Goal: Task Accomplishment & Management: Complete application form

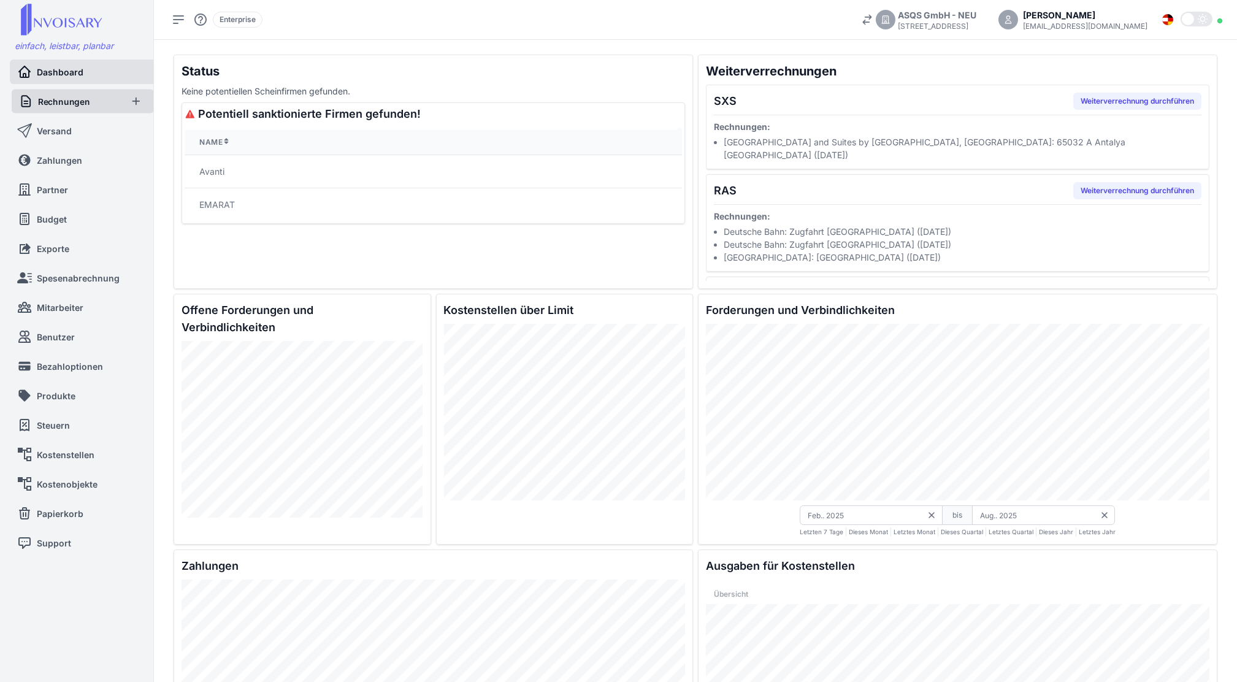
click at [62, 104] on span "Rechnungen" at bounding box center [64, 101] width 52 height 12
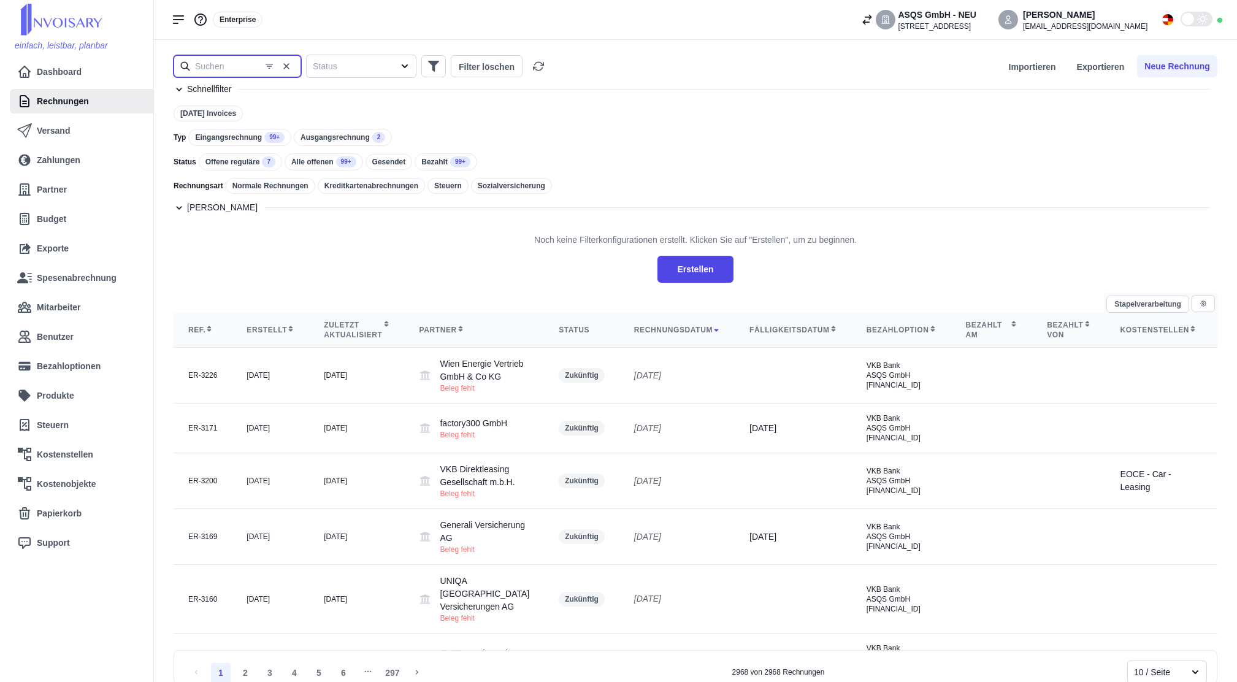
click at [214, 69] on input "text" at bounding box center [238, 66] width 128 height 22
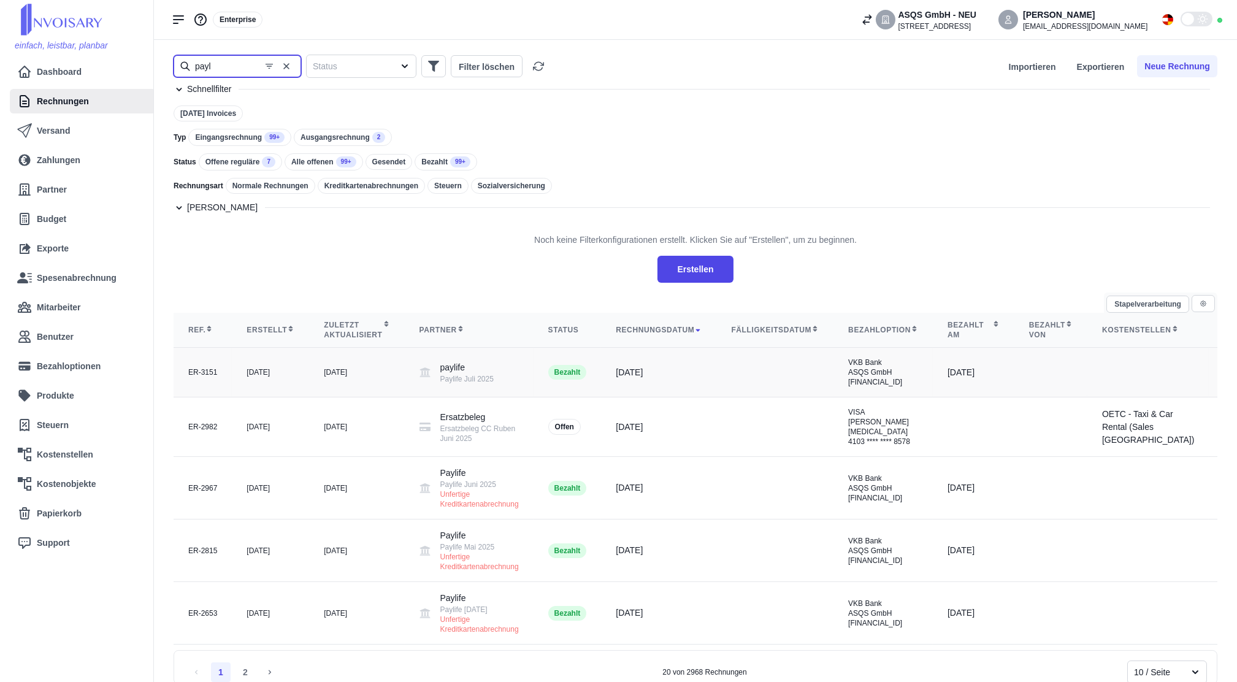
type input "payl"
click at [335, 397] on td "[DATE]" at bounding box center [356, 373] width 95 height 50
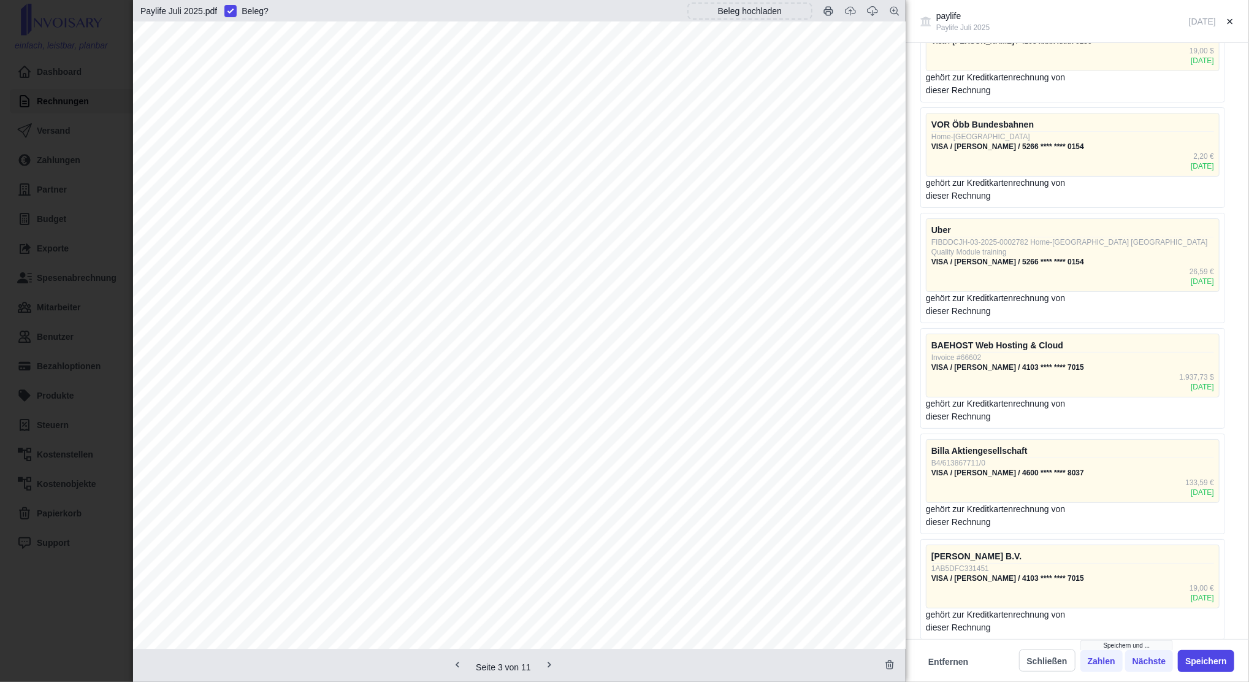
scroll to position [3736, 0]
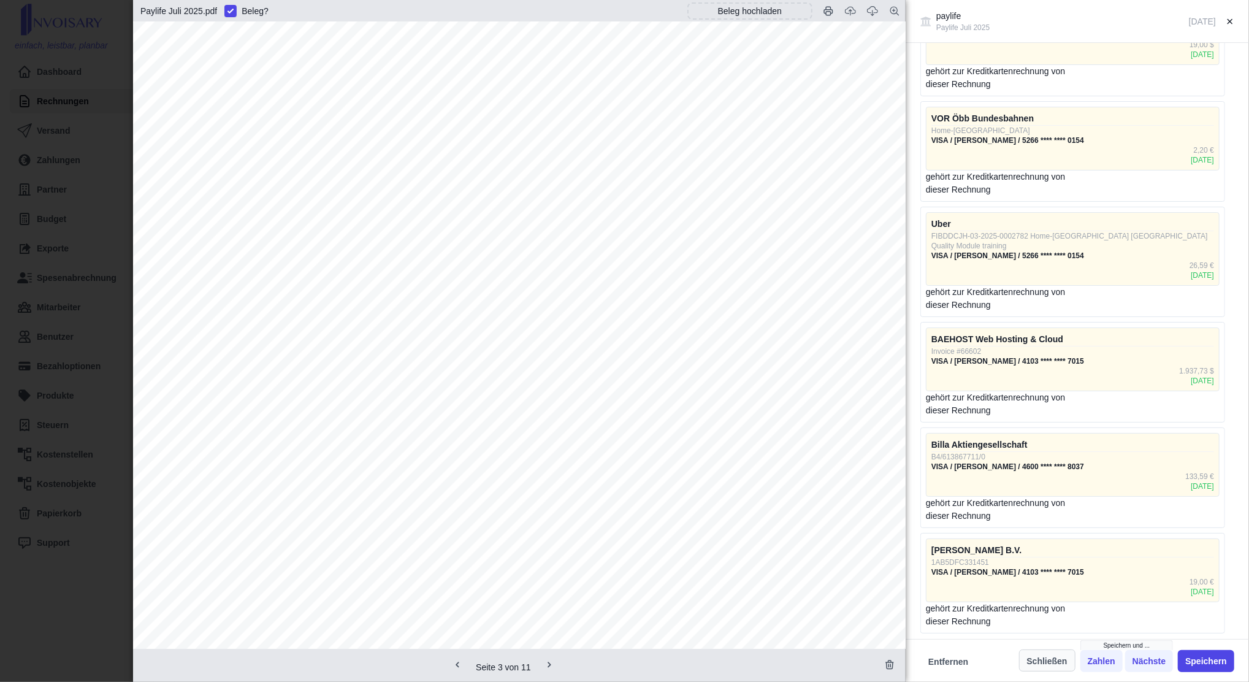
click at [1048, 656] on button "Schließen" at bounding box center [1047, 661] width 56 height 22
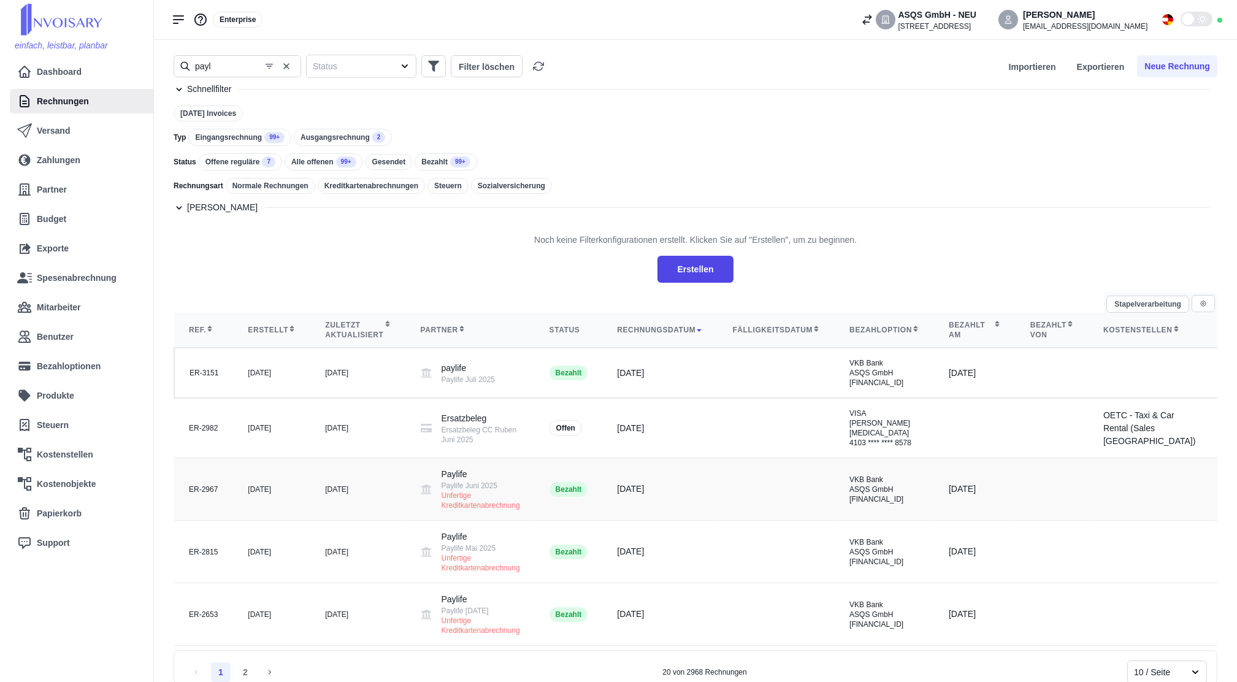
click at [318, 500] on td "[DATE]" at bounding box center [357, 489] width 95 height 63
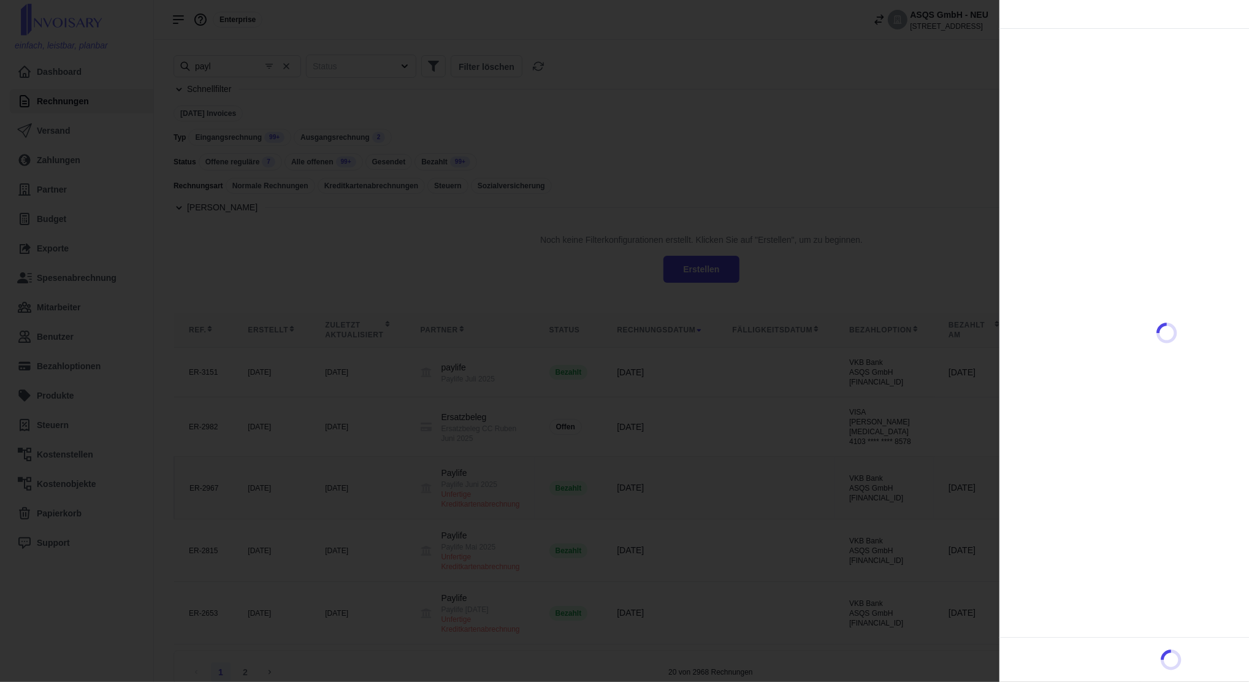
click at [318, 500] on div at bounding box center [624, 341] width 1249 height 682
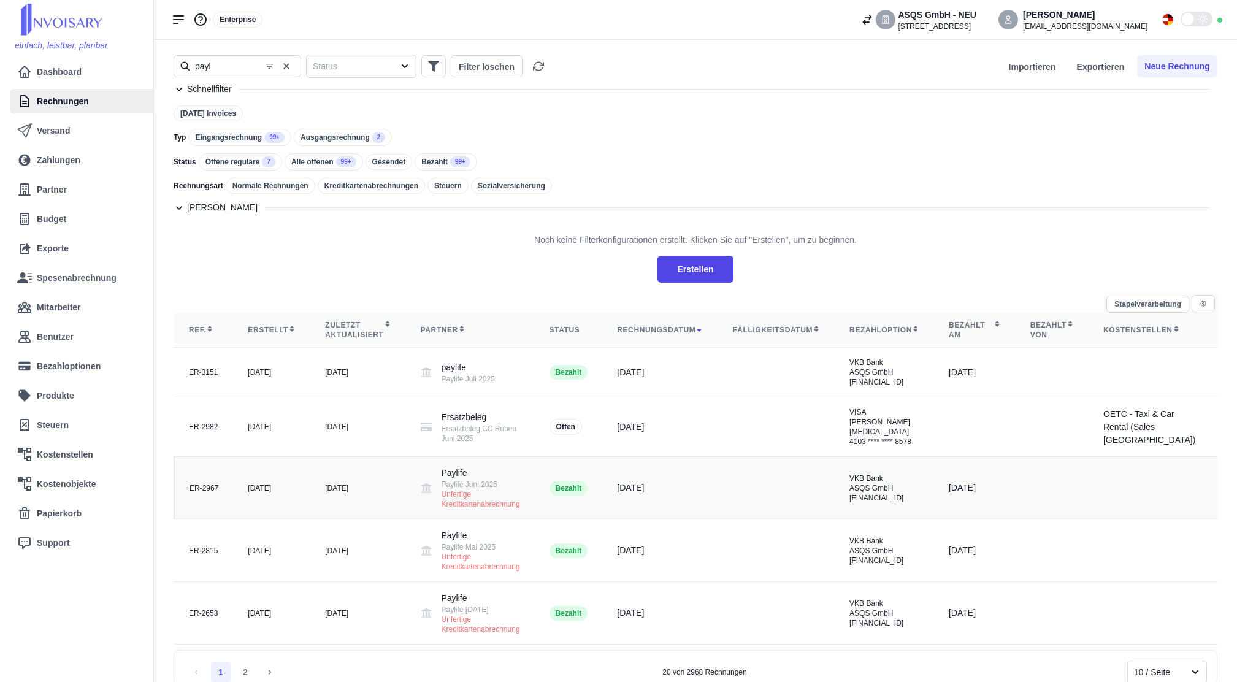
drag, startPoint x: 318, startPoint y: 500, endPoint x: 243, endPoint y: 507, distance: 75.8
click at [243, 507] on td "[DATE]" at bounding box center [271, 488] width 77 height 63
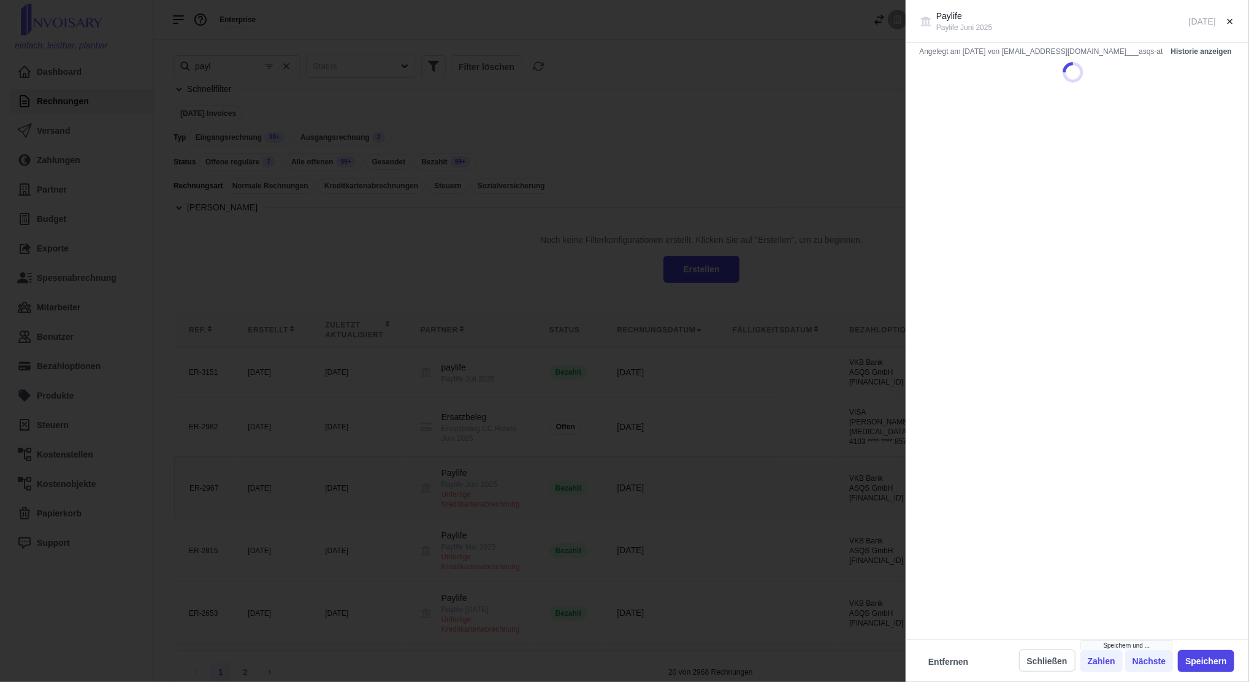
click at [243, 507] on div "Paylife Paylife Juni 2025 [DATE] Angelegt am [DATE] von [EMAIL_ADDRESS][DOMAIN_…" at bounding box center [624, 341] width 1249 height 682
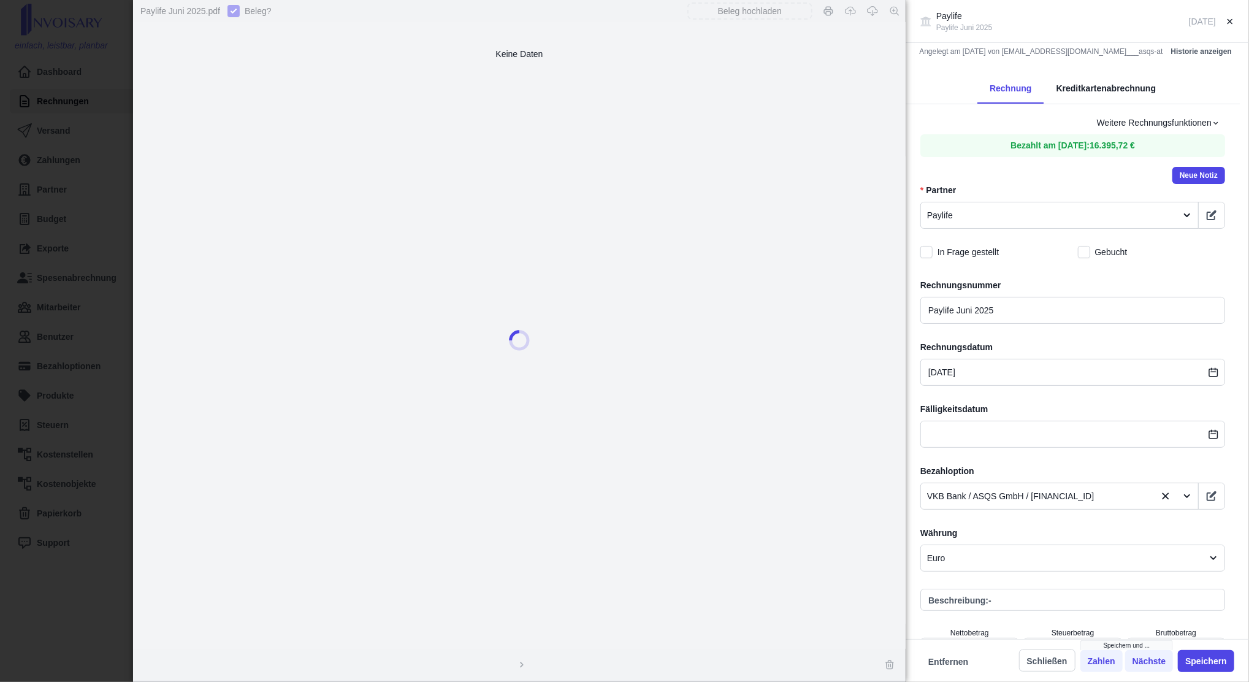
click at [72, 371] on div "Paylife Paylife Juni 2025 [DATE] Angelegt am [DATE] von [EMAIL_ADDRESS][DOMAIN_…" at bounding box center [624, 341] width 1249 height 682
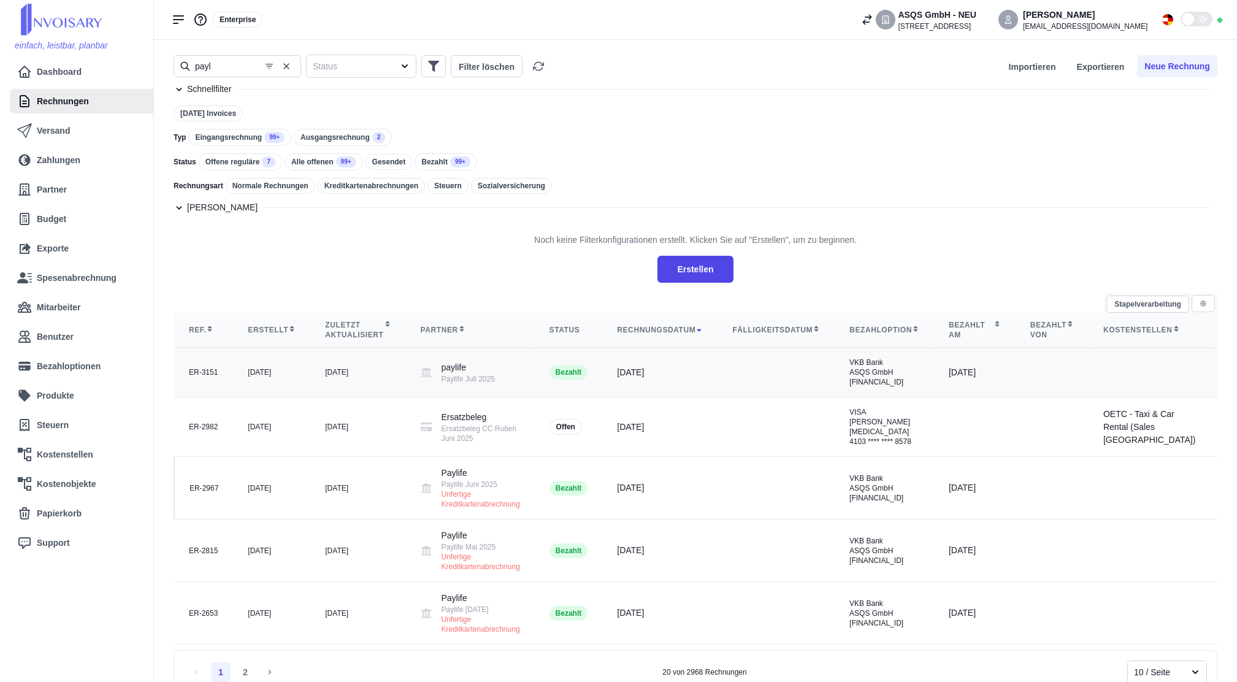
click at [236, 384] on td "[DATE]" at bounding box center [271, 373] width 77 height 50
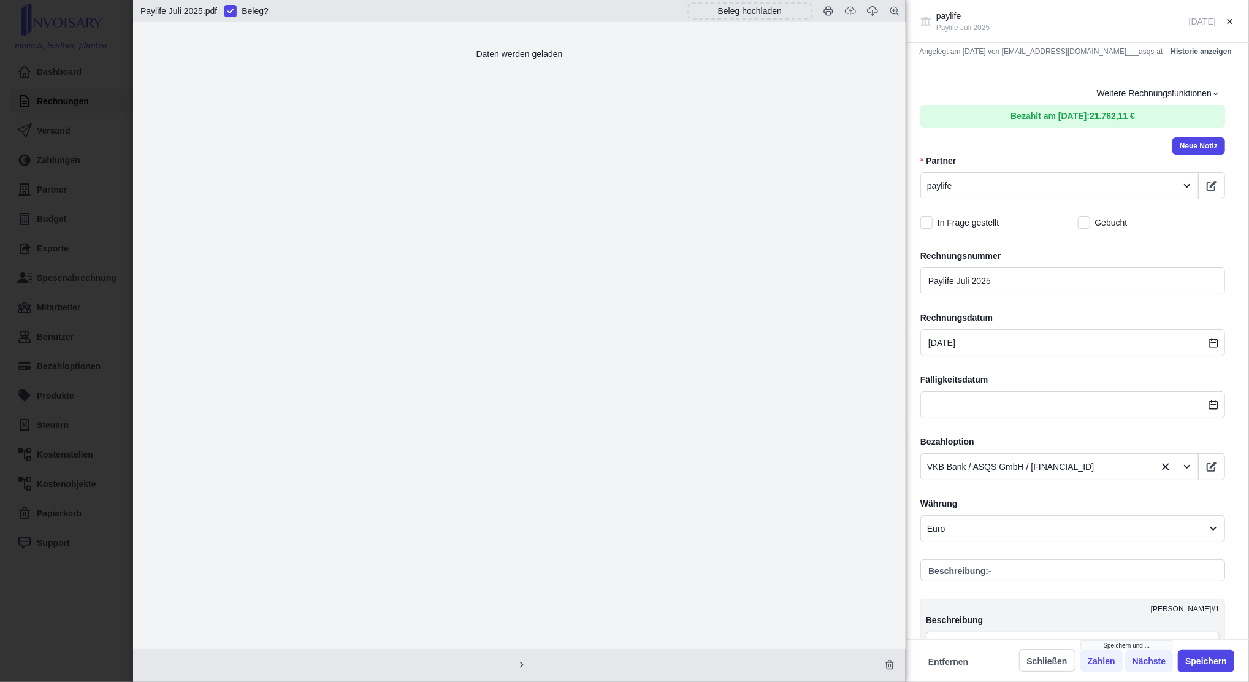
click at [1018, 107] on button "Bezahlt am [DATE] : 21.762,11 €" at bounding box center [1073, 116] width 305 height 23
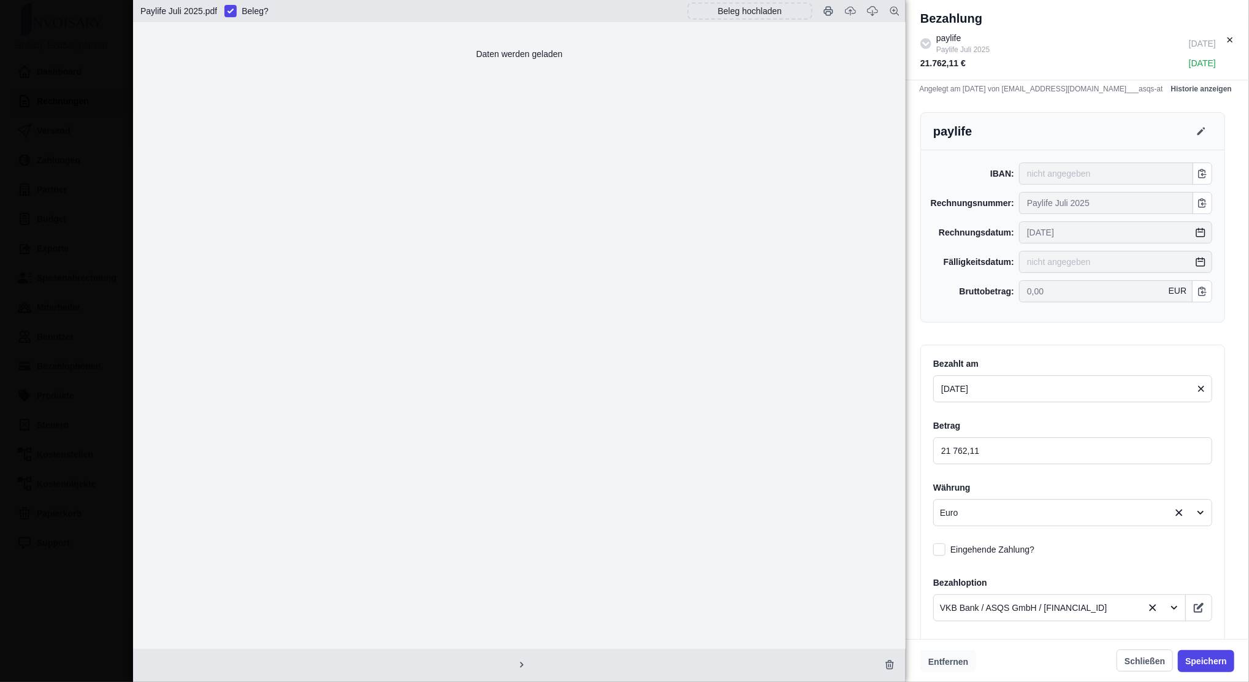
click at [946, 660] on button "Entfernen" at bounding box center [949, 661] width 56 height 22
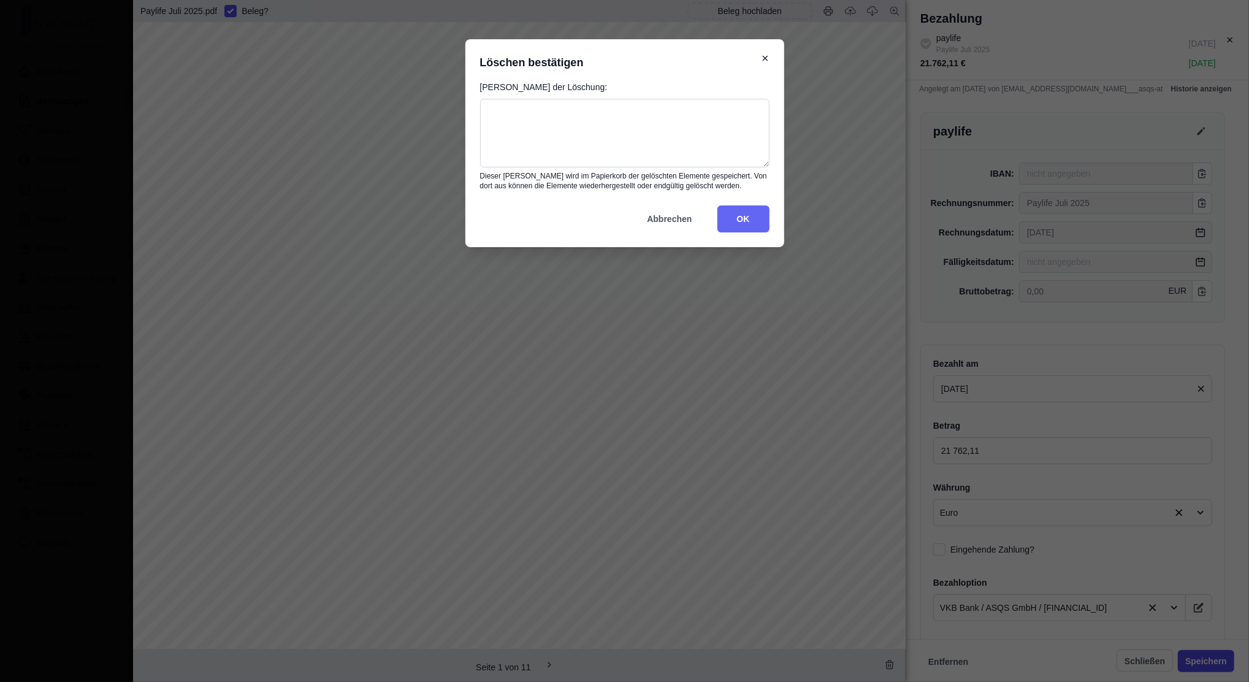
click at [739, 207] on button "OK" at bounding box center [744, 218] width 52 height 27
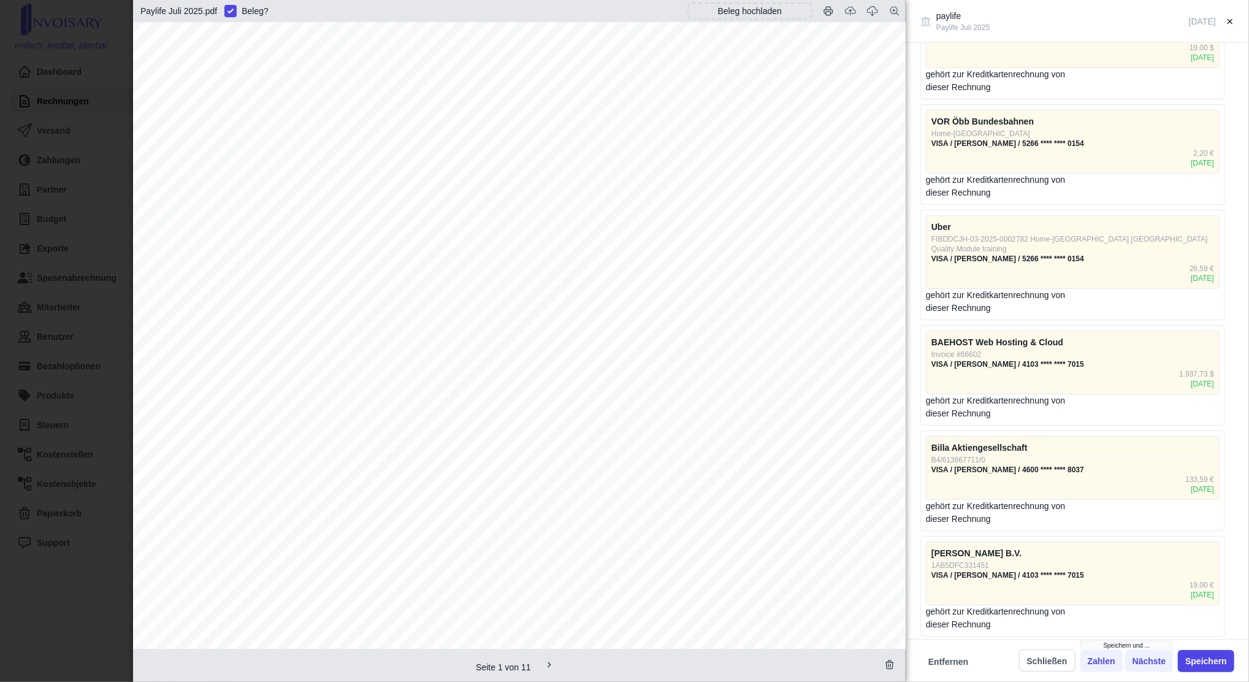
scroll to position [3747, 0]
click at [1202, 665] on button "Speichern" at bounding box center [1206, 661] width 56 height 22
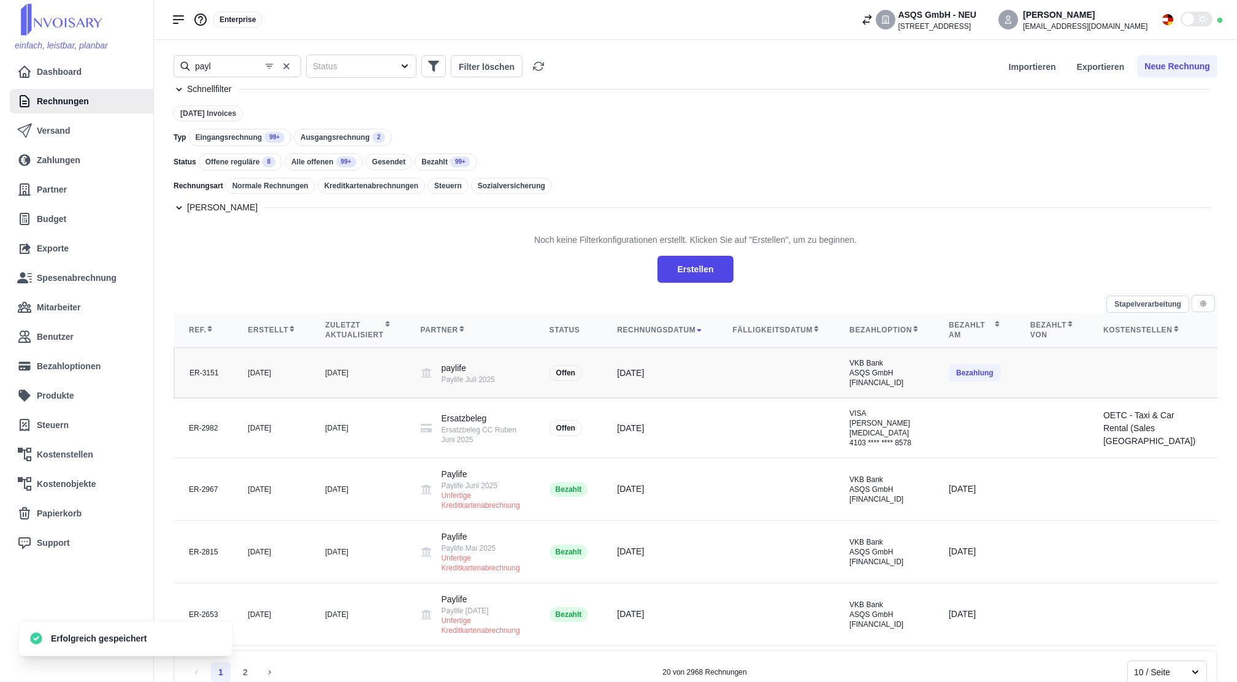
drag, startPoint x: 680, startPoint y: 355, endPoint x: 678, endPoint y: 393, distance: 37.4
click at [678, 380] on div "[DATE]" at bounding box center [660, 373] width 86 height 13
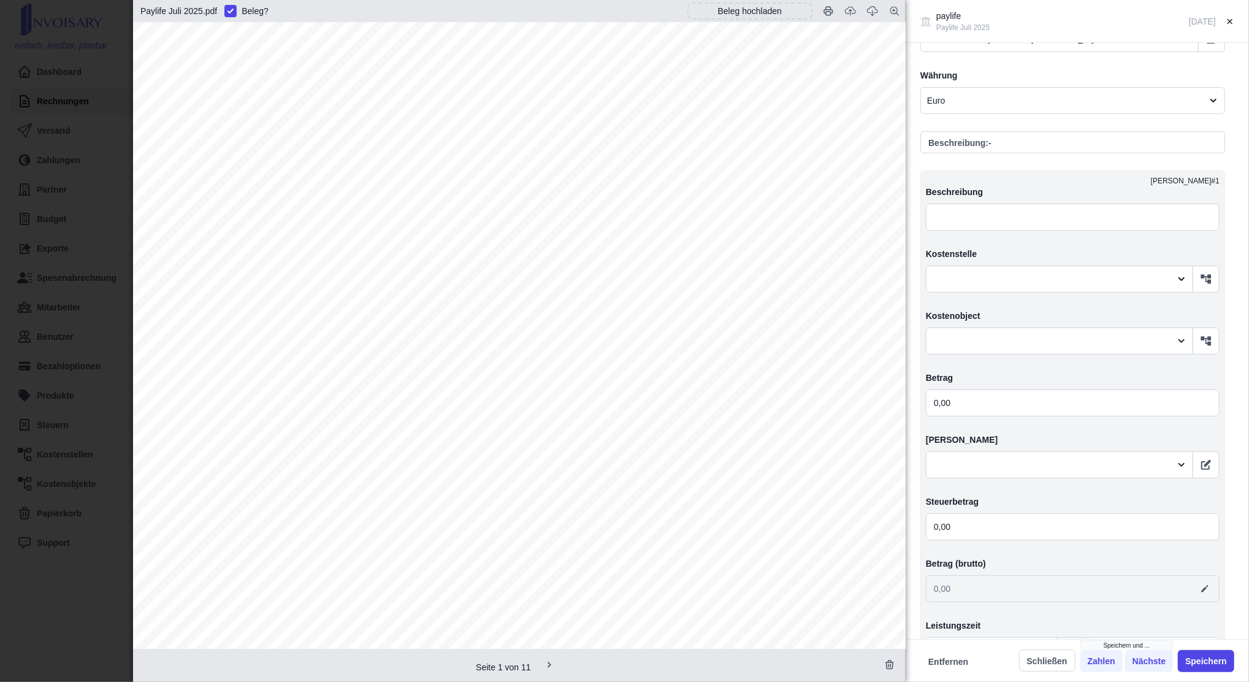
scroll to position [440, 0]
click at [865, 17] on button "button" at bounding box center [873, 11] width 22 height 22
click at [958, 664] on button "Entfernen" at bounding box center [949, 661] width 56 height 22
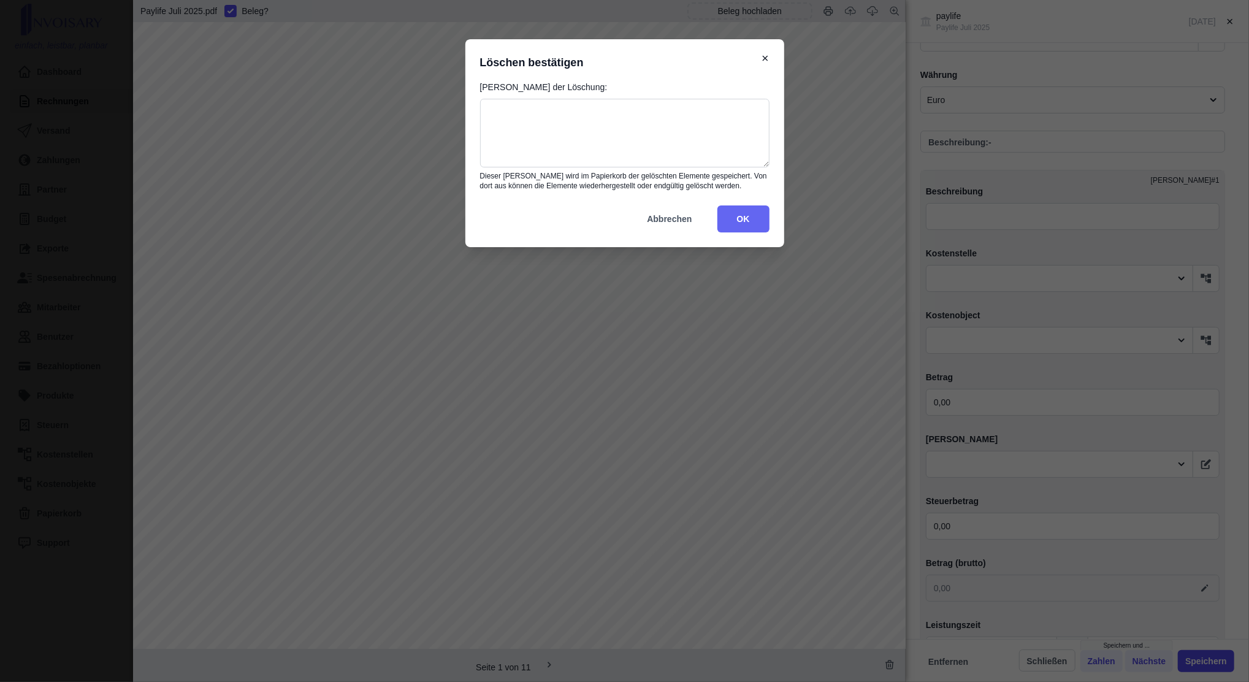
click at [740, 209] on button "OK" at bounding box center [744, 218] width 52 height 27
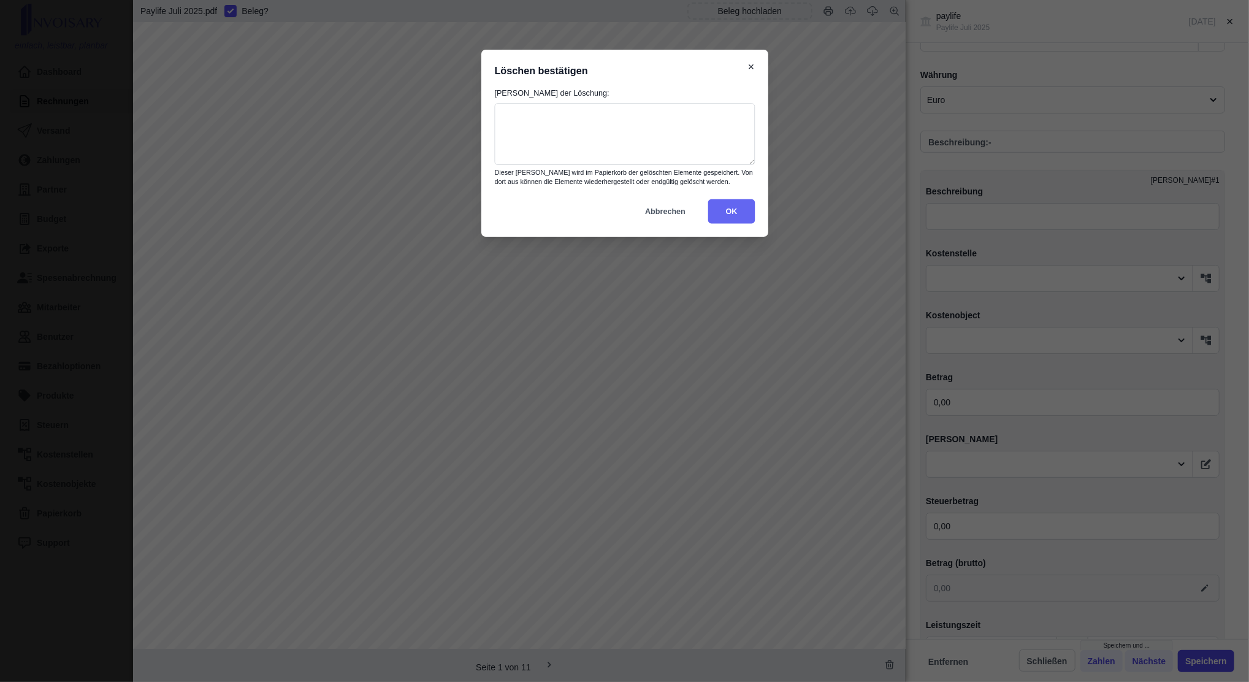
scroll to position [0, 0]
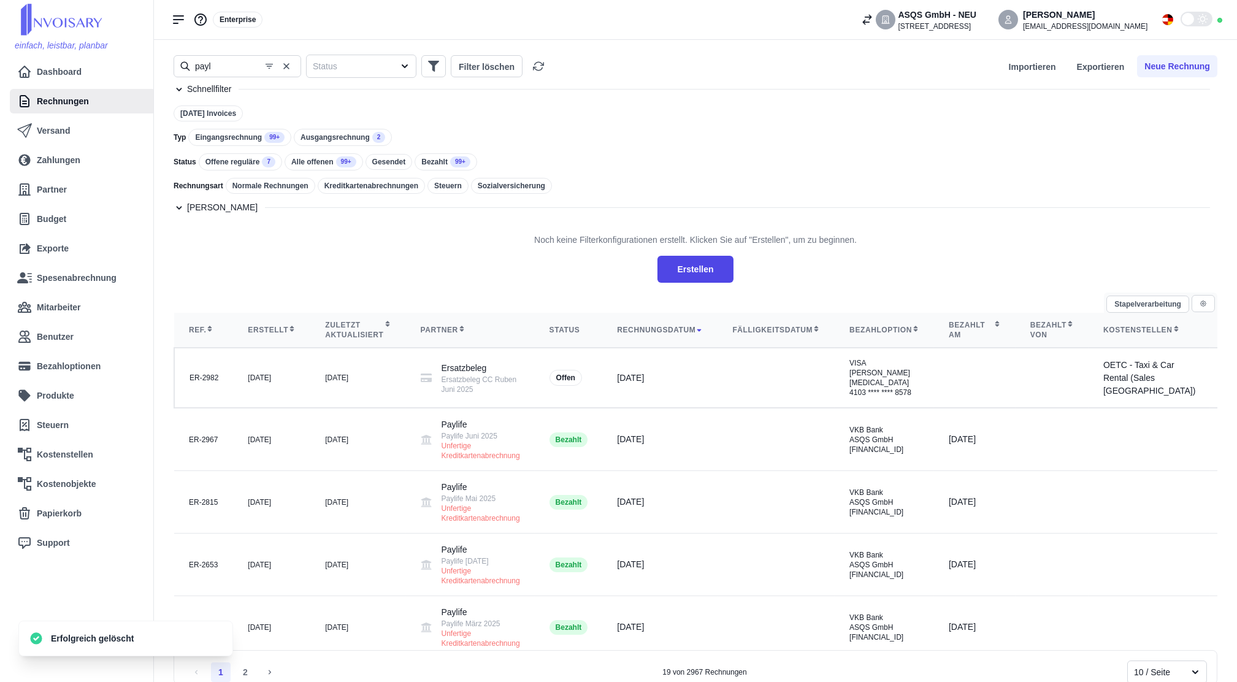
click at [833, 202] on div "[PERSON_NAME]" at bounding box center [696, 207] width 1044 height 13
click at [1196, 63] on button "Neue Rechnung" at bounding box center [1177, 66] width 80 height 22
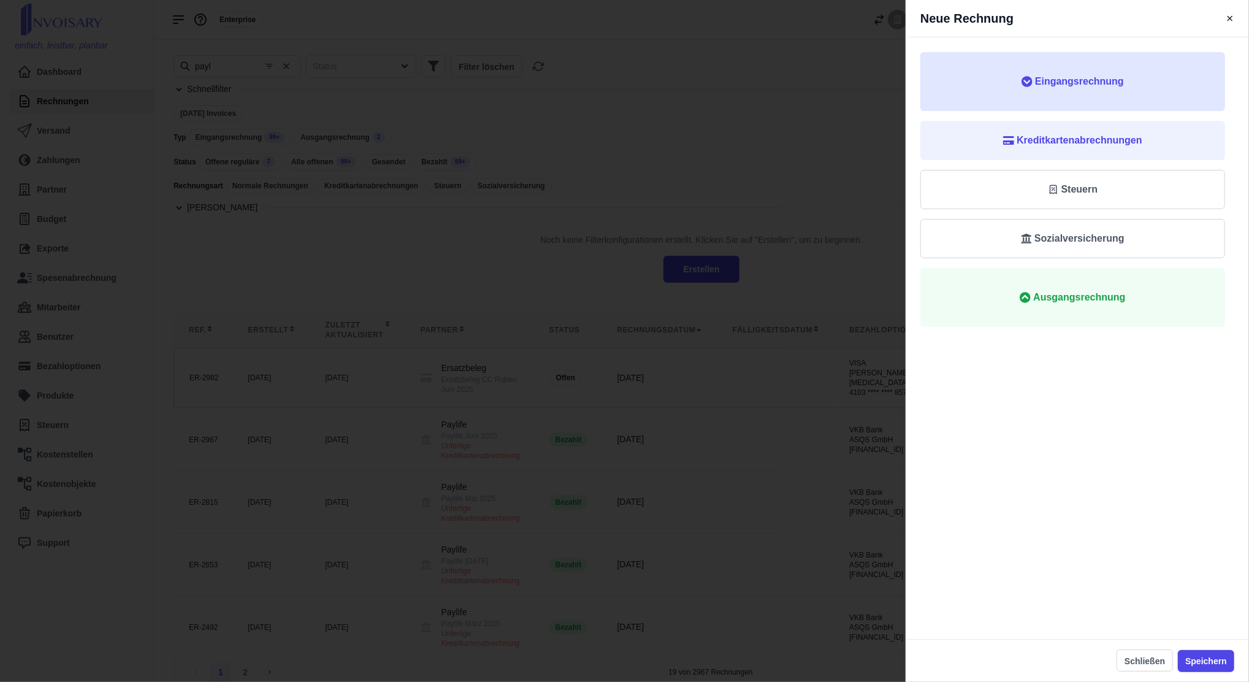
click at [1127, 93] on button "Eingangsrechnung" at bounding box center [1073, 81] width 305 height 59
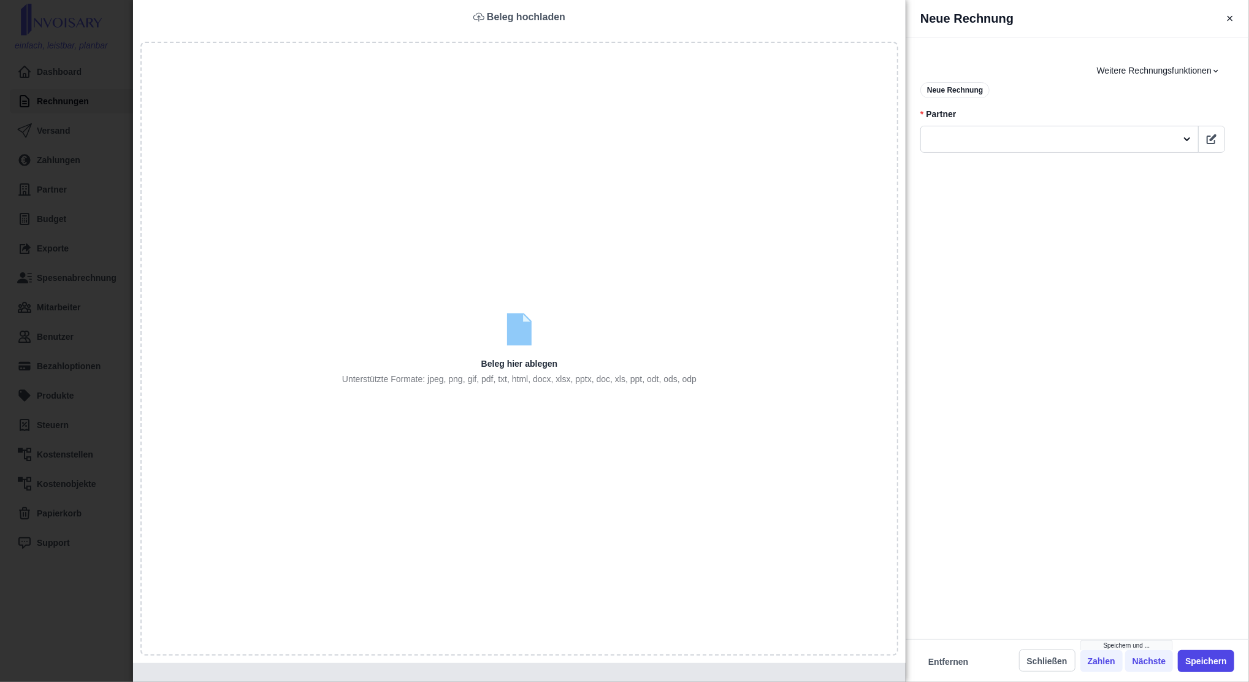
click at [762, 179] on input "file" at bounding box center [520, 350] width 756 height 614
type input "C:\fakepath\Paylife Juli 2025.pdf (1).pdf"
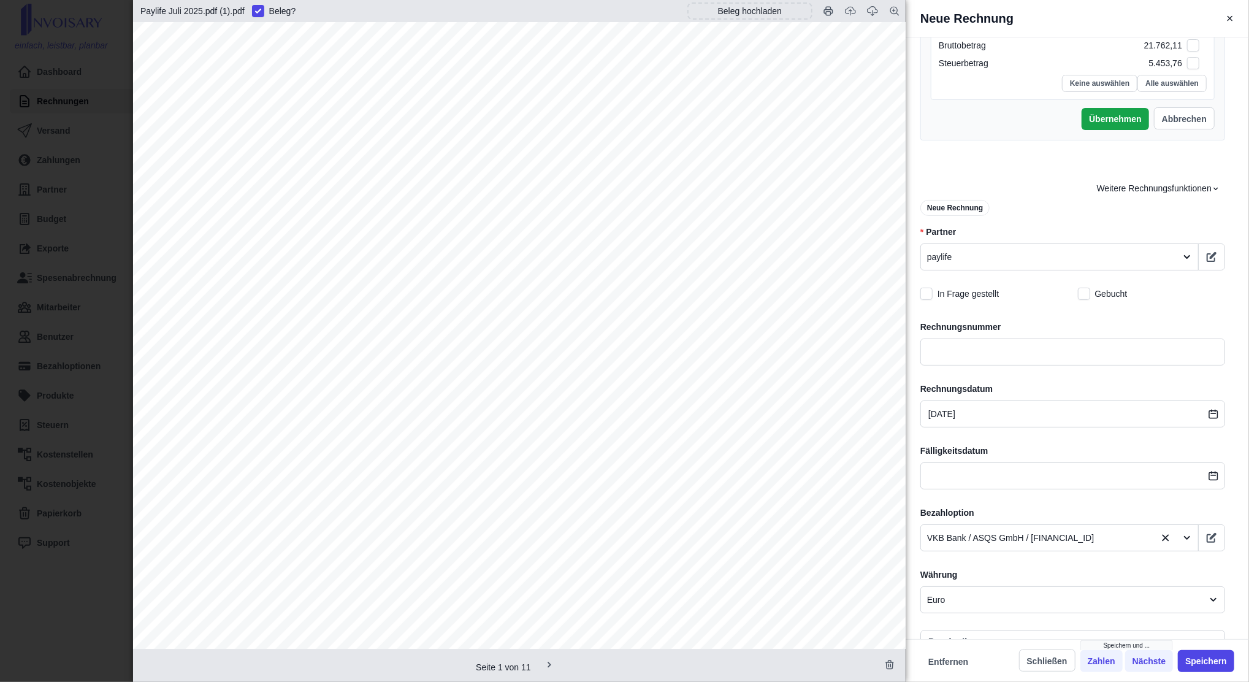
scroll to position [1421, 0]
click at [1070, 661] on button "Schließen" at bounding box center [1047, 661] width 56 height 22
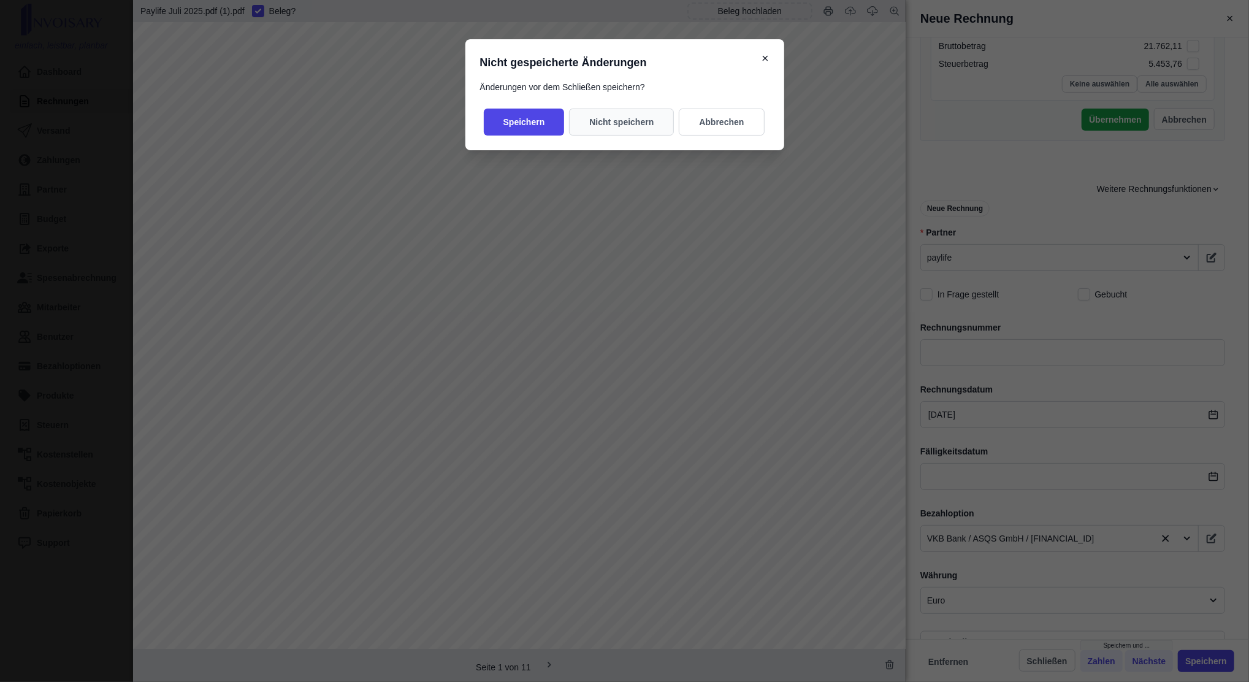
click at [638, 134] on button "Nicht speichern" at bounding box center [621, 122] width 105 height 27
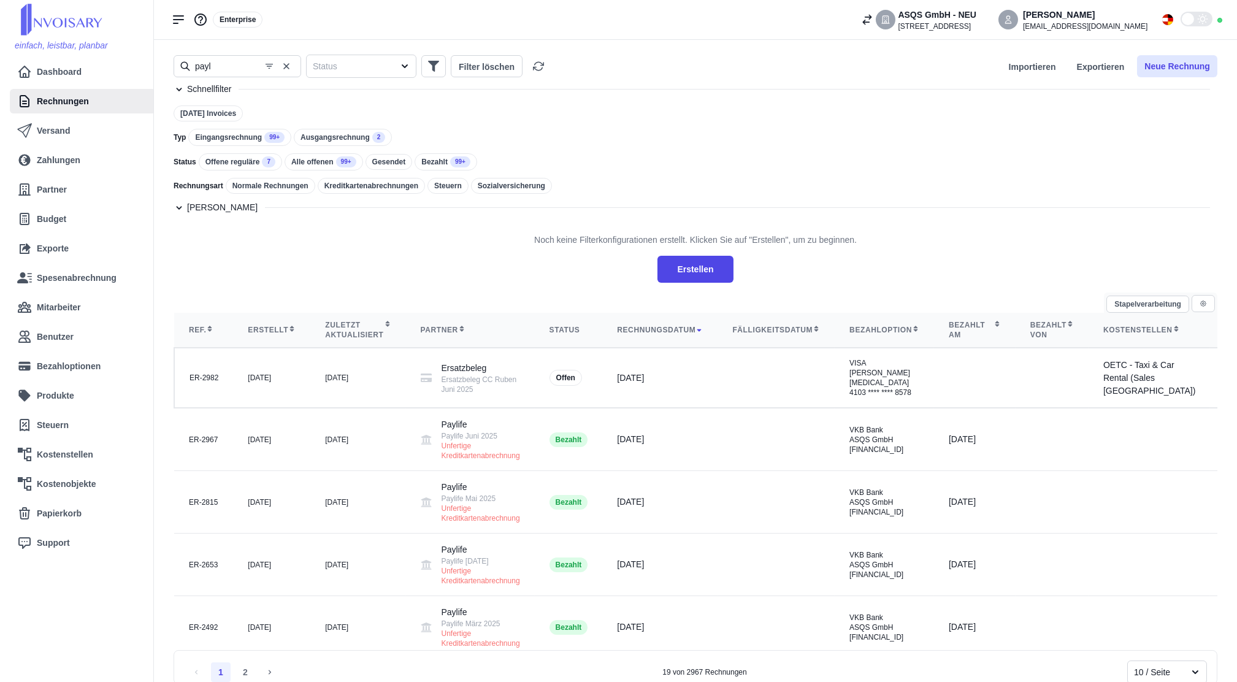
click at [1179, 72] on button "Neue Rechnung" at bounding box center [1177, 66] width 80 height 22
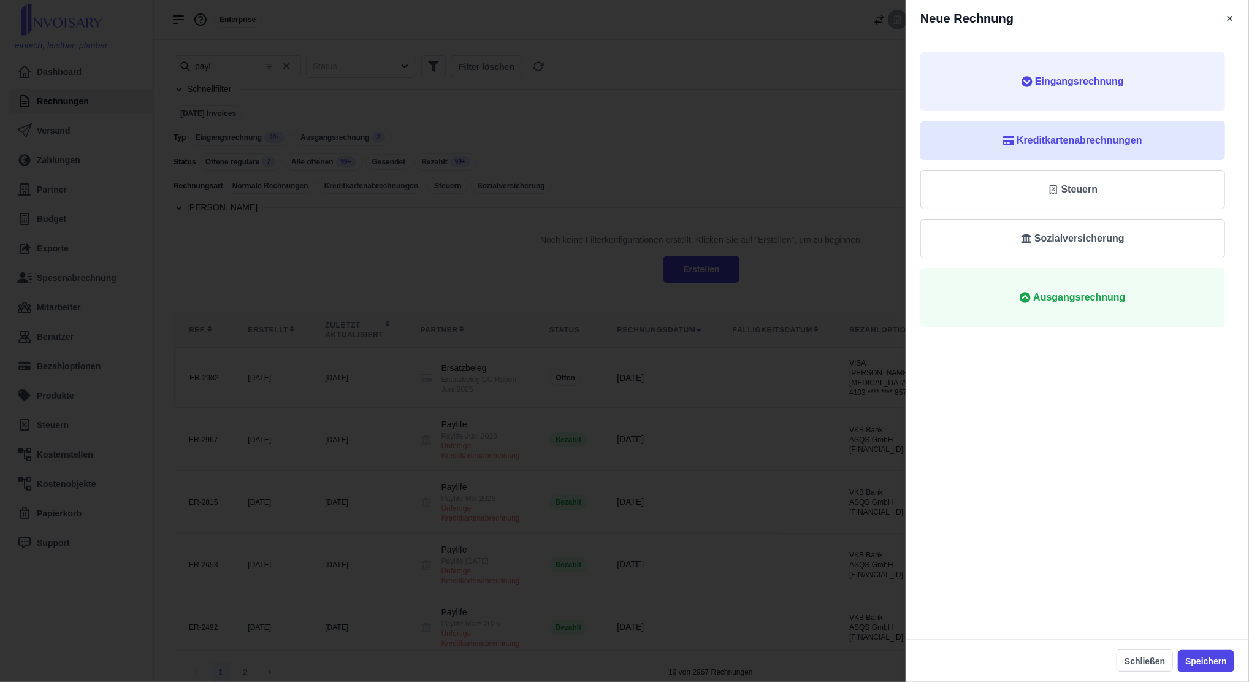
click at [1127, 158] on button "Kreditkartenabrechnungen" at bounding box center [1073, 140] width 305 height 39
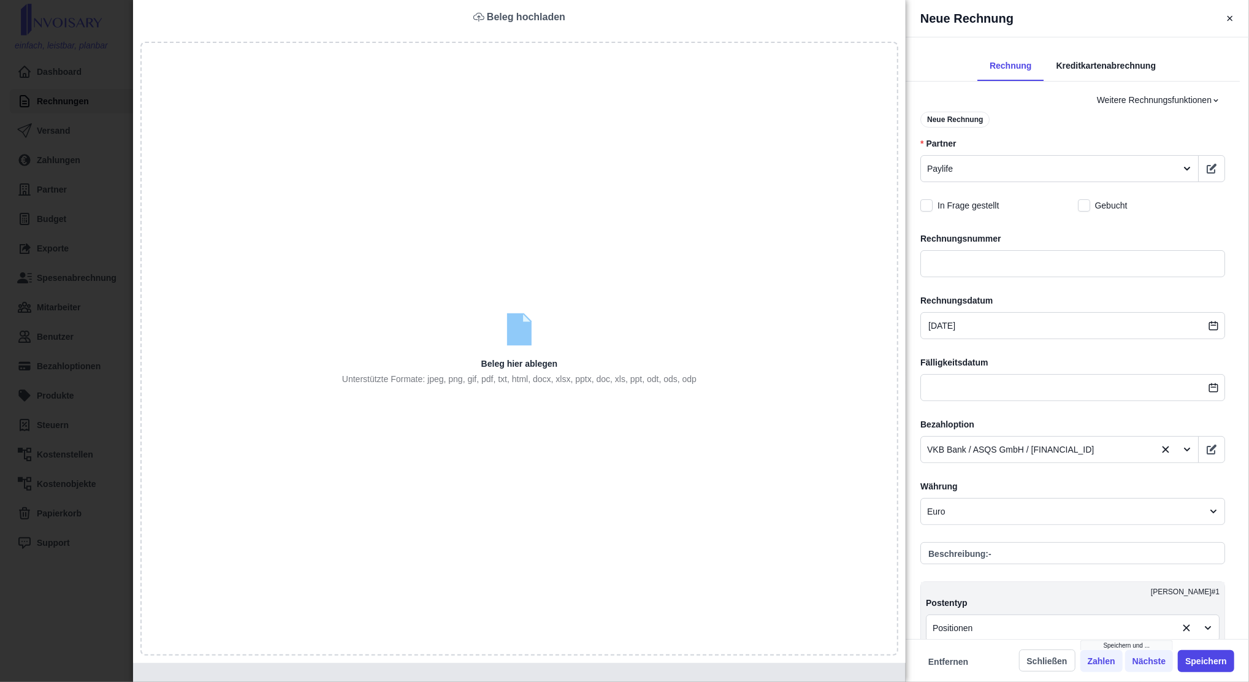
click at [710, 229] on input "file" at bounding box center [520, 350] width 756 height 614
type input "C:\fakepath\Paylife Juli 2025.pdf (1).pdf"
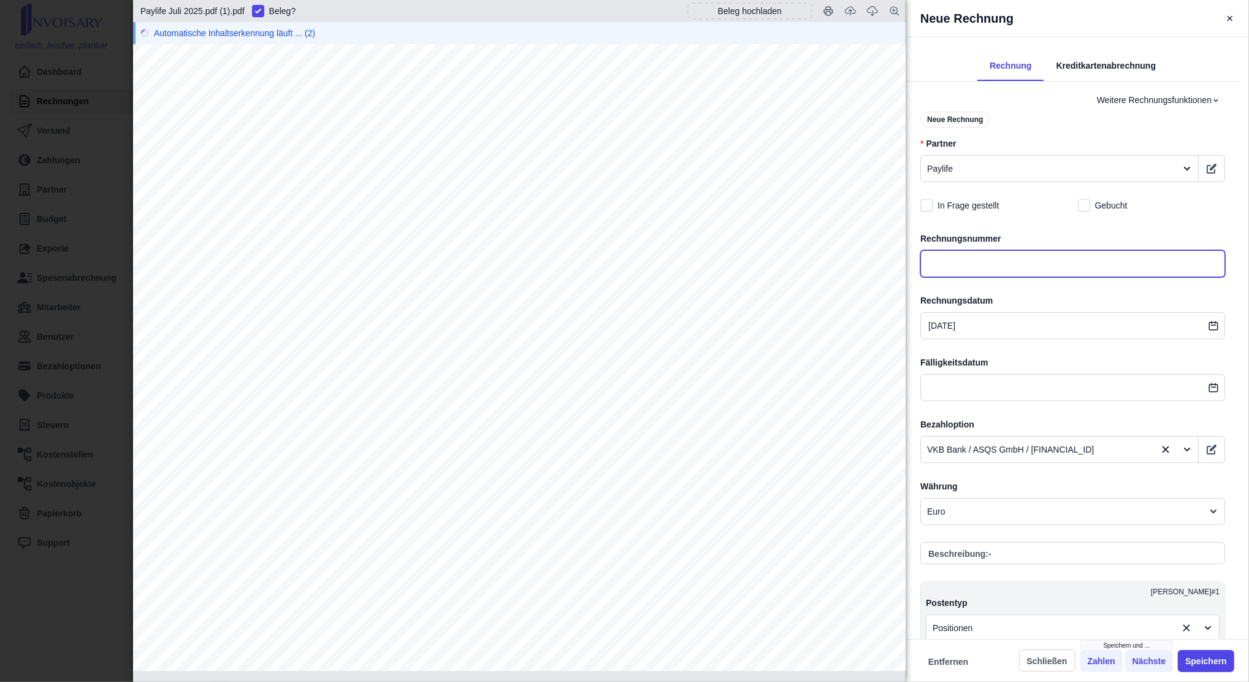
click at [952, 261] on input "text" at bounding box center [1073, 263] width 305 height 27
type input "Paylife Juli 2025"
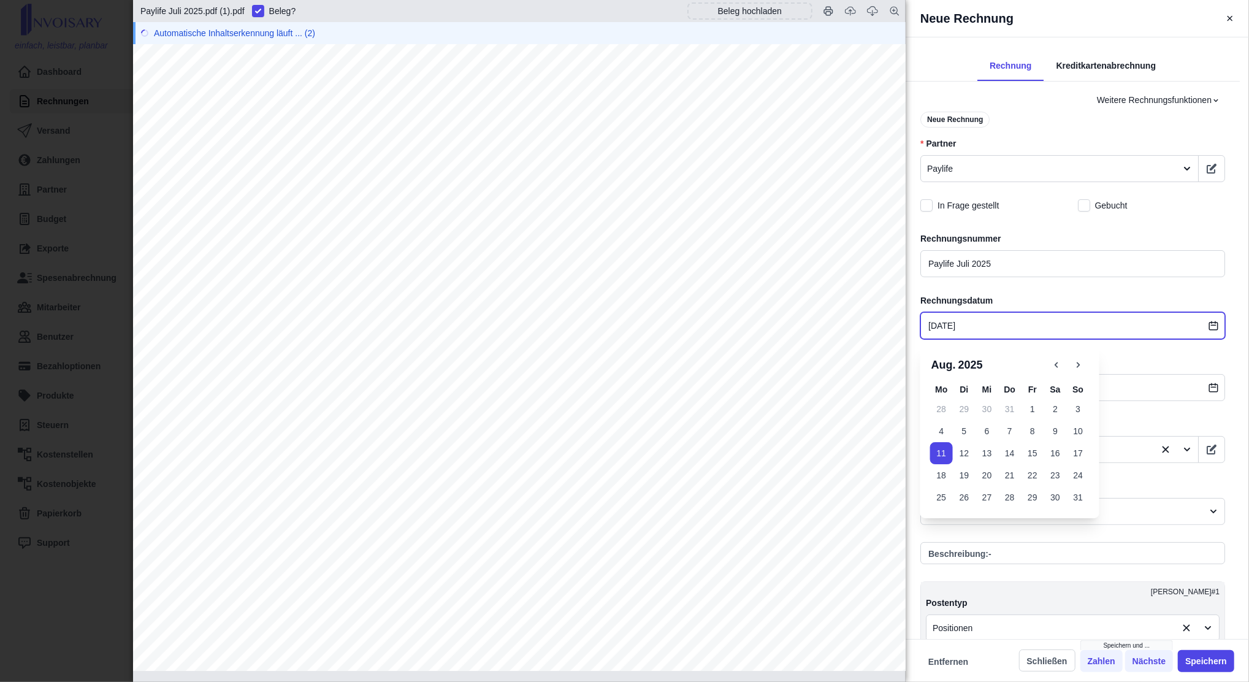
click at [977, 331] on input "[DATE]" at bounding box center [1073, 325] width 305 height 27
click at [1056, 367] on icon "button" at bounding box center [1056, 364] width 11 height 11
click at [1013, 480] on button "24" at bounding box center [1010, 475] width 23 height 22
type input "[DATE]"
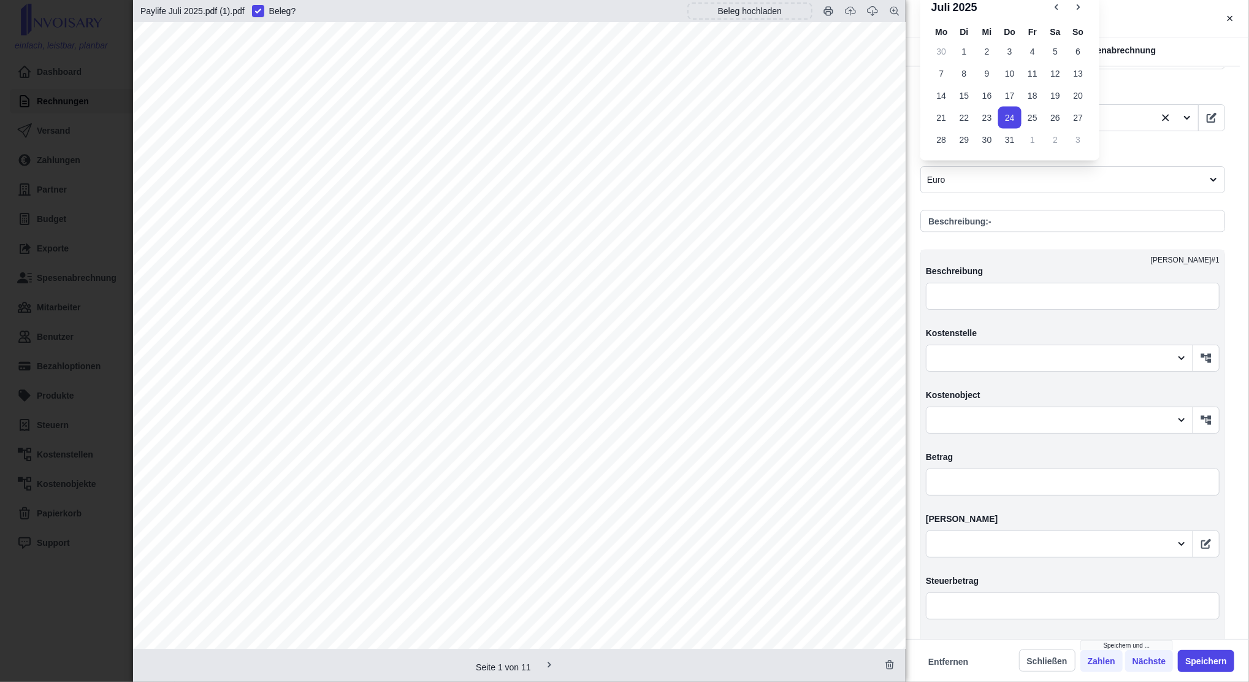
scroll to position [1884, 0]
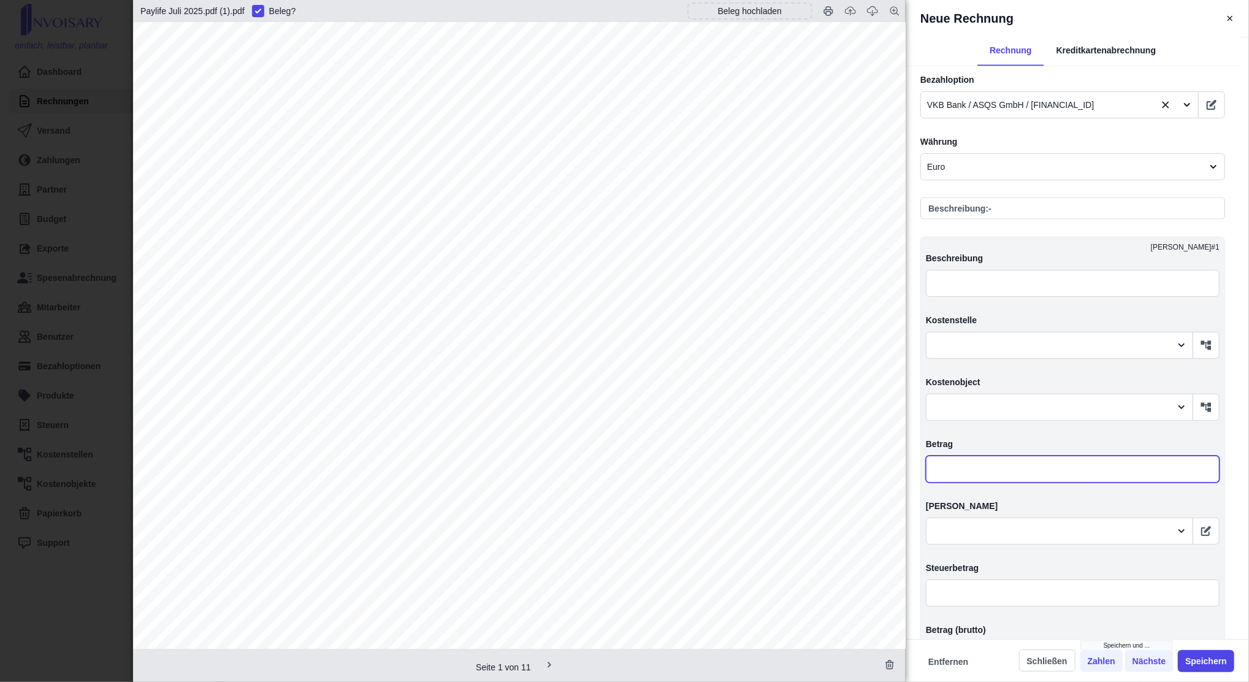
click at [985, 456] on input "text" at bounding box center [1073, 469] width 294 height 27
click at [1094, 53] on div "Kreditkartenabrechnung" at bounding box center [1106, 51] width 125 height 29
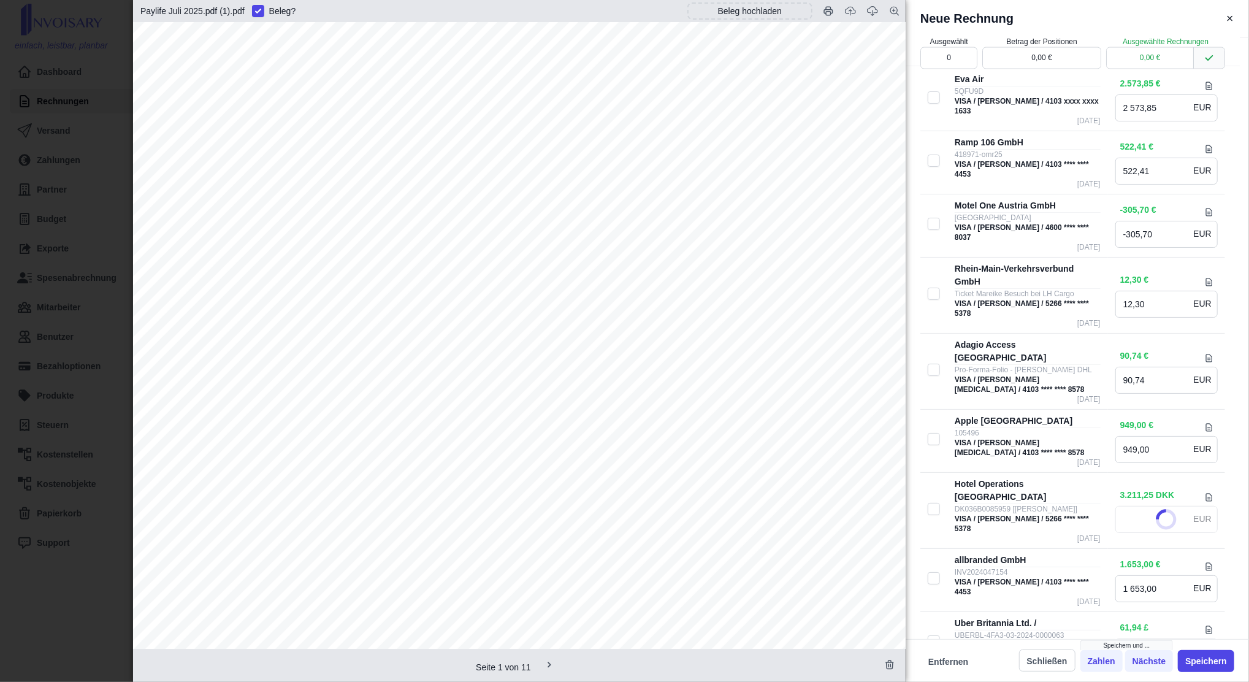
type input "327,95"
type input "352,83"
type input "348,59"
type input "25,36"
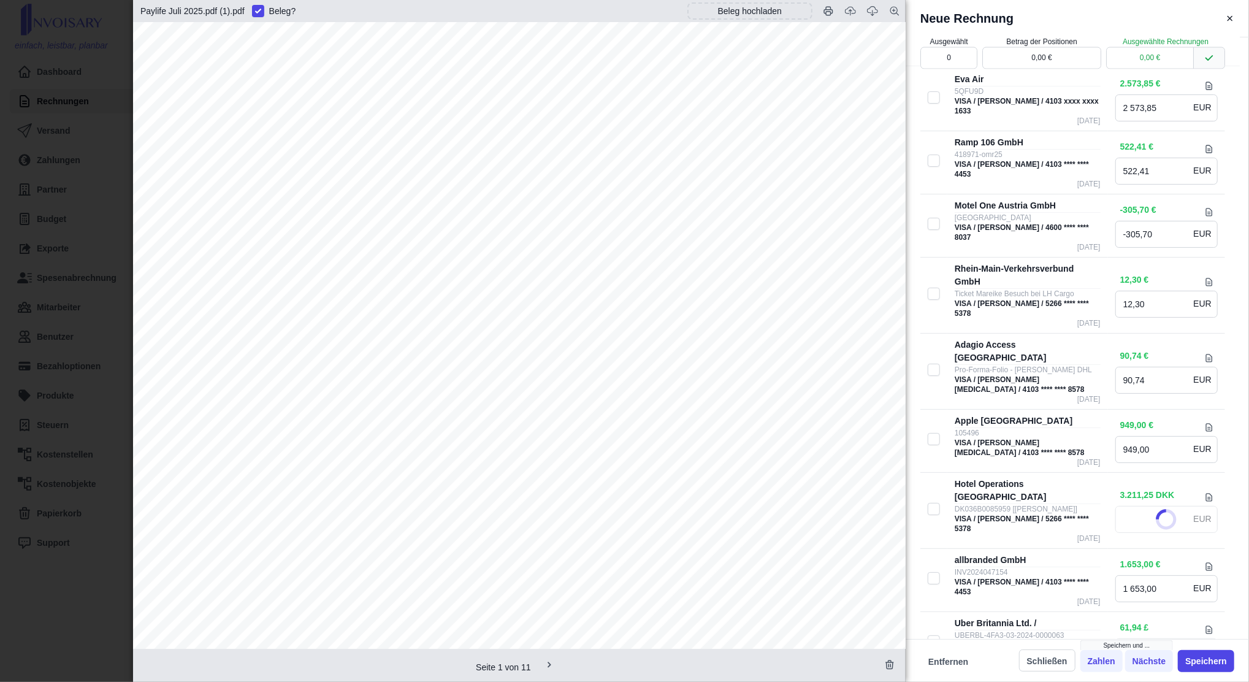
type input "19,59"
type input "25,76"
type input "10,29"
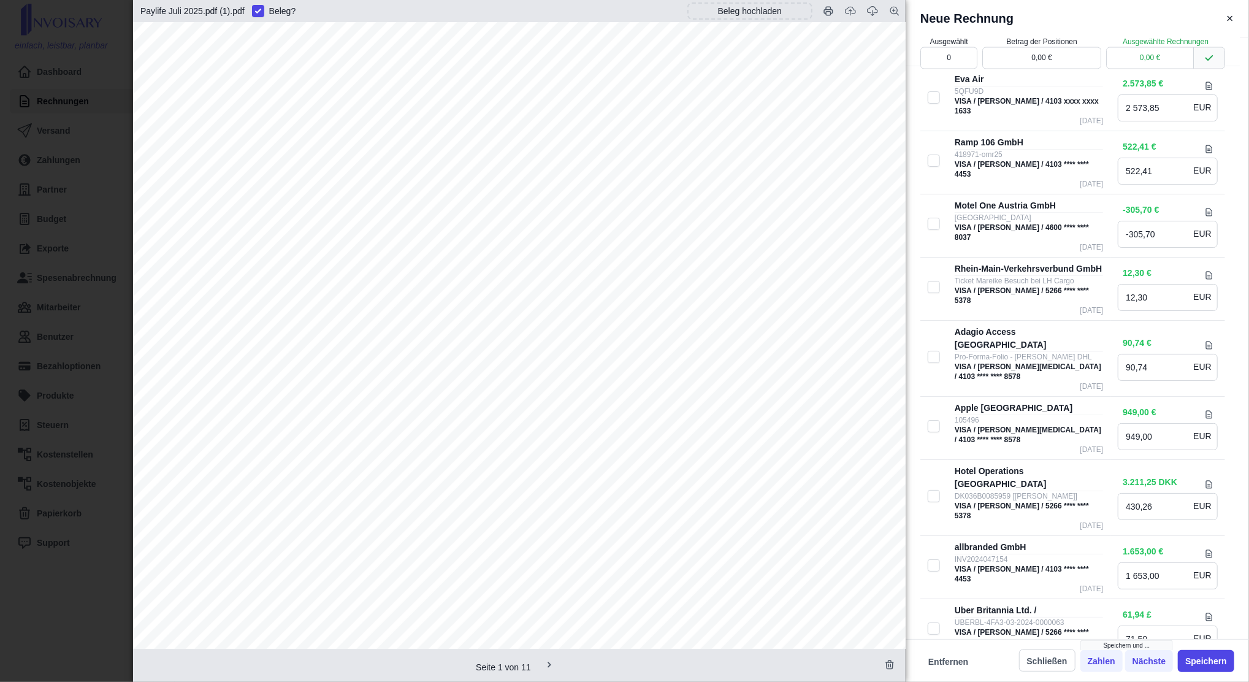
type input "128,78"
type input "16,31"
type input "180,29"
type input "2,96"
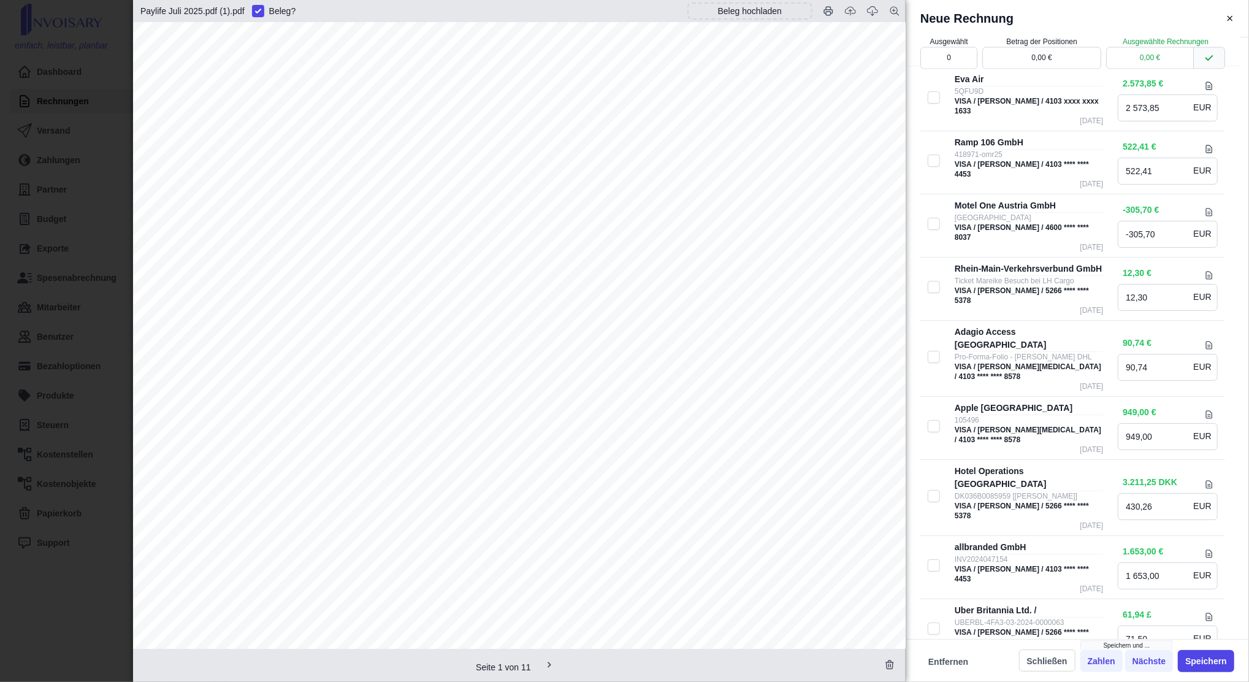
type input "17,17"
type input "7,21"
type input "3,75"
type input "17,17"
type input "2 975,78"
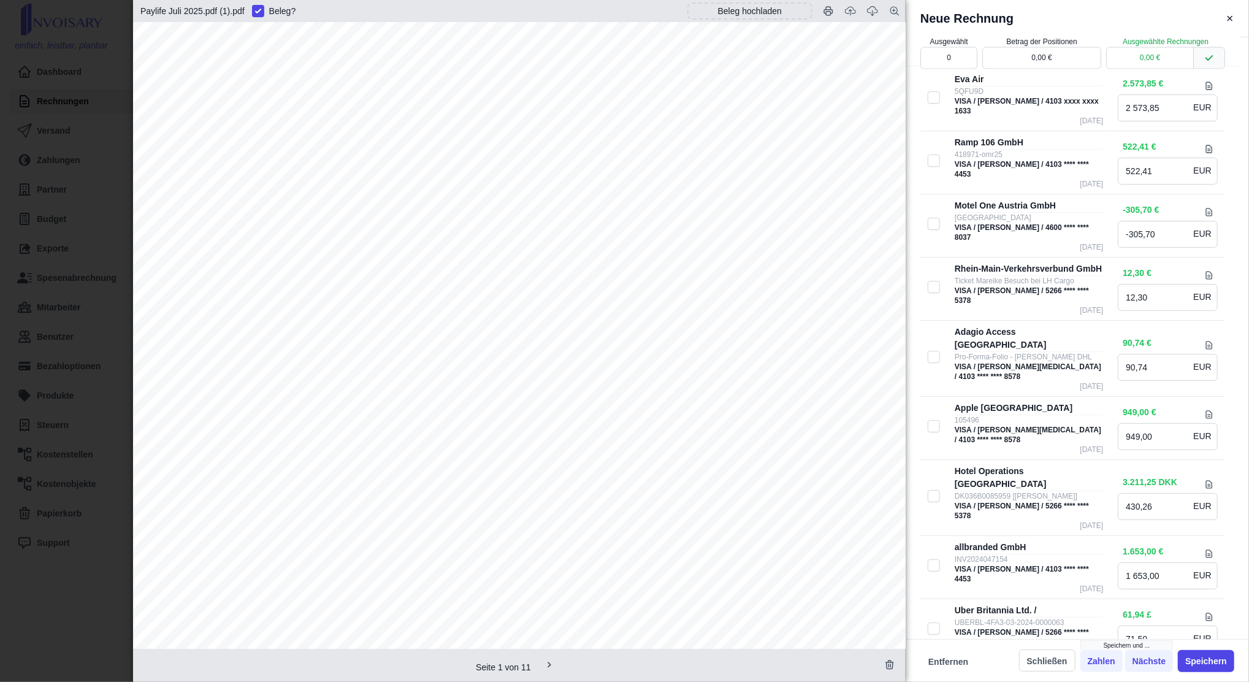
type input "1 167,71"
type input "1 628,42"
type input "2,94"
type input "17,17"
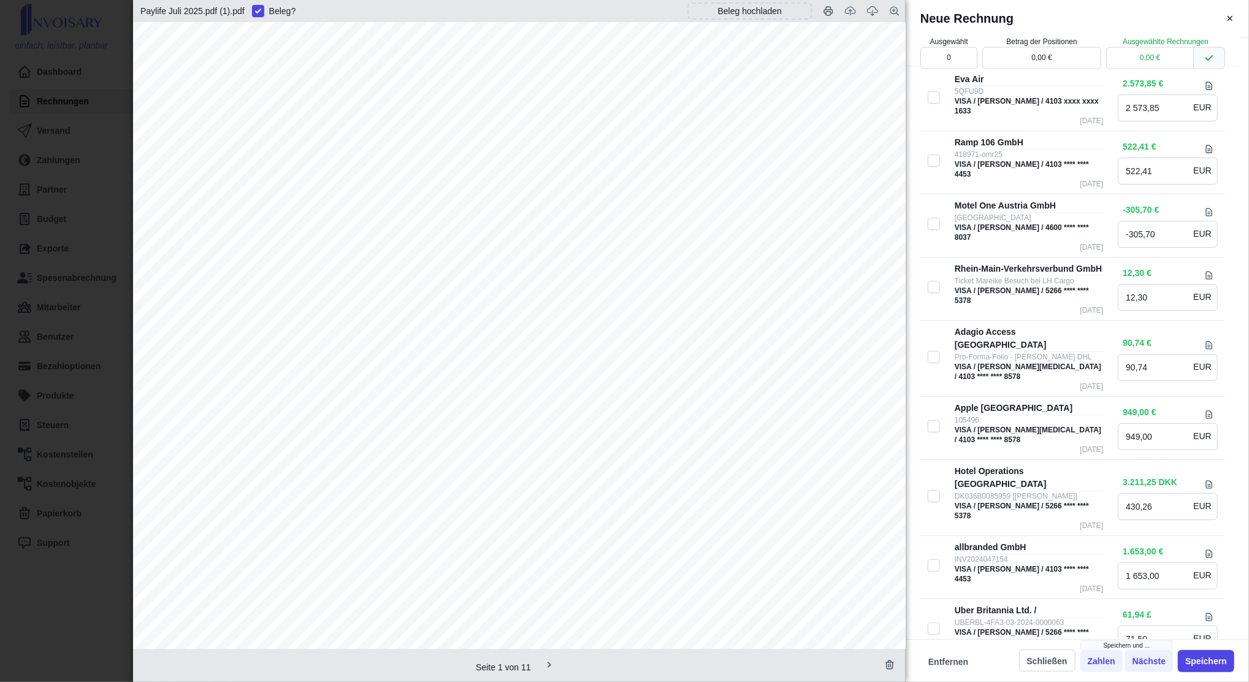
type input "25,76"
type input "10,29"
type input "16,31"
type input "1 514,43"
type input "543,44"
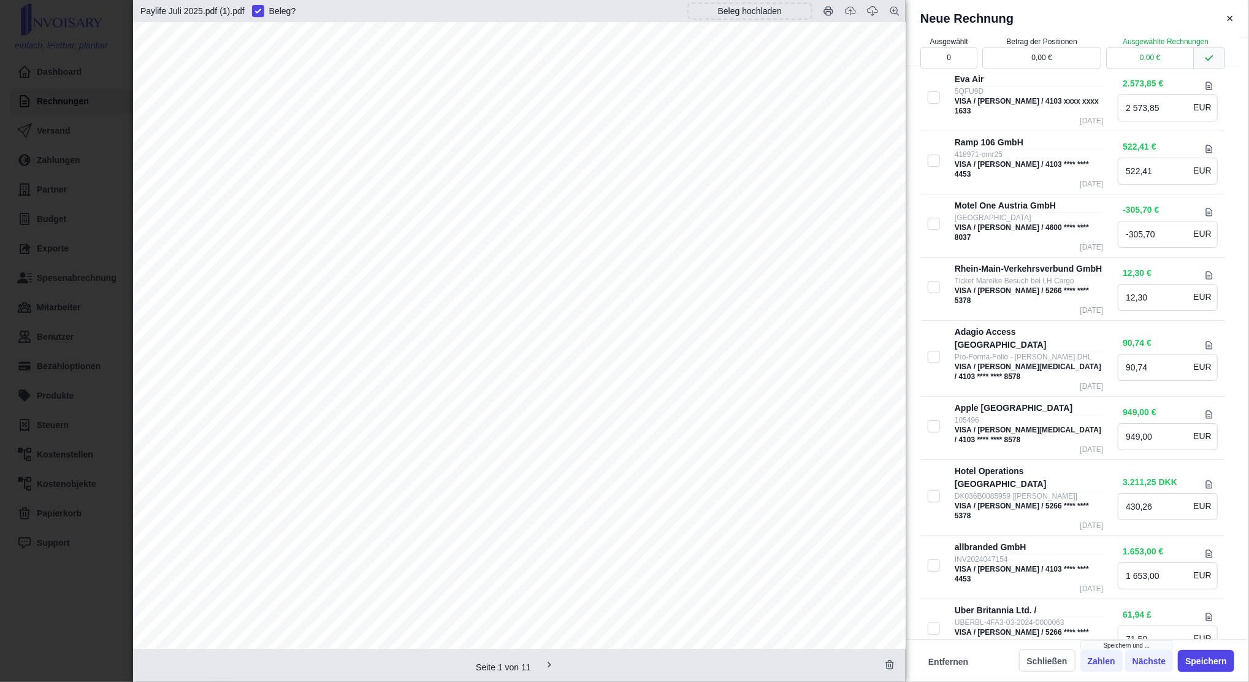
type input "2,94"
type input "17,17"
type input "236,95"
type input "1 514,43"
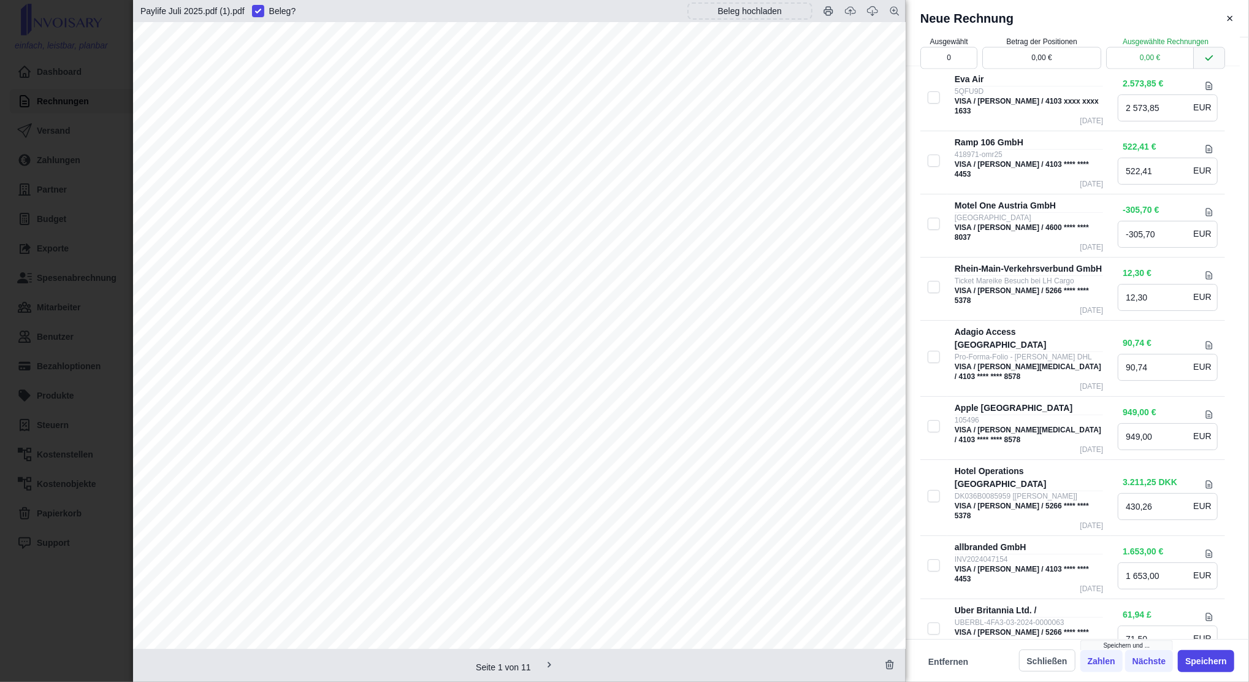
type input "543,44"
type input "1 167,71"
type input "3,34"
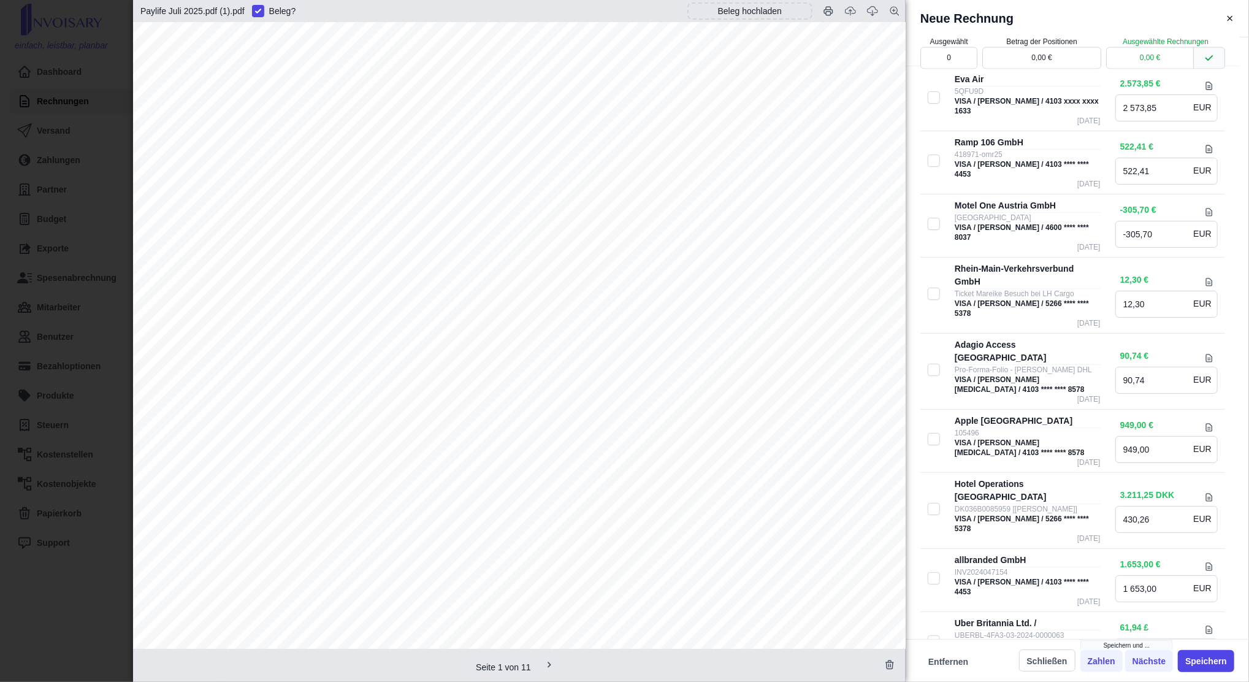
type input "20,43"
type input "2 735,28"
type input "763,49"
type input "11,59"
type input "641,78"
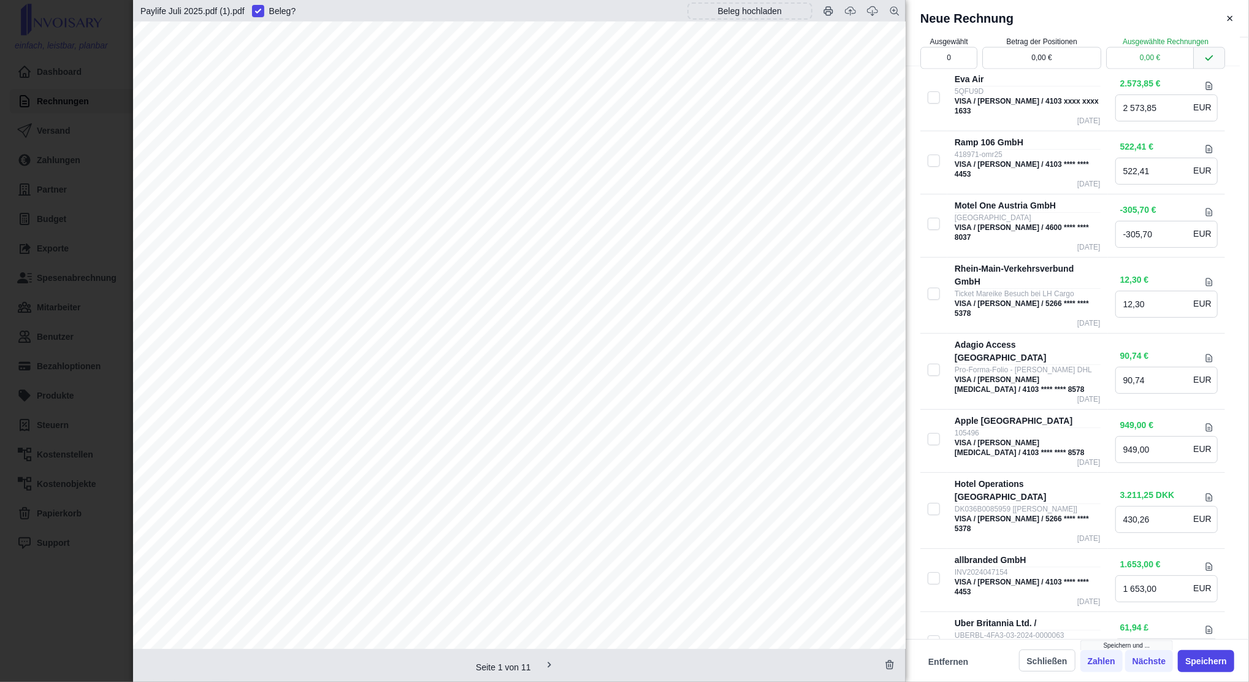
type input "92,36"
type input "38,63"
type input "11,54"
type input "33,51"
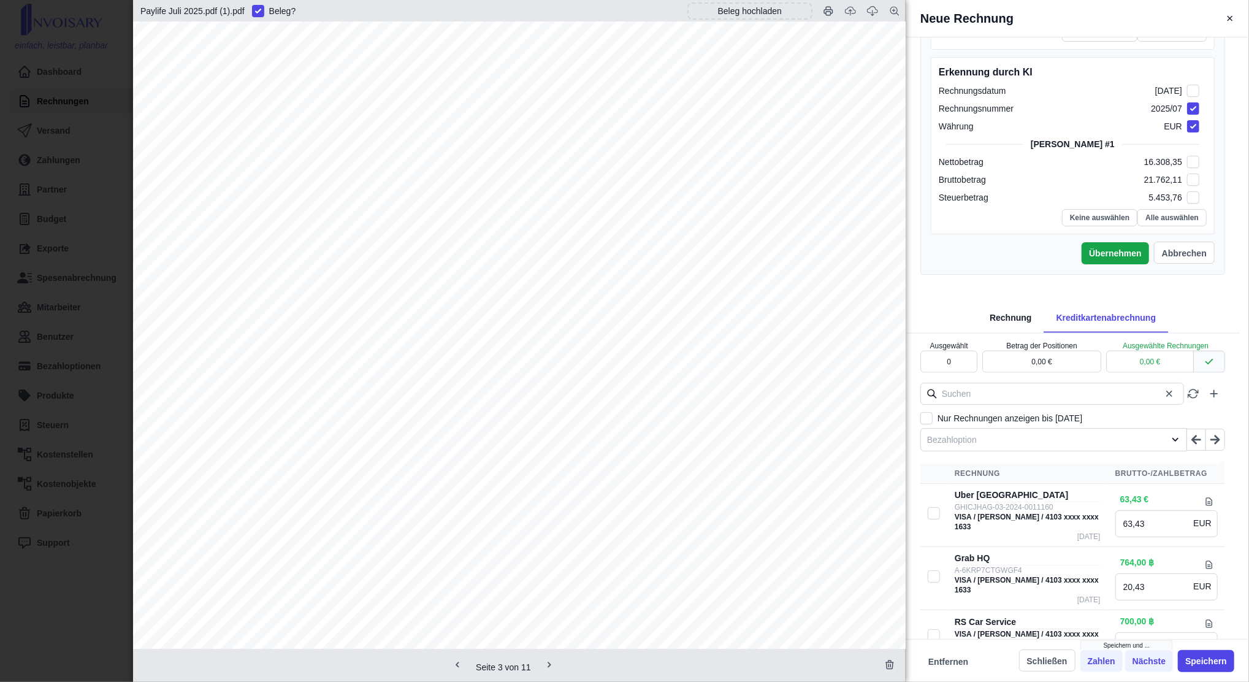
scroll to position [1282, 0]
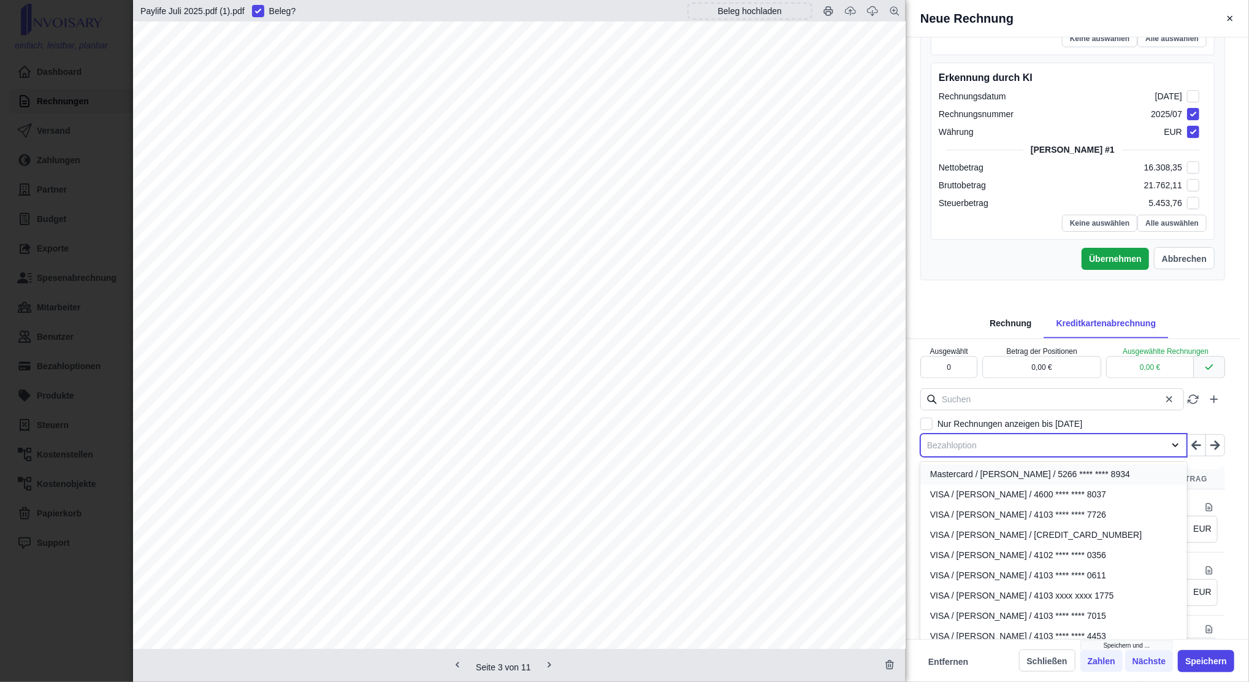
click at [1024, 438] on div at bounding box center [1042, 445] width 231 height 15
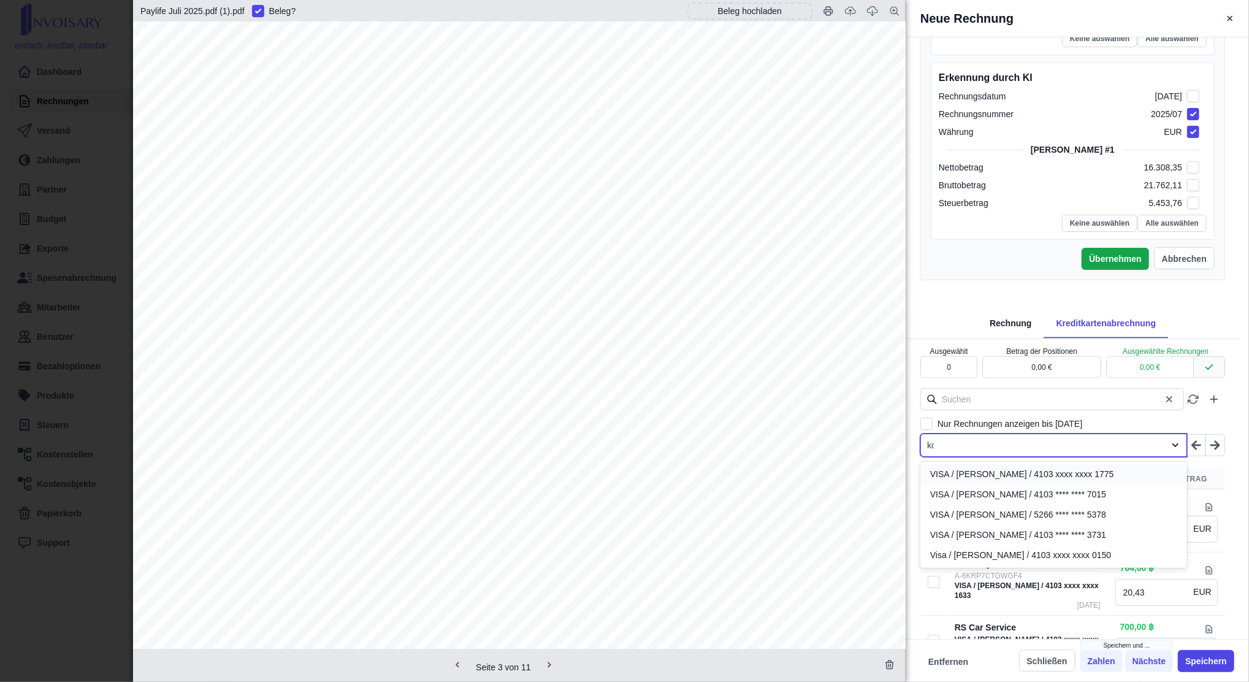
type input "kos"
click at [1024, 468] on span "VISA / [PERSON_NAME] / 4103 **** **** 3731" at bounding box center [1018, 474] width 176 height 13
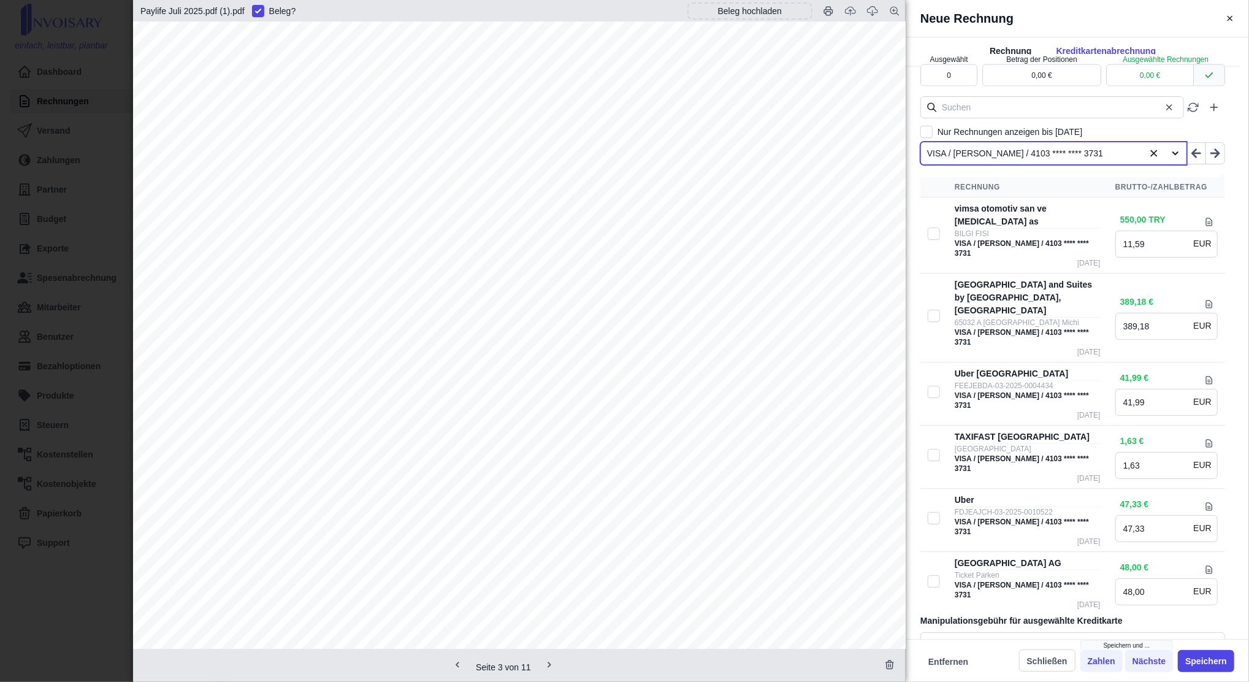
scroll to position [1574, 0]
click at [57, 370] on div "Neue Rechnung Automatische Erkennung von Rechnungsinhalten Erkennung durch OCR …" at bounding box center [624, 341] width 1249 height 682
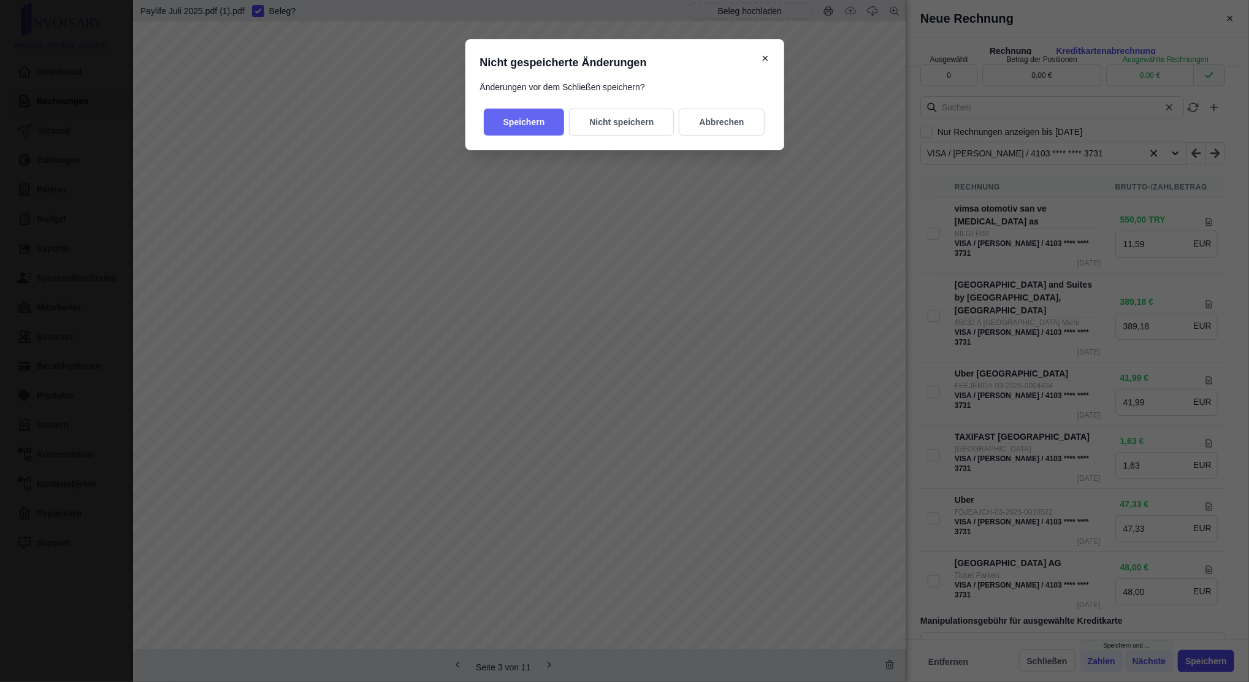
click at [524, 121] on button "Speichern" at bounding box center [524, 122] width 81 height 27
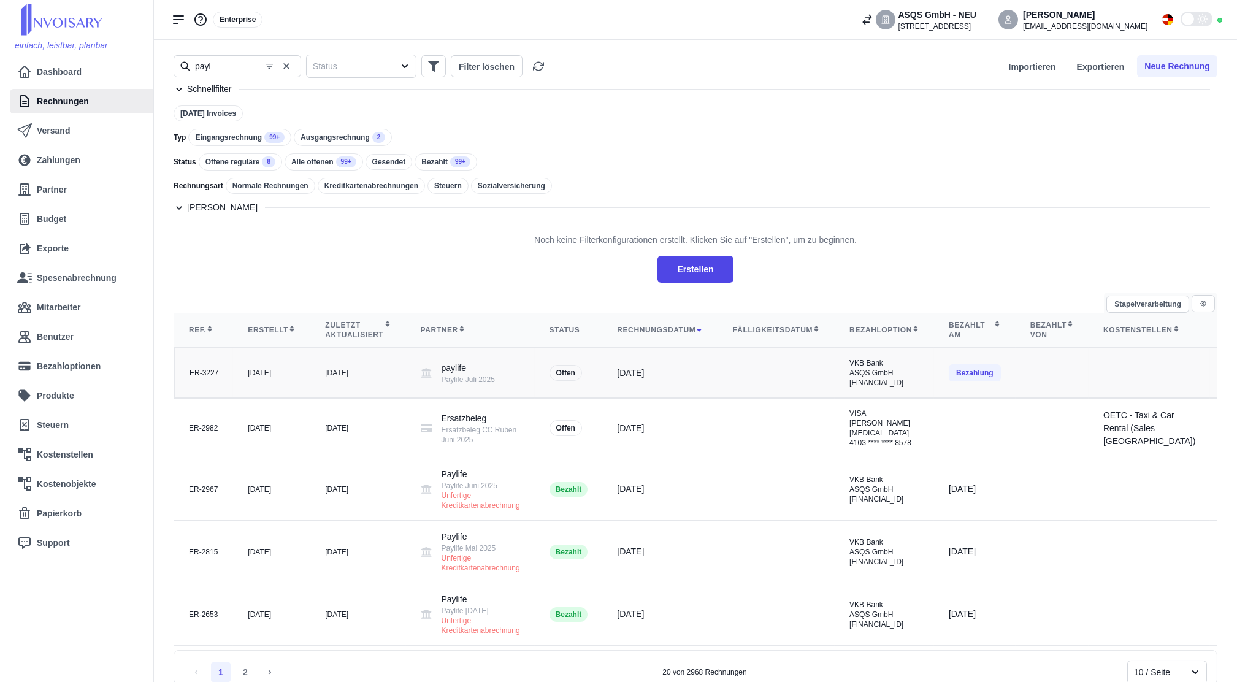
click at [444, 381] on div "paylife Paylife Juli 2025" at bounding box center [468, 373] width 53 height 23
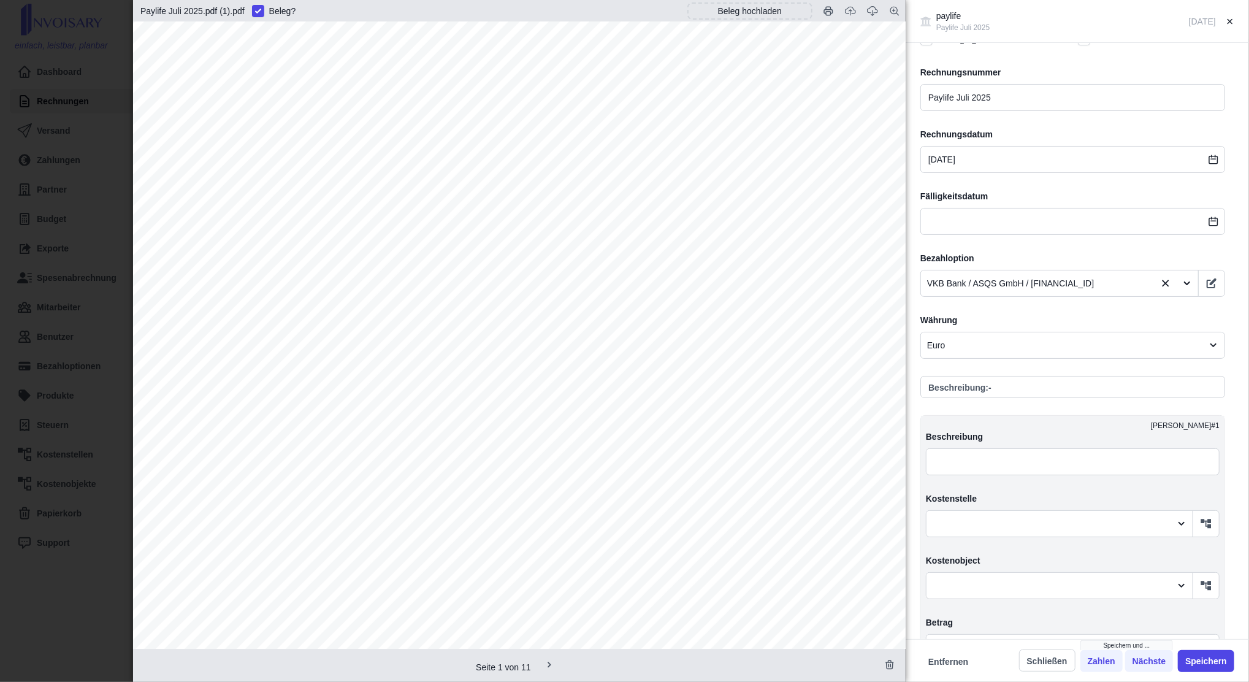
scroll to position [0, 0]
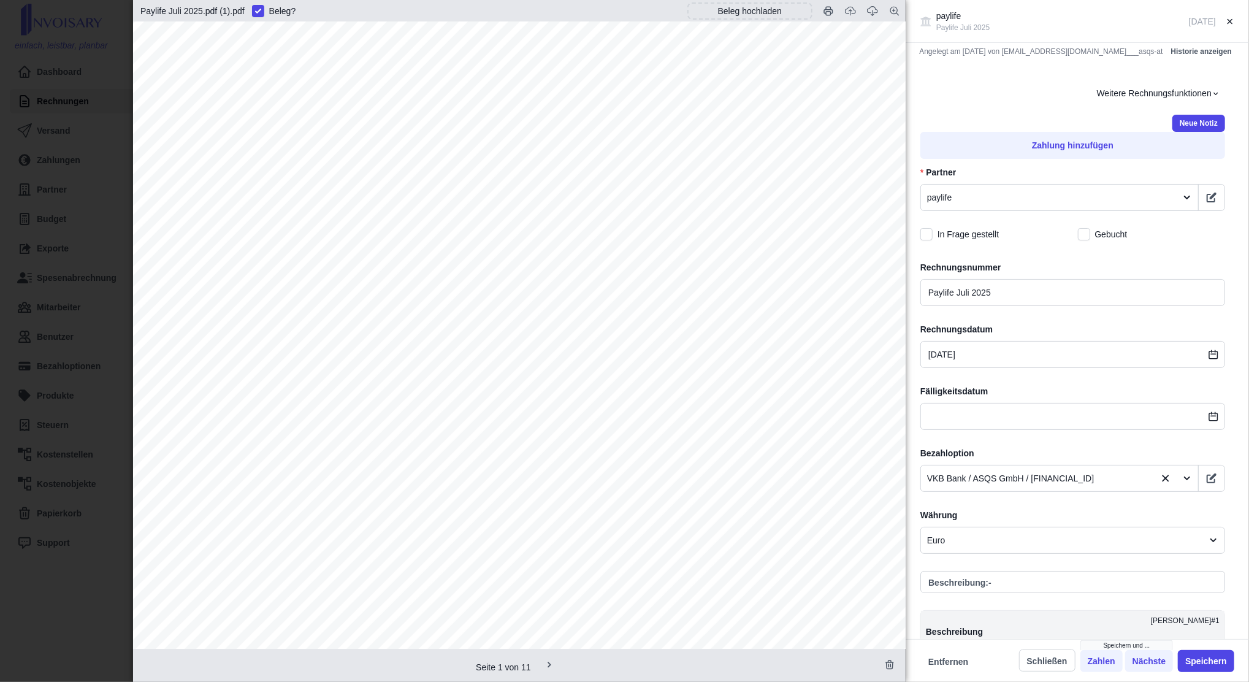
click at [79, 277] on div "paylife Paylife Juli 2025 [DATE] Angelegt am [DATE] von [EMAIL_ADDRESS][DOMAIN_…" at bounding box center [624, 341] width 1249 height 682
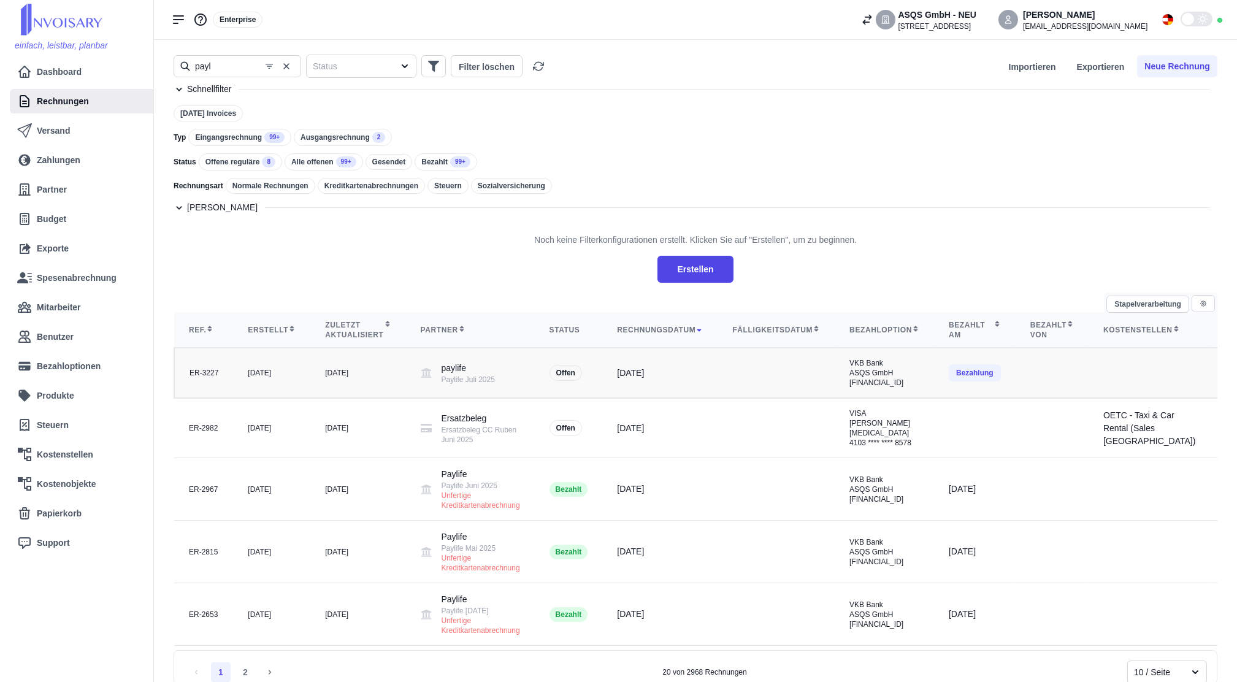
click at [254, 394] on td "[DATE]" at bounding box center [271, 373] width 77 height 50
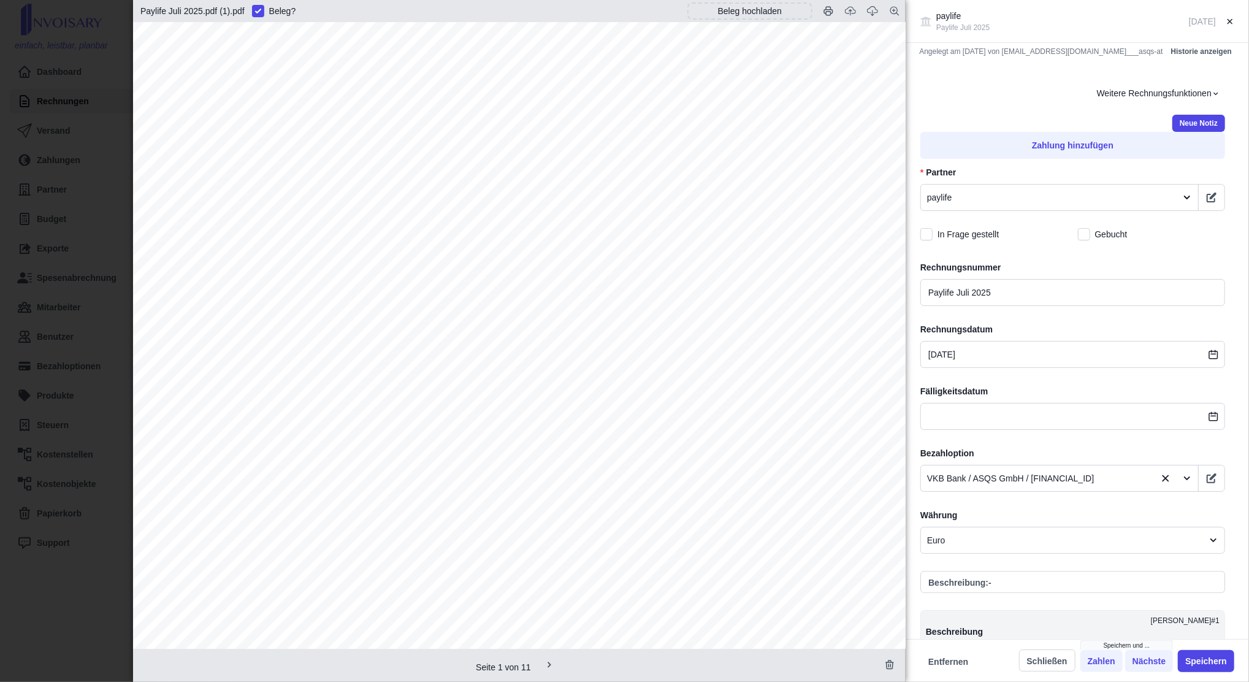
click at [12, 372] on div "paylife Paylife Juli 2025 [DATE] Angelegt am [DATE] von [EMAIL_ADDRESS][DOMAIN_…" at bounding box center [624, 341] width 1249 height 682
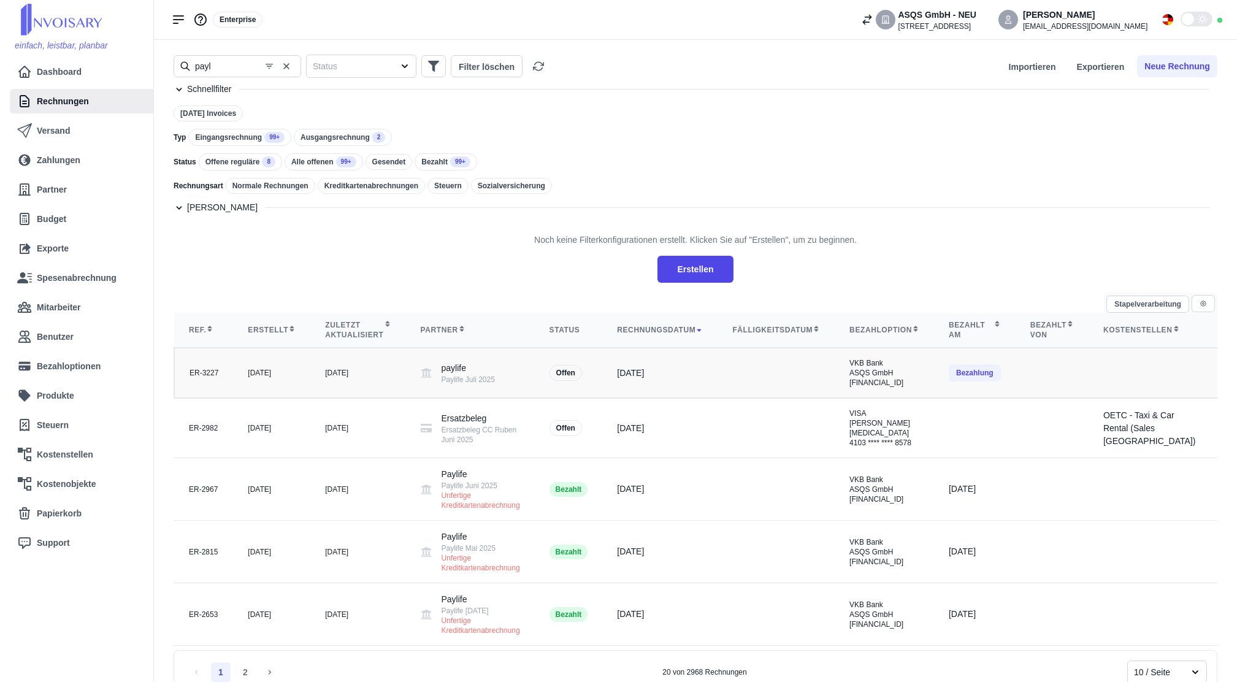
click at [453, 385] on div "paylife Paylife Juli 2025" at bounding box center [468, 373] width 53 height 23
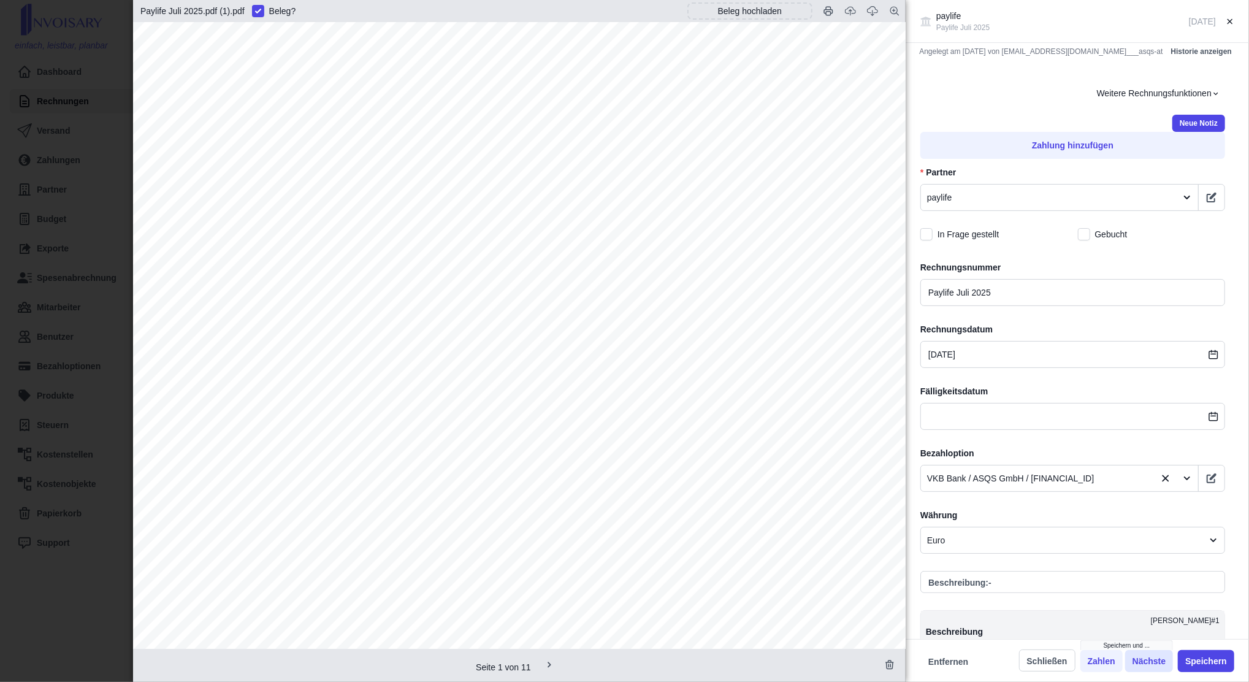
click at [1145, 662] on button "Nächste" at bounding box center [1149, 661] width 48 height 22
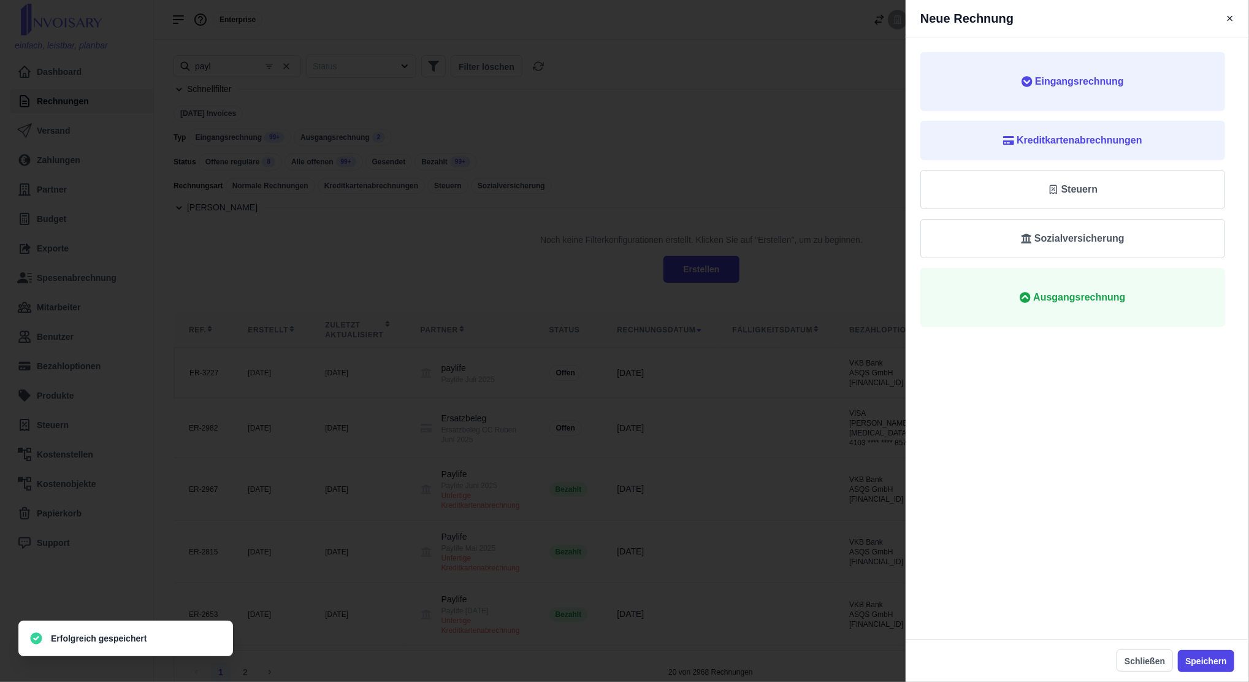
click at [1145, 662] on button "Schließen" at bounding box center [1145, 661] width 56 height 22
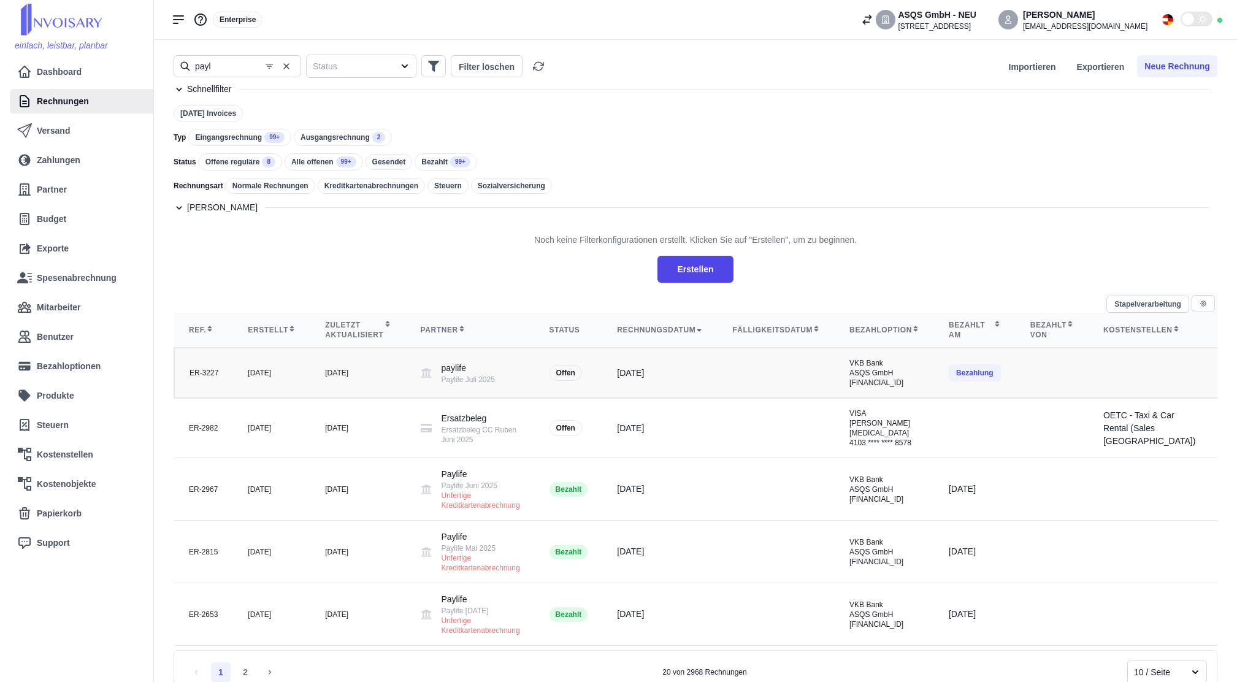
click at [660, 398] on td "[DATE]" at bounding box center [659, 373] width 115 height 50
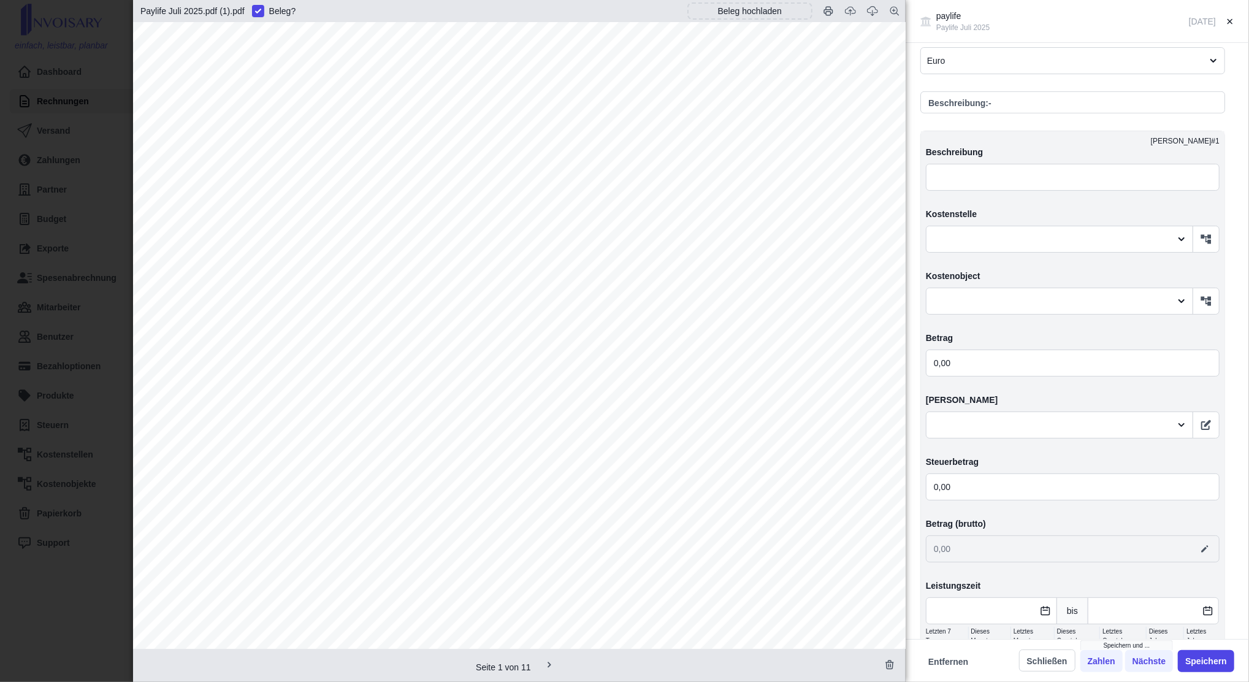
scroll to position [542, 0]
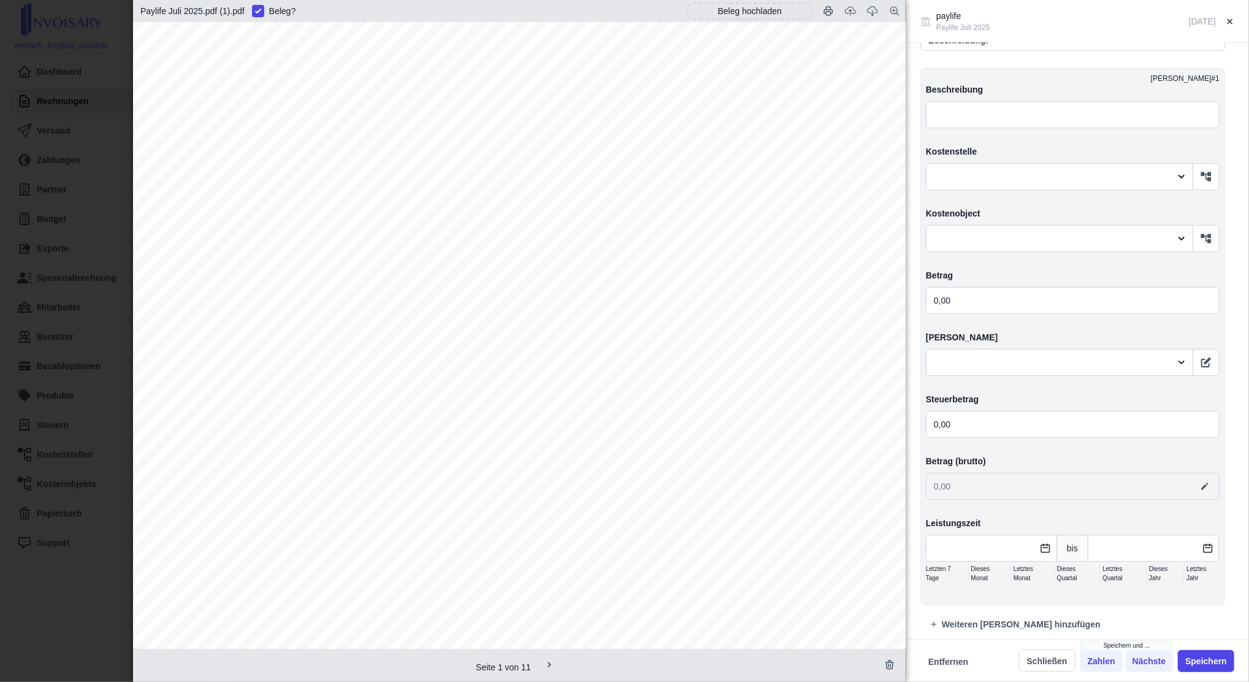
click at [52, 297] on div "paylife Paylife Juli 2025 [DATE] Angelegt am [DATE] von [EMAIL_ADDRESS][DOMAIN_…" at bounding box center [624, 341] width 1249 height 682
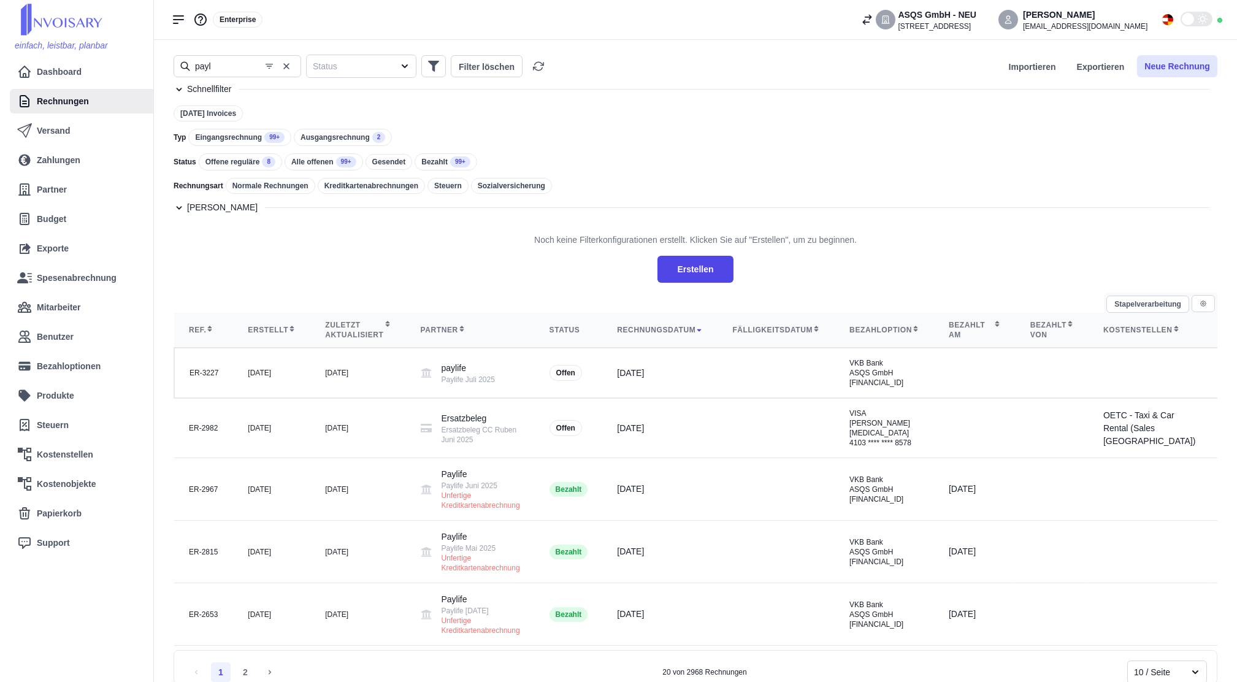
click at [1159, 71] on button "Neue Rechnung" at bounding box center [1177, 66] width 80 height 22
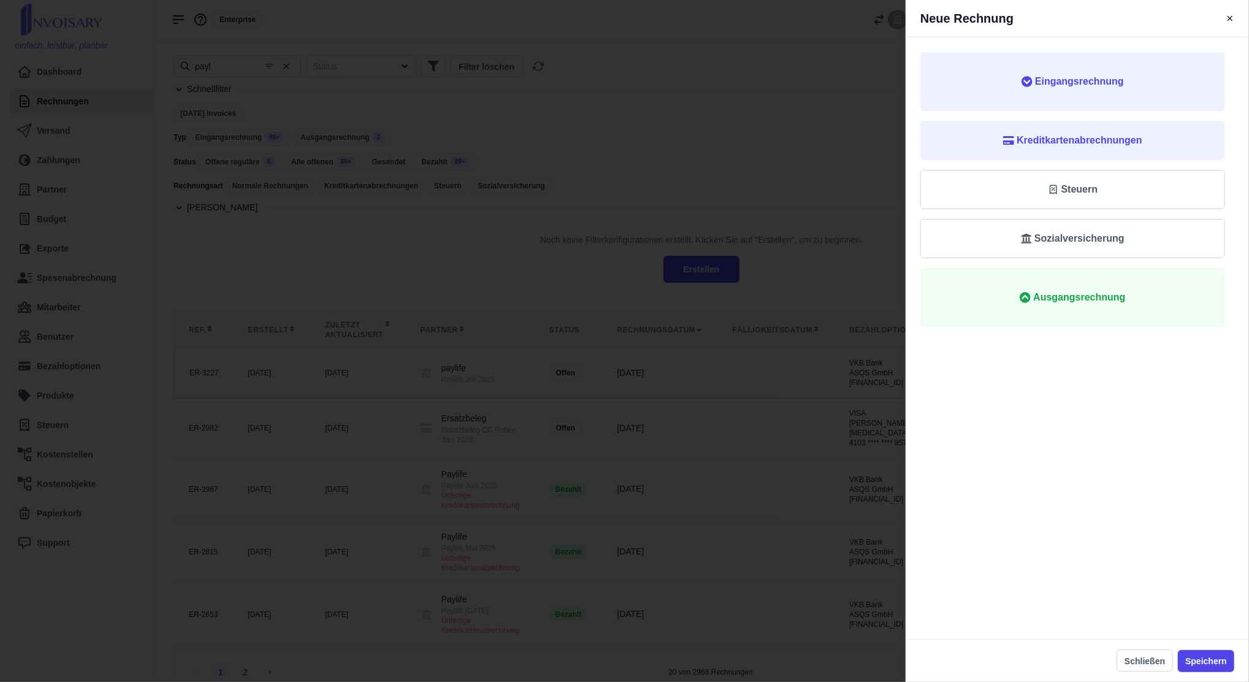
click at [491, 499] on div "Neue Rechnung Eingangsrechnung Kreditkartenabrechnungen Steuern Sozialversicher…" at bounding box center [624, 341] width 1249 height 682
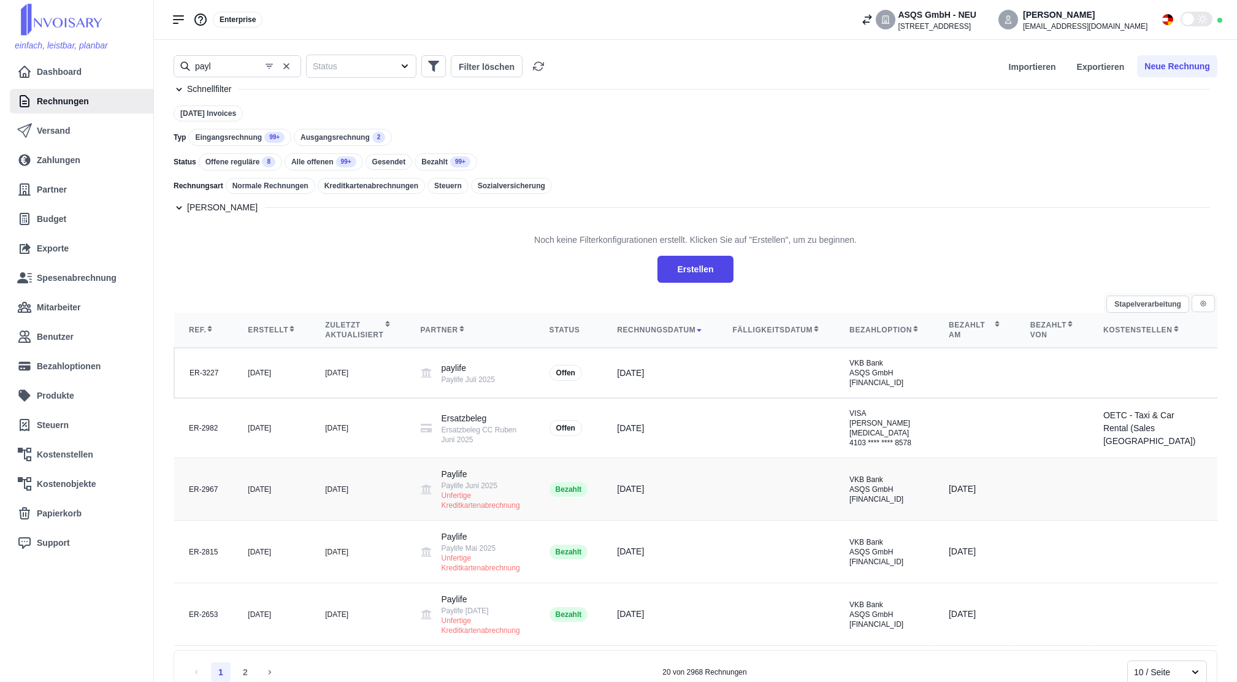
click at [364, 516] on td "[DATE]" at bounding box center [357, 489] width 95 height 63
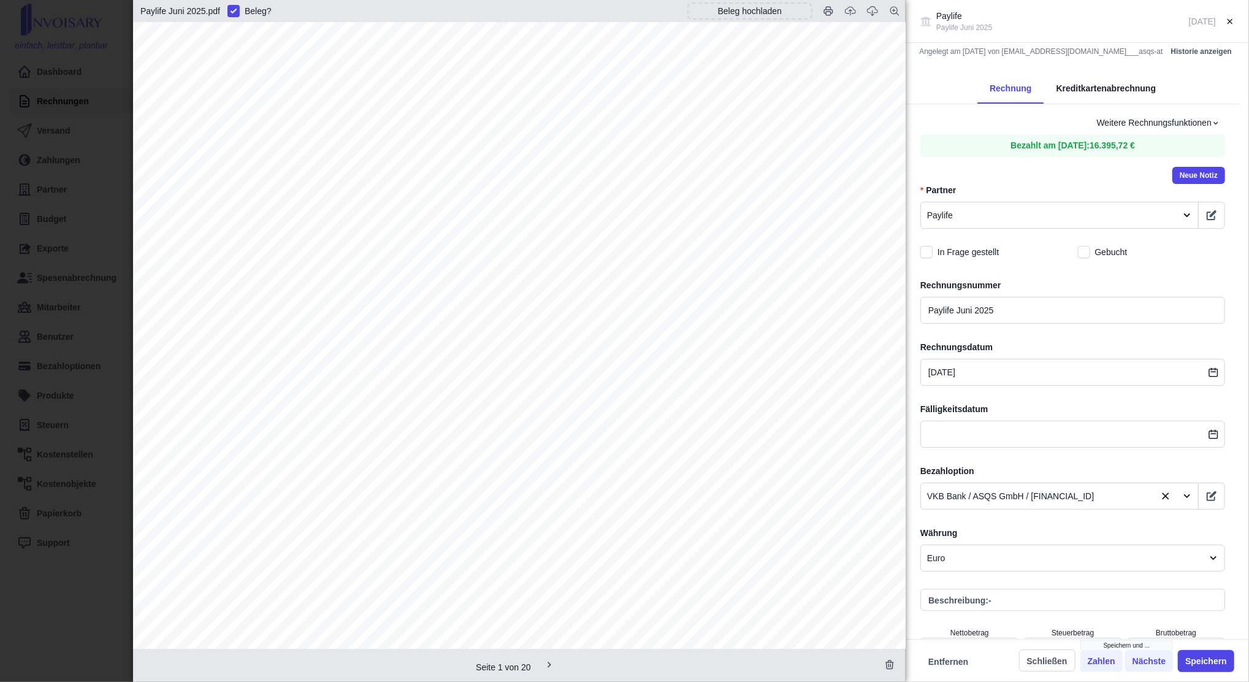
click at [44, 372] on div "Paylife Paylife Juni 2025 [DATE] Angelegt am [DATE] von [EMAIL_ADDRESS][DOMAIN_…" at bounding box center [624, 341] width 1249 height 682
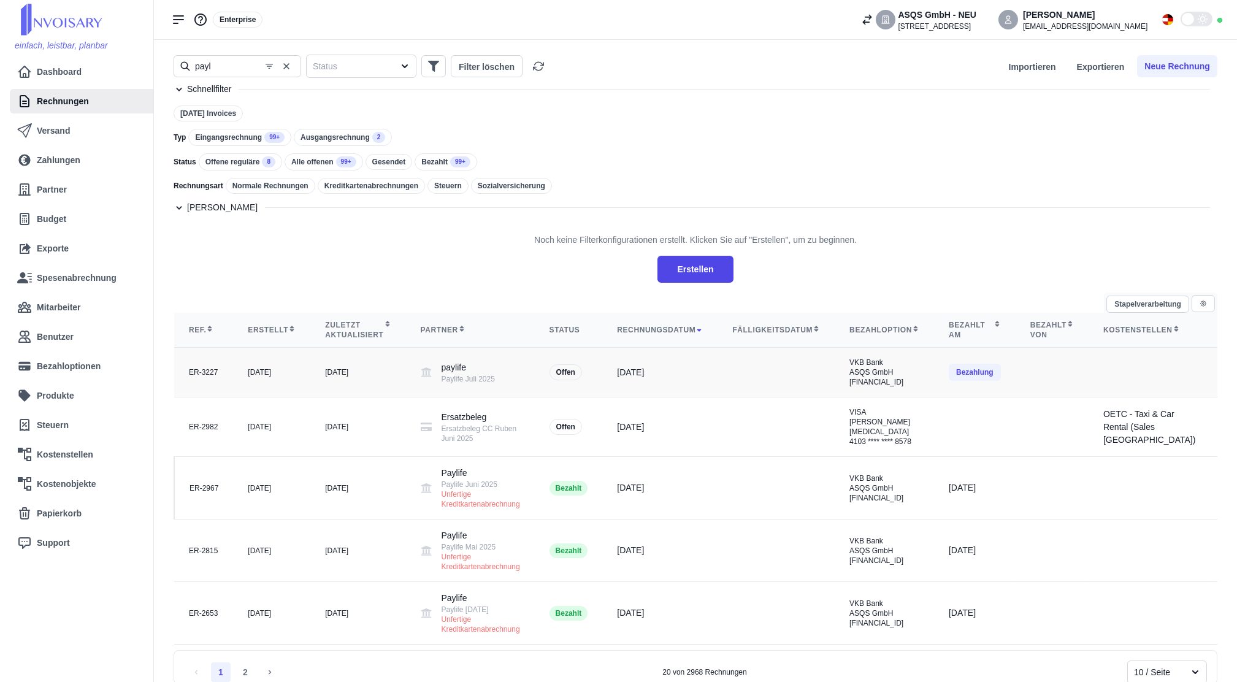
click at [332, 397] on td "[DATE]" at bounding box center [357, 373] width 95 height 50
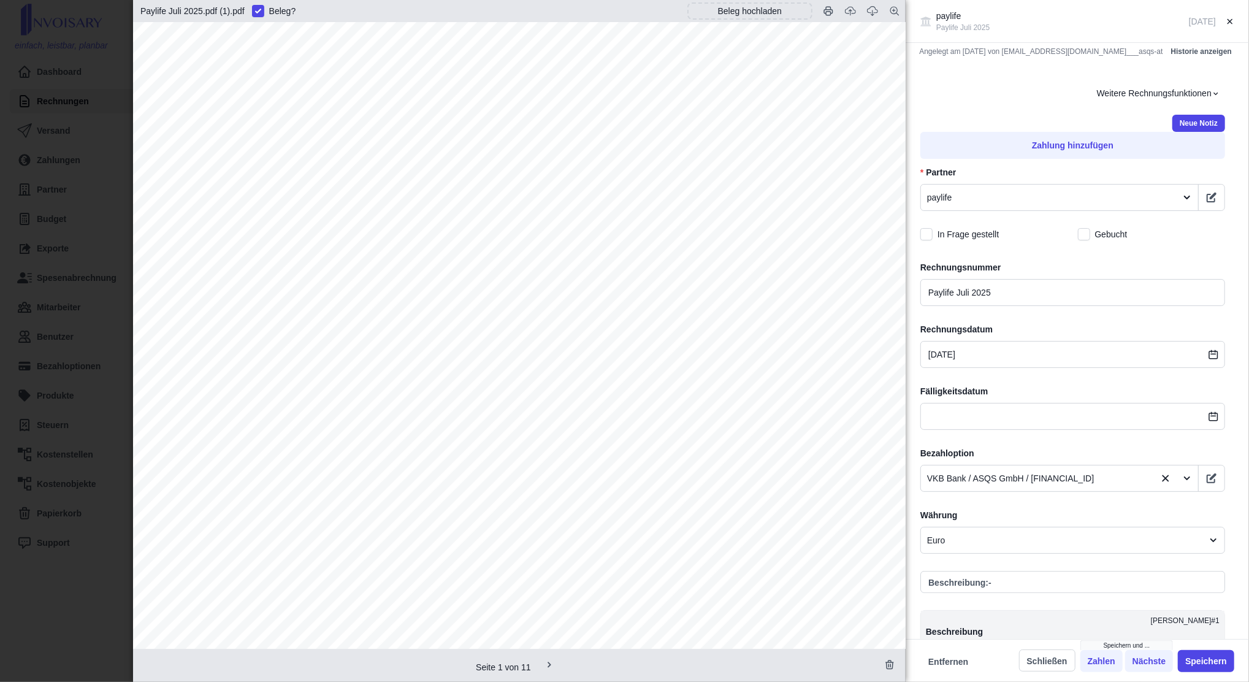
click at [12, 347] on div "paylife Paylife Juli 2025 [DATE] Angelegt am [DATE] von [EMAIL_ADDRESS][DOMAIN_…" at bounding box center [624, 341] width 1249 height 682
click at [75, 339] on div "paylife Paylife Juli 2025 [DATE] Angelegt am [DATE] von [EMAIL_ADDRESS][DOMAIN_…" at bounding box center [624, 341] width 1249 height 682
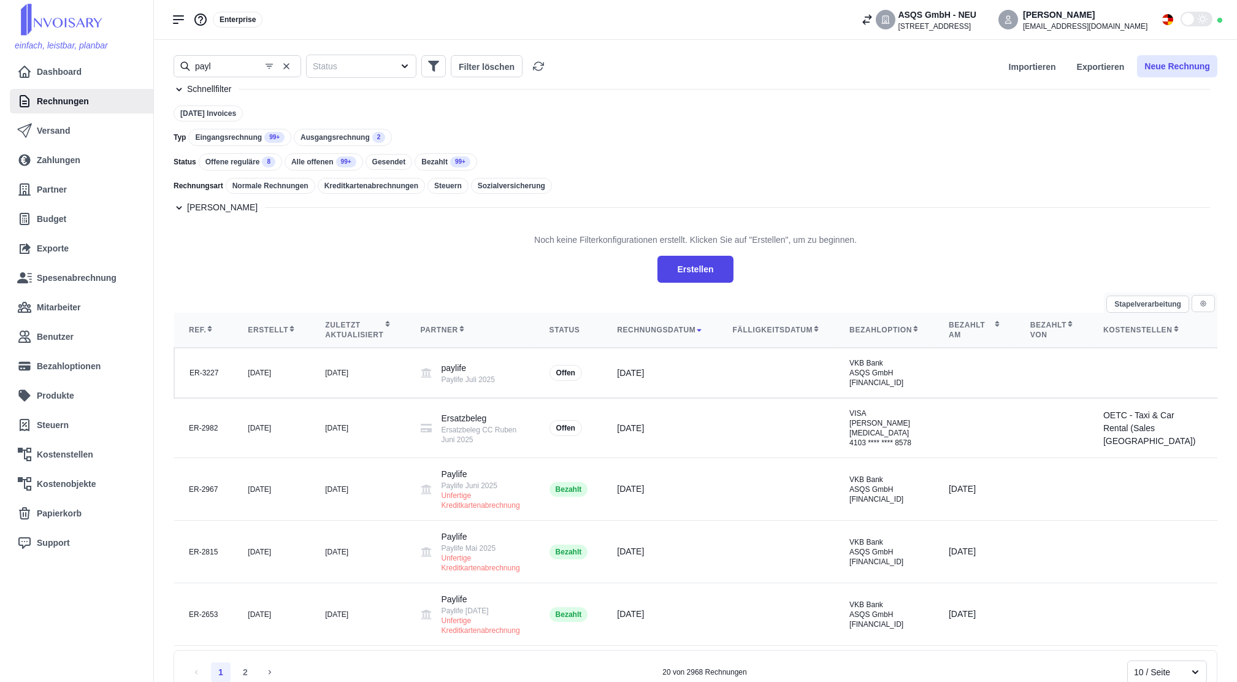
click at [1164, 69] on button "Neue Rechnung" at bounding box center [1177, 66] width 80 height 22
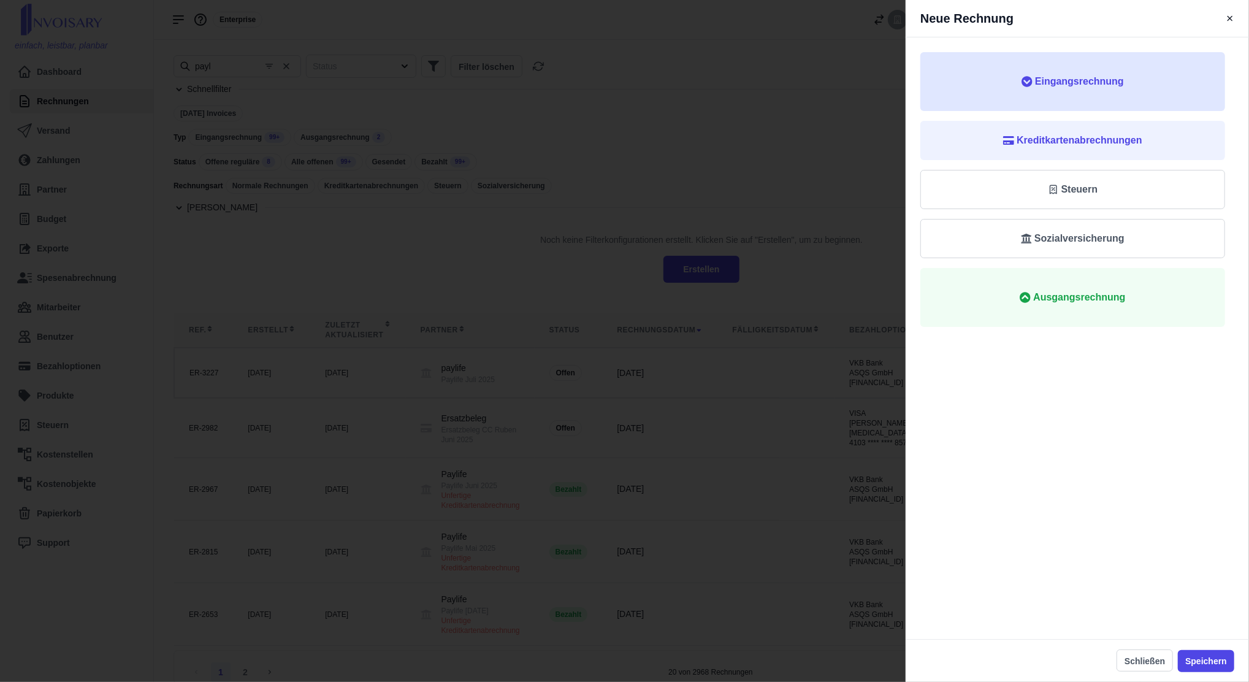
click at [1134, 93] on button "Eingangsrechnung" at bounding box center [1073, 81] width 305 height 59
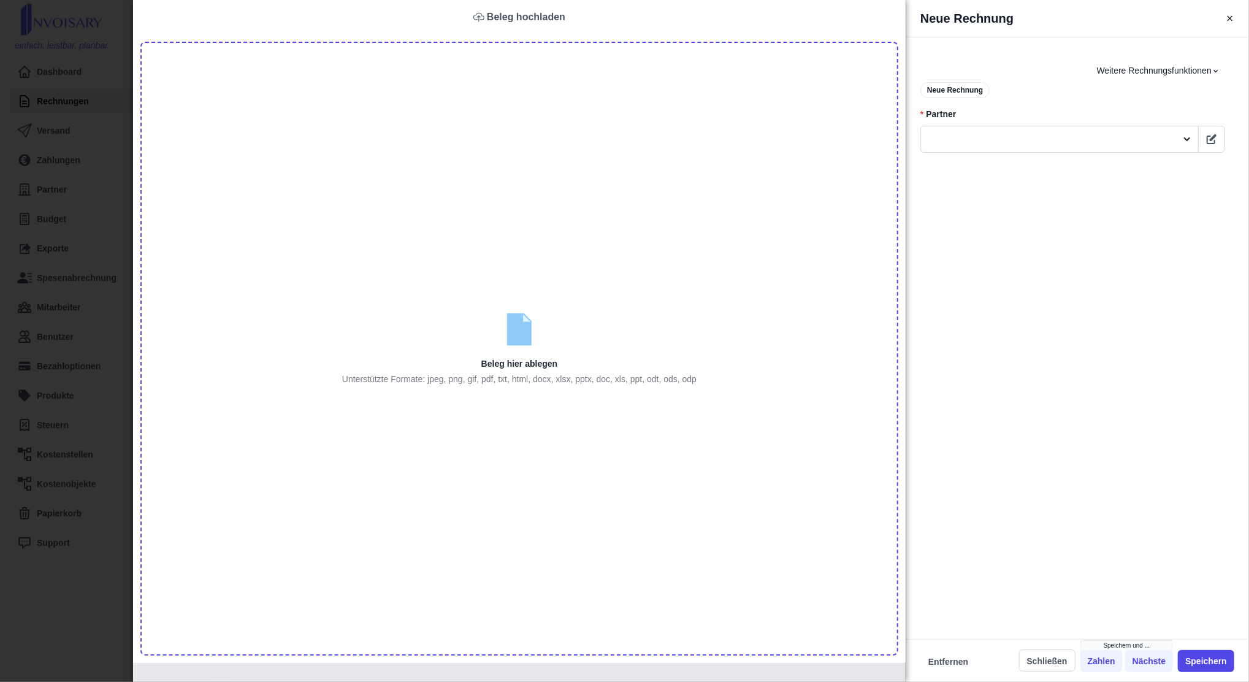
type input "C:\fakepath\96291311 (1).pdf"
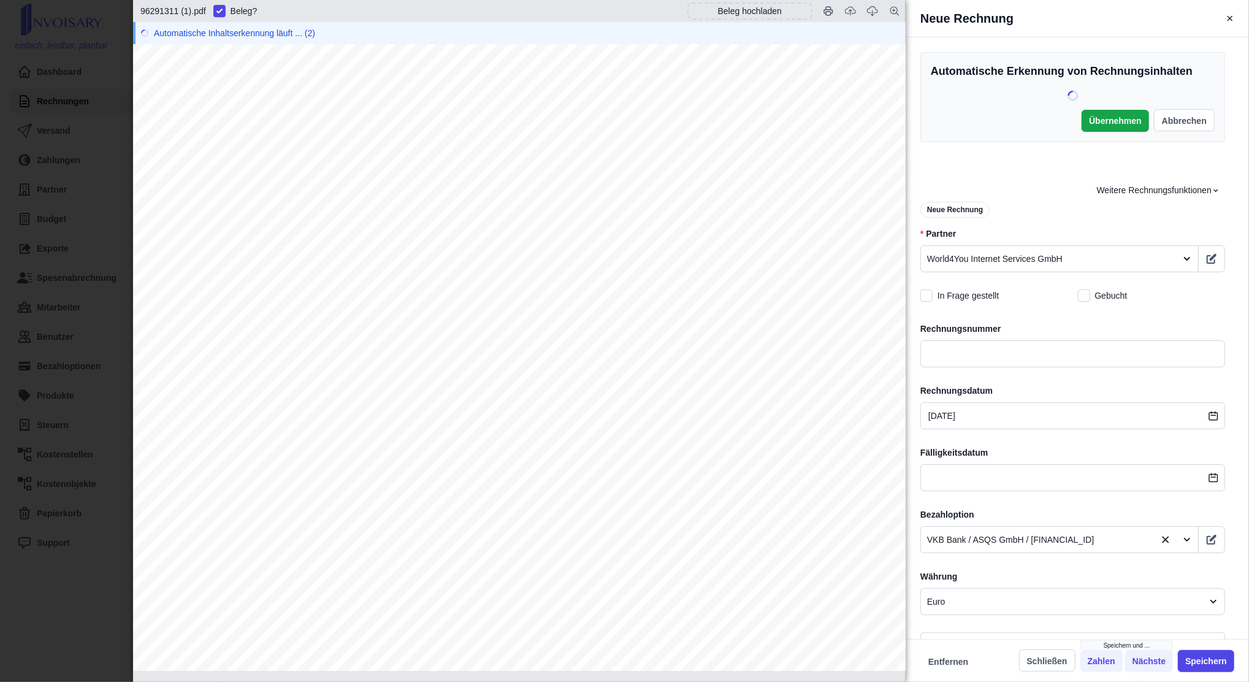
click at [805, 205] on div "World4You Internet Services GmbH [PERSON_NAME][STREET_ADDRESS] Rechnung Nr. 962…" at bounding box center [519, 590] width 773 height 1092
click at [806, 197] on span "Rechnung Nr. 96291311" at bounding box center [783, 199] width 151 height 13
copy span "96291311"
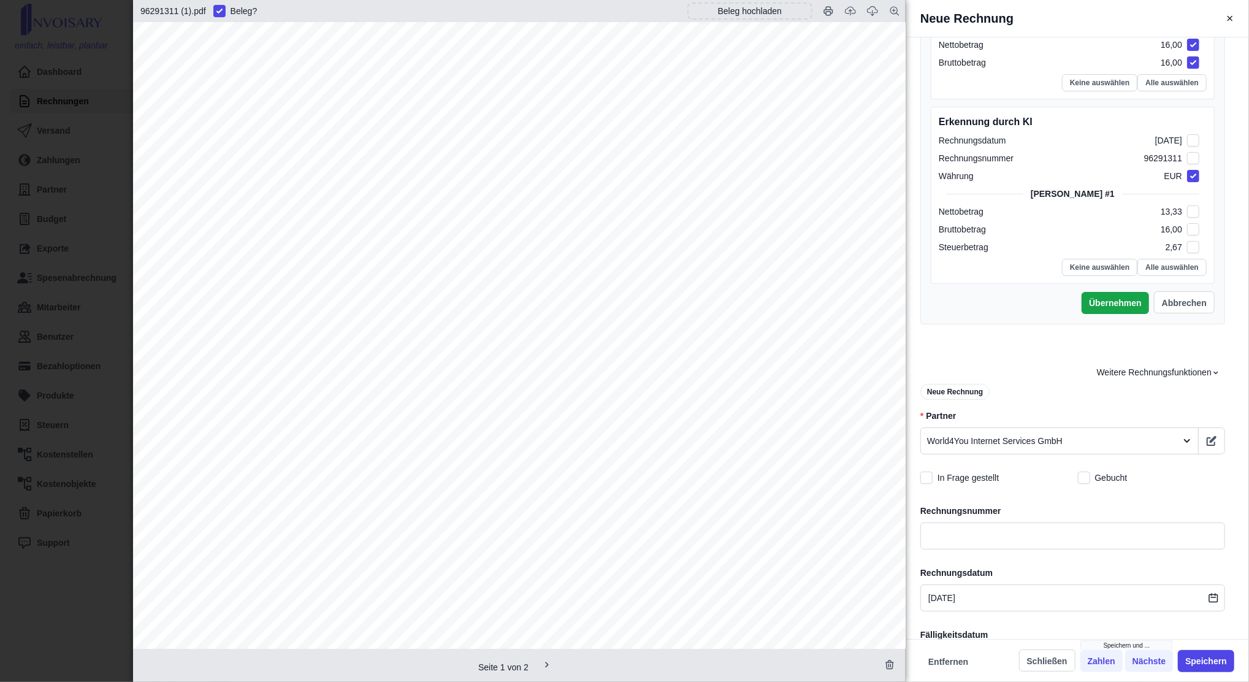
scroll to position [209, 0]
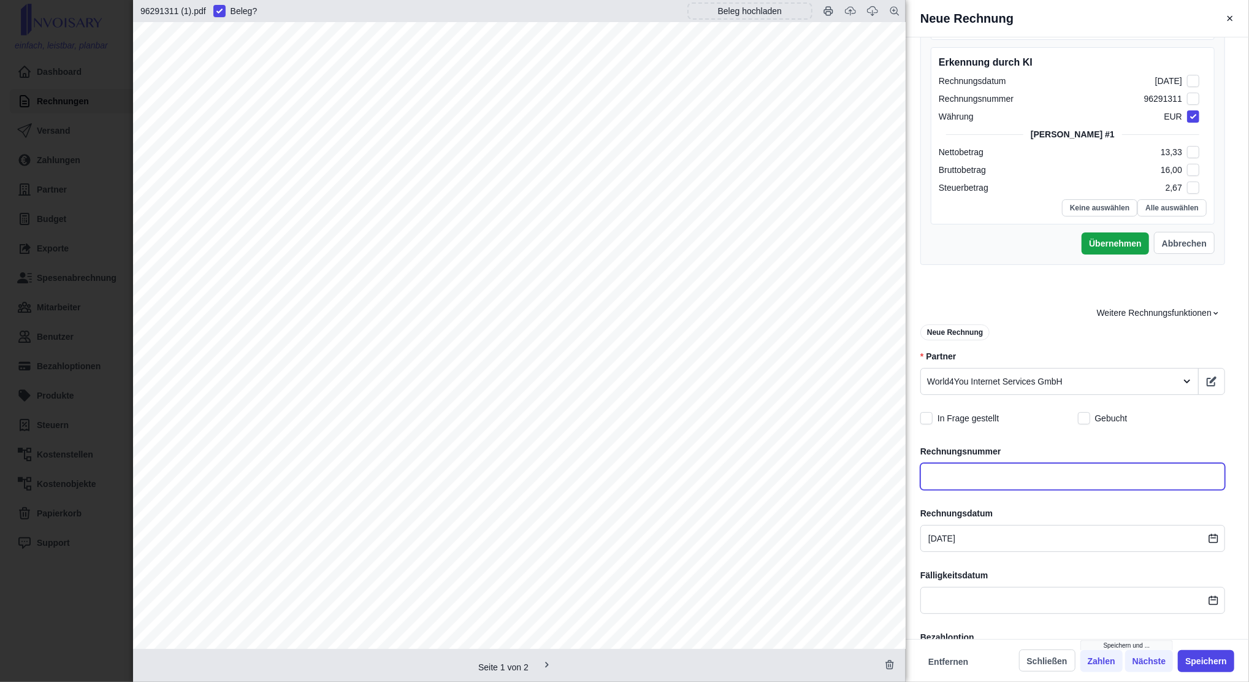
click at [976, 481] on input "text" at bounding box center [1073, 476] width 305 height 27
paste input "Rechnung Nr. 96291311"
type input "Rechnung Nr. 96291311"
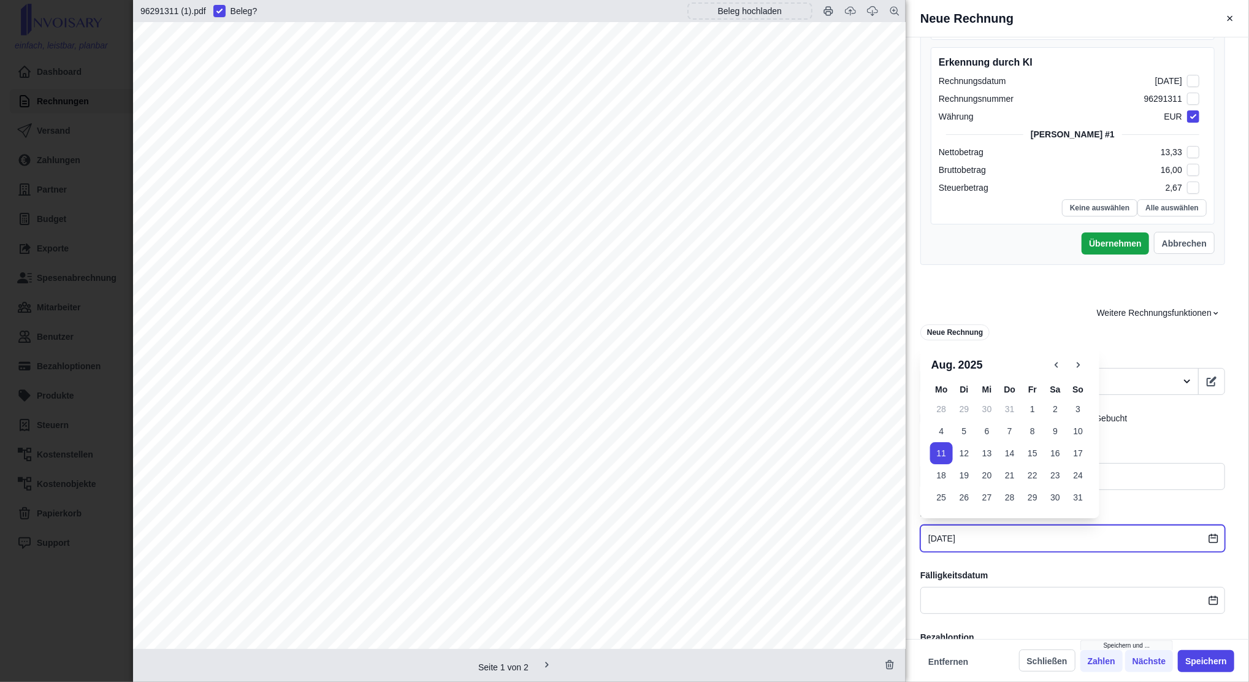
click at [983, 525] on input "[DATE]" at bounding box center [1073, 538] width 305 height 27
click at [1075, 429] on button "10" at bounding box center [1078, 431] width 23 height 22
type input "[DATE]"
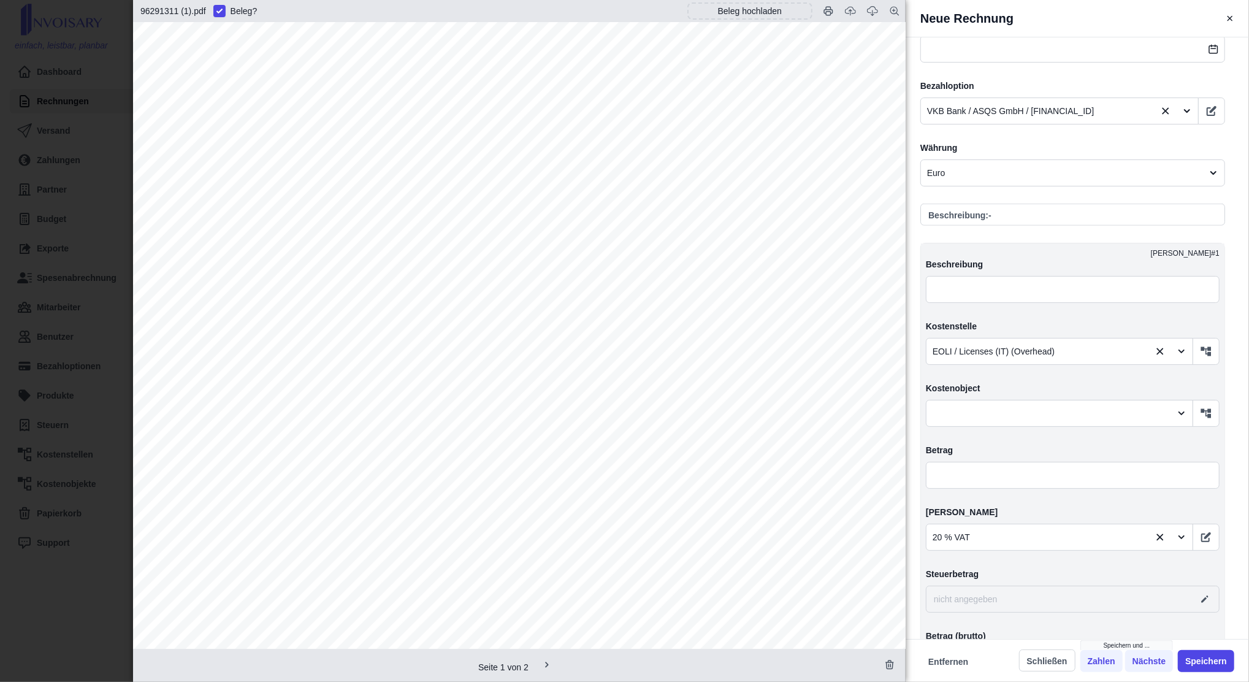
scroll to position [762, 0]
click at [959, 473] on input "text" at bounding box center [1073, 474] width 294 height 27
type input "1,00"
type input "1,20"
type input "0,20"
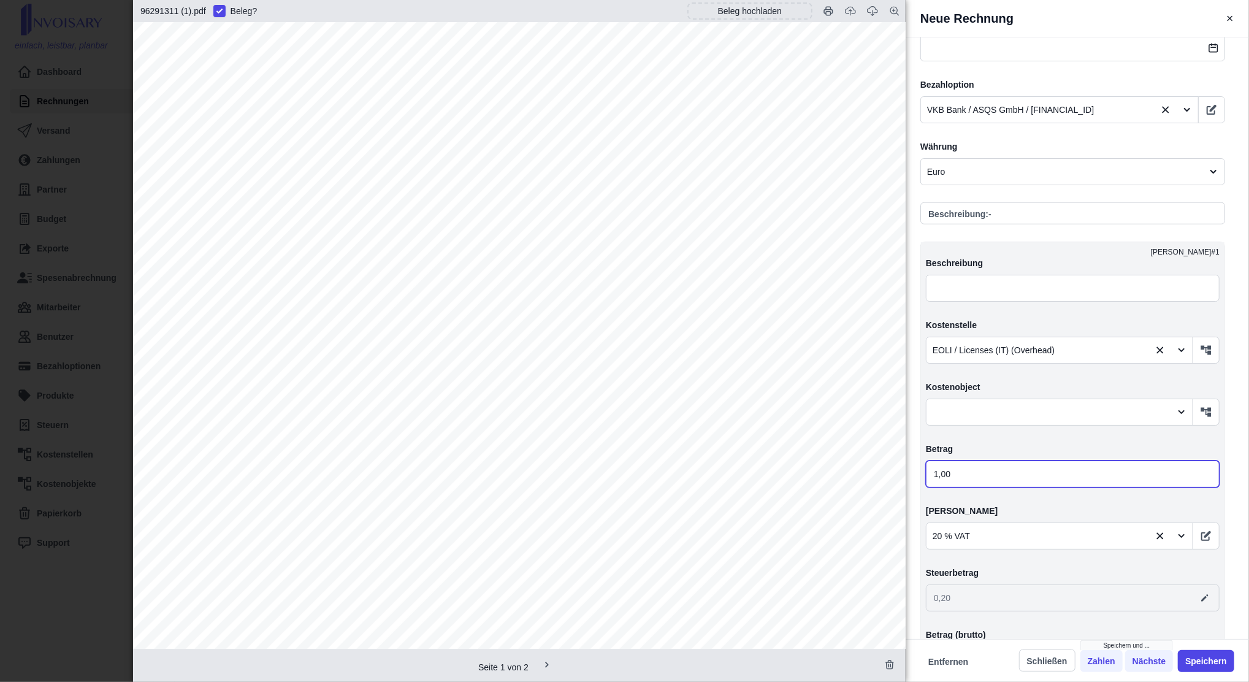
type input "16,00"
type input "19,20"
type input "3,20"
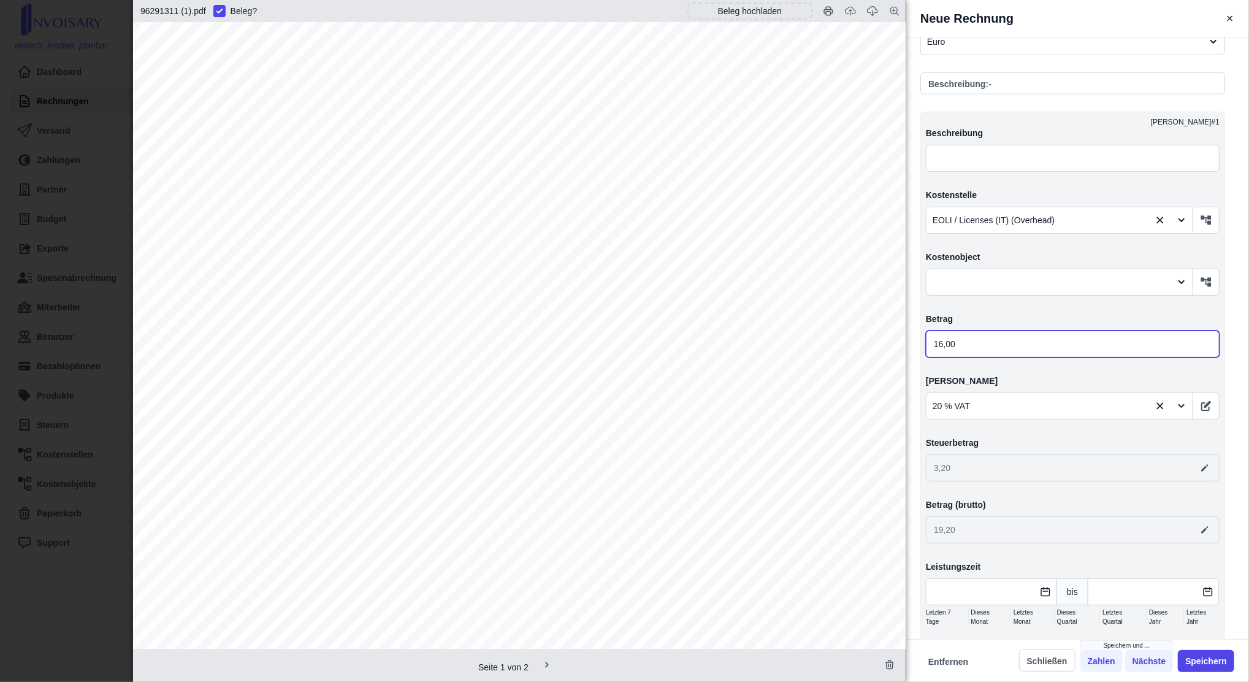
scroll to position [936, 0]
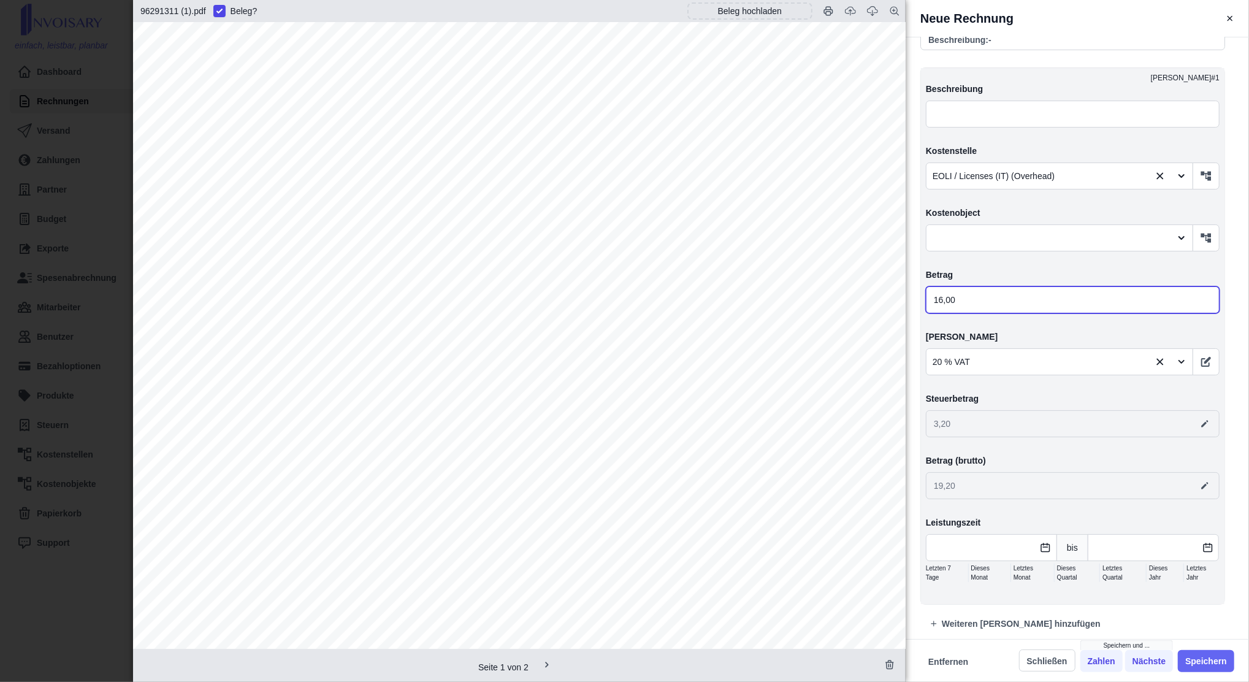
type input "16,00"
click at [1200, 654] on button "Speichern" at bounding box center [1206, 661] width 56 height 22
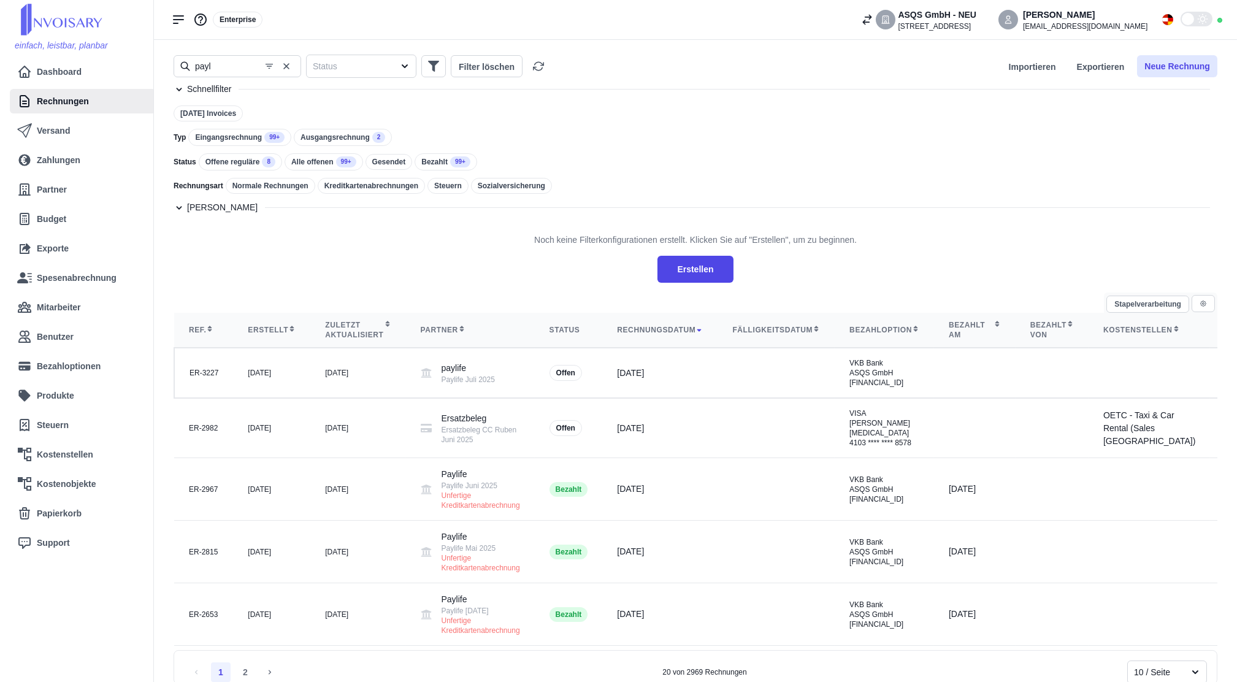
click at [1196, 65] on button "Neue Rechnung" at bounding box center [1177, 66] width 80 height 22
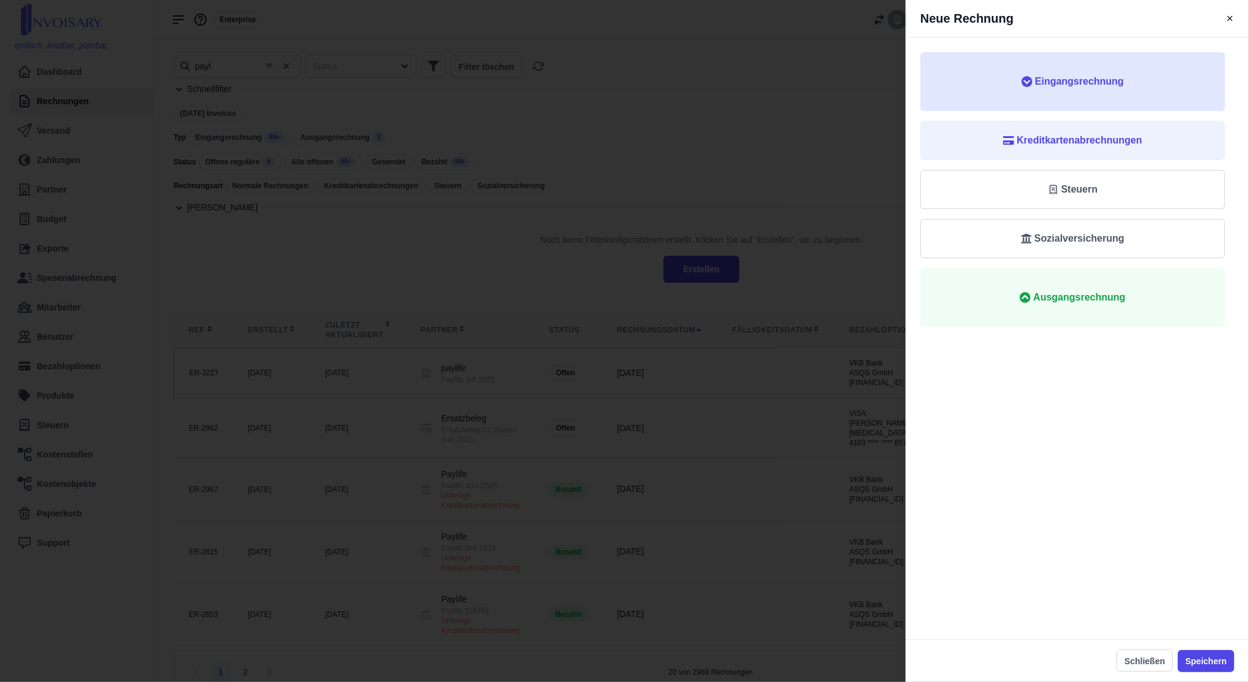
click at [1062, 90] on button "Eingangsrechnung" at bounding box center [1073, 81] width 305 height 59
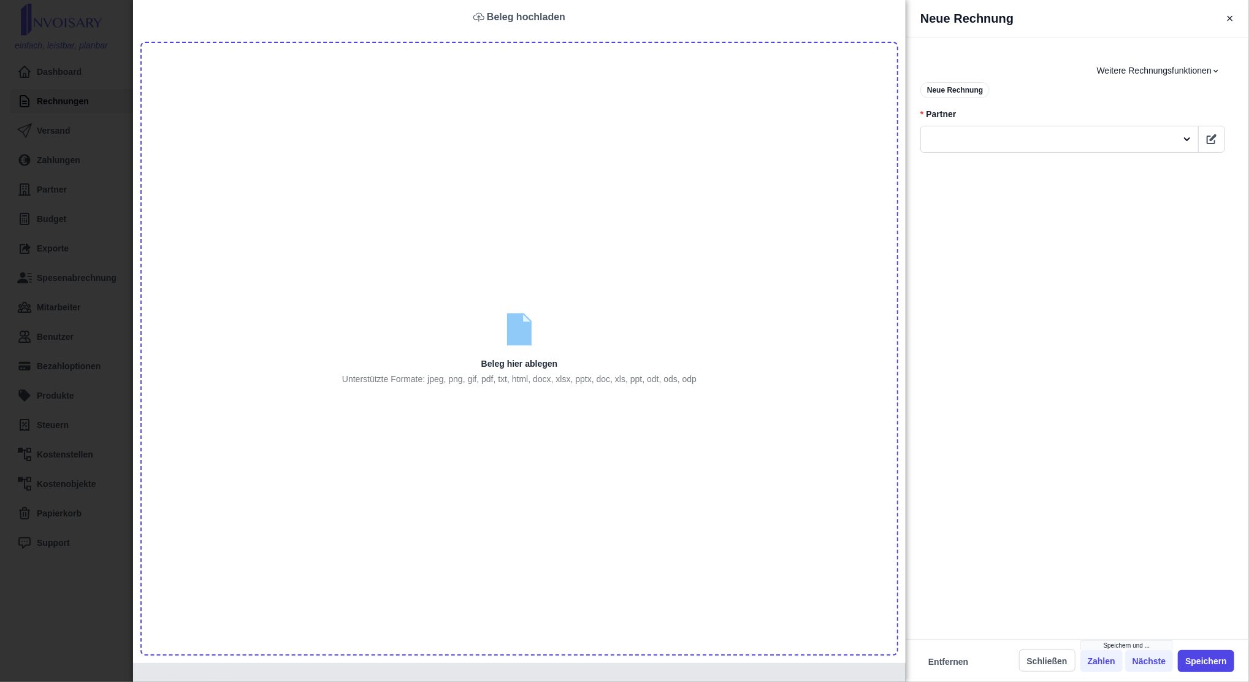
type input "C:\fakepath\Invoice_INVCZ9827150 (1).pdf"
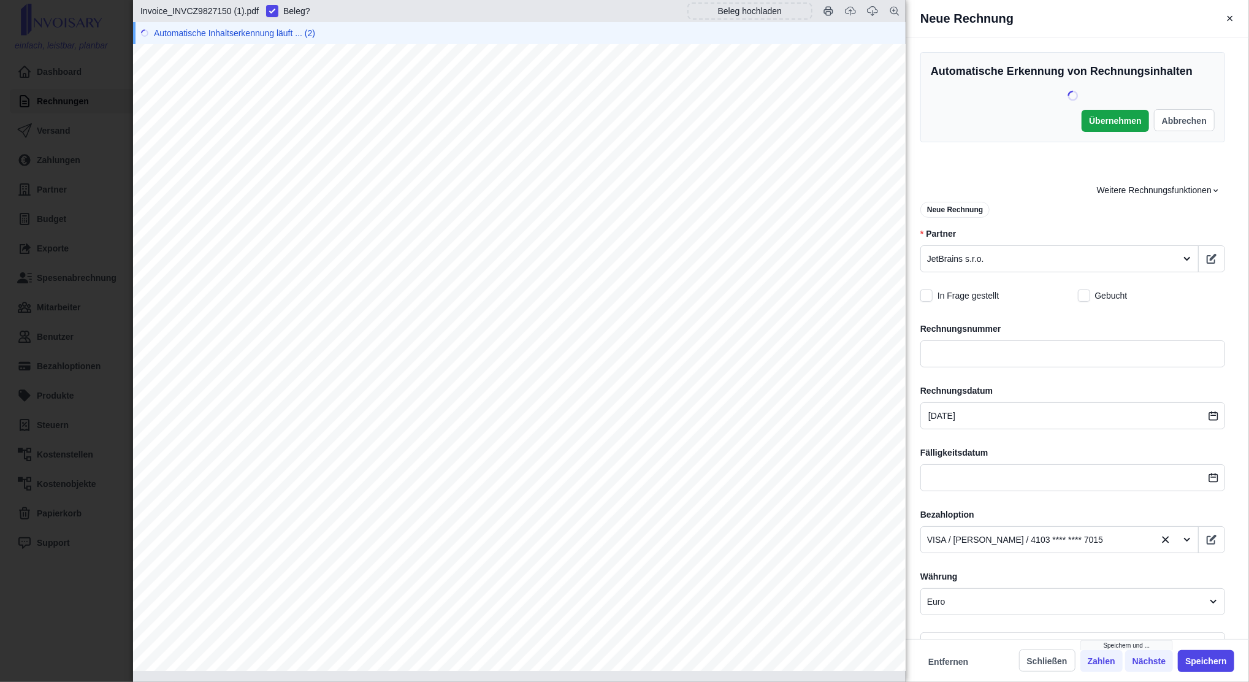
click at [543, 224] on span "Invoice INVCZ9827150" at bounding box center [516, 226] width 214 height 17
copy span "INVCZ9827150"
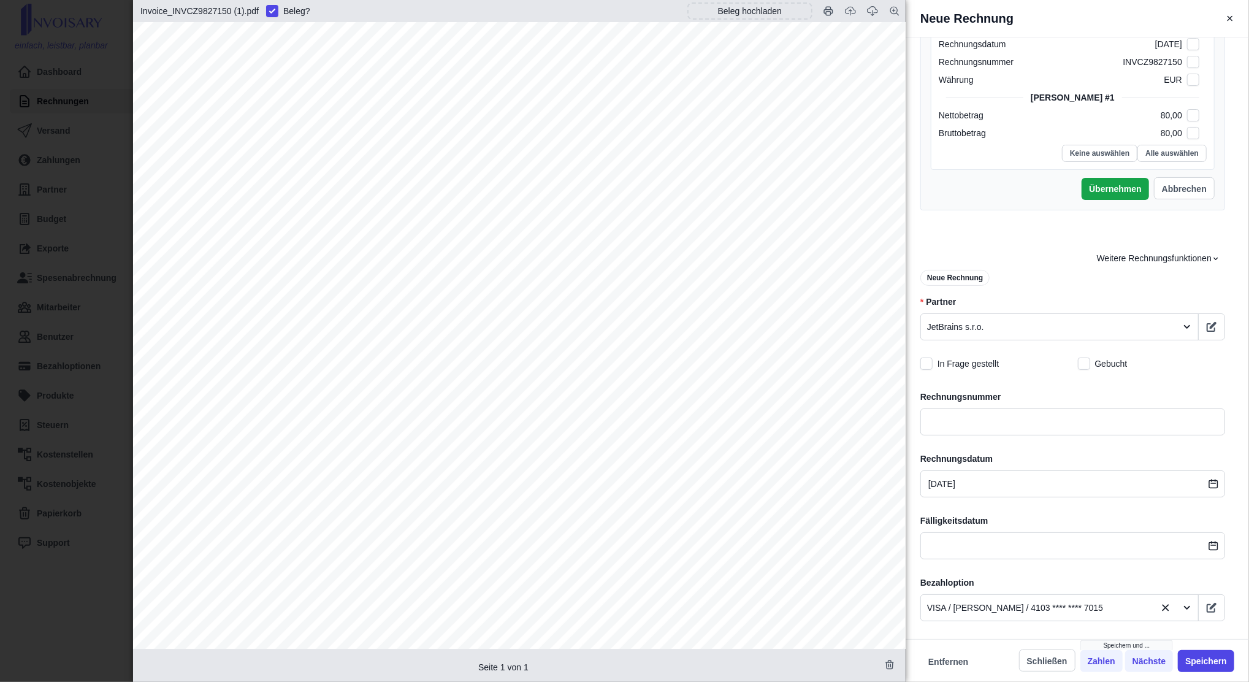
scroll to position [354, 0]
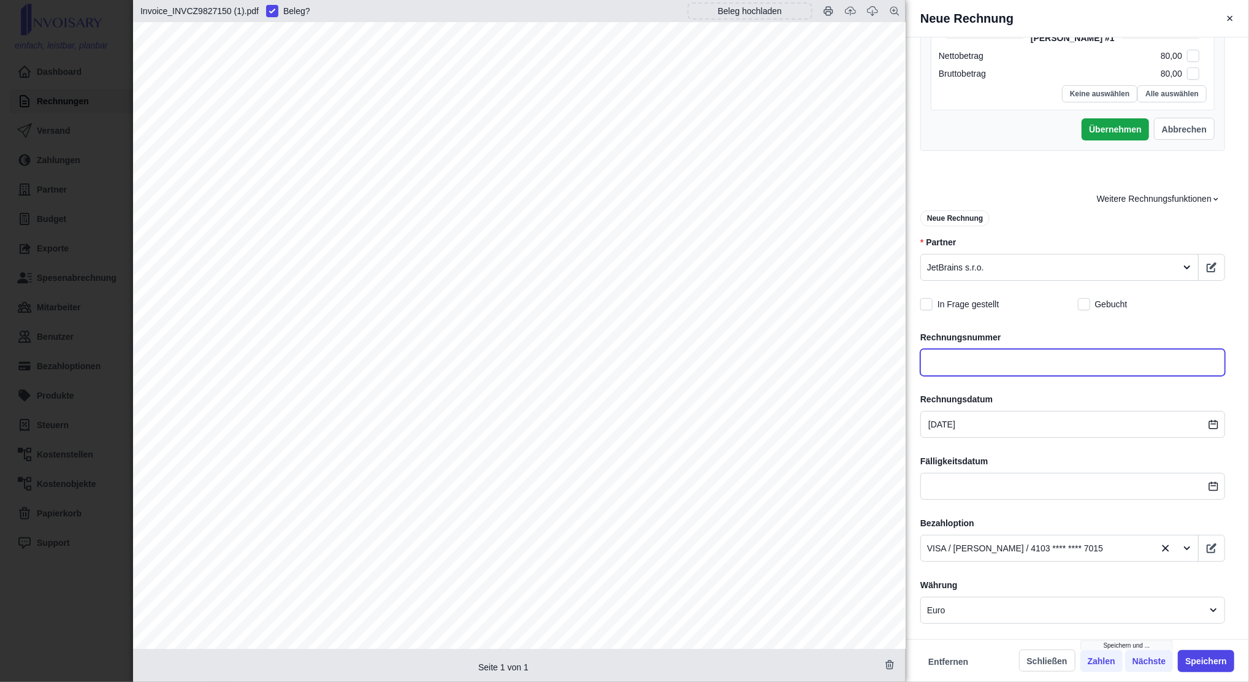
click at [964, 364] on input "text" at bounding box center [1073, 362] width 305 height 27
paste input "Invoice INVCZ9827150"
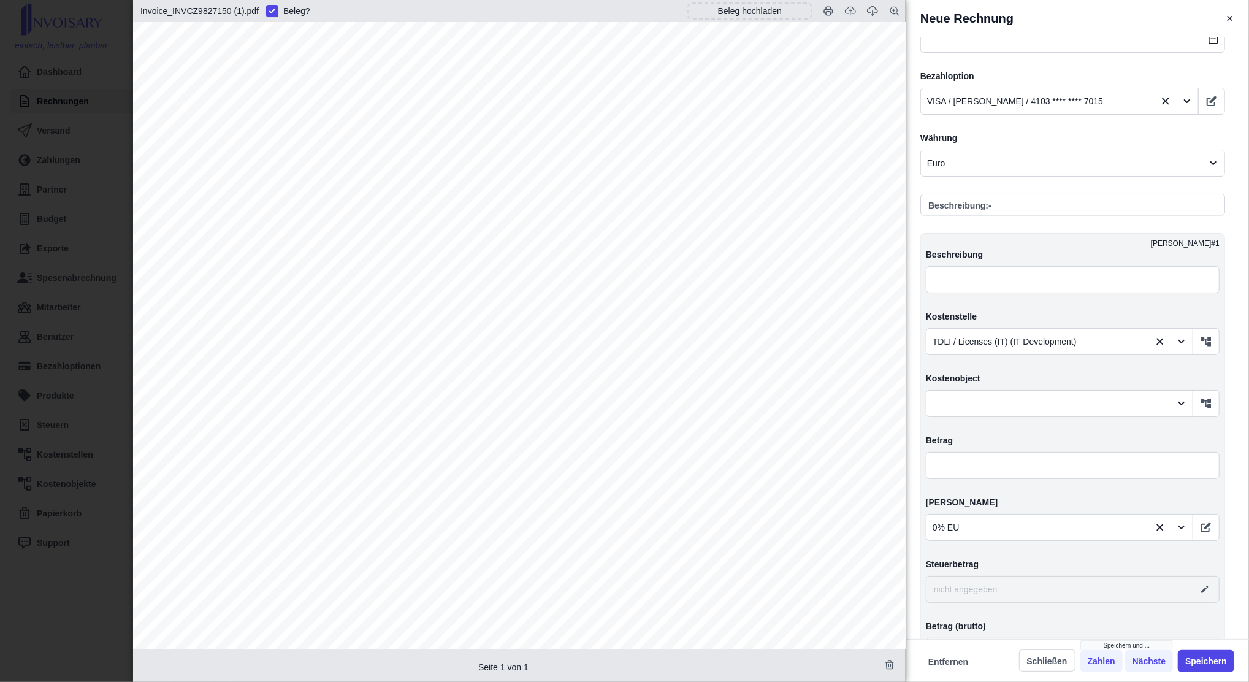
scroll to position [802, 0]
type input "Invoice INVCZ9827150"
click at [974, 468] on input "text" at bounding box center [1073, 464] width 294 height 27
type input "8,00"
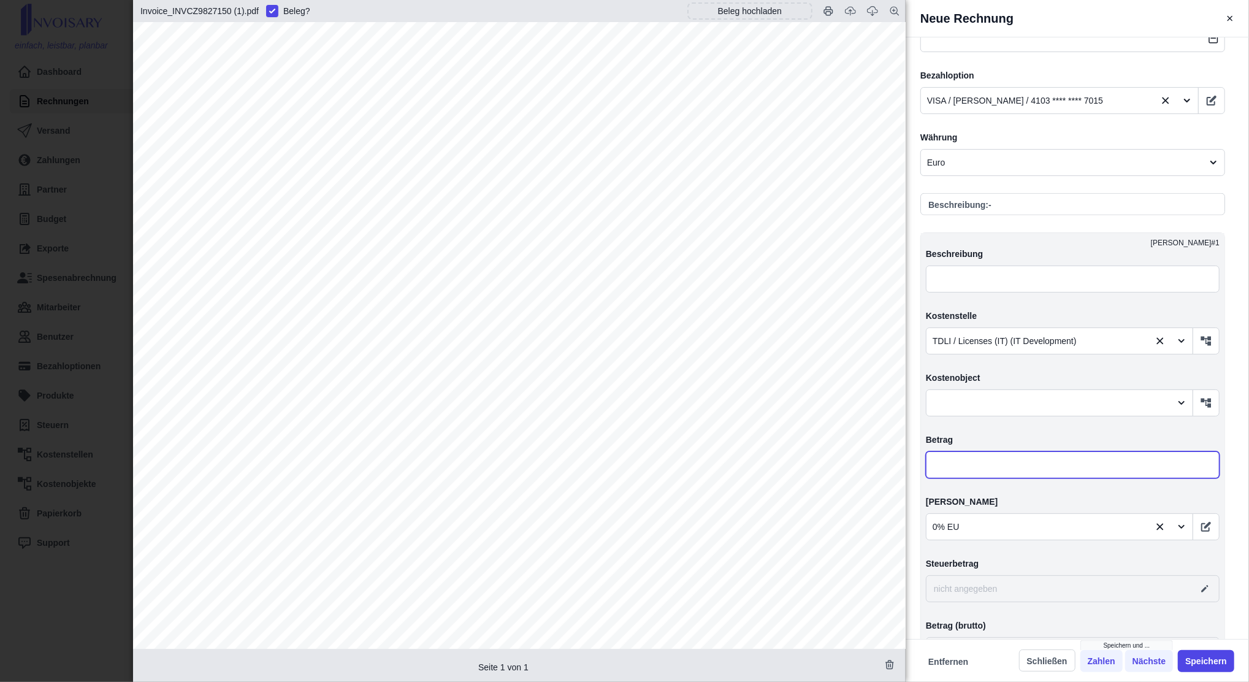
type input "0,00"
type input "80,00"
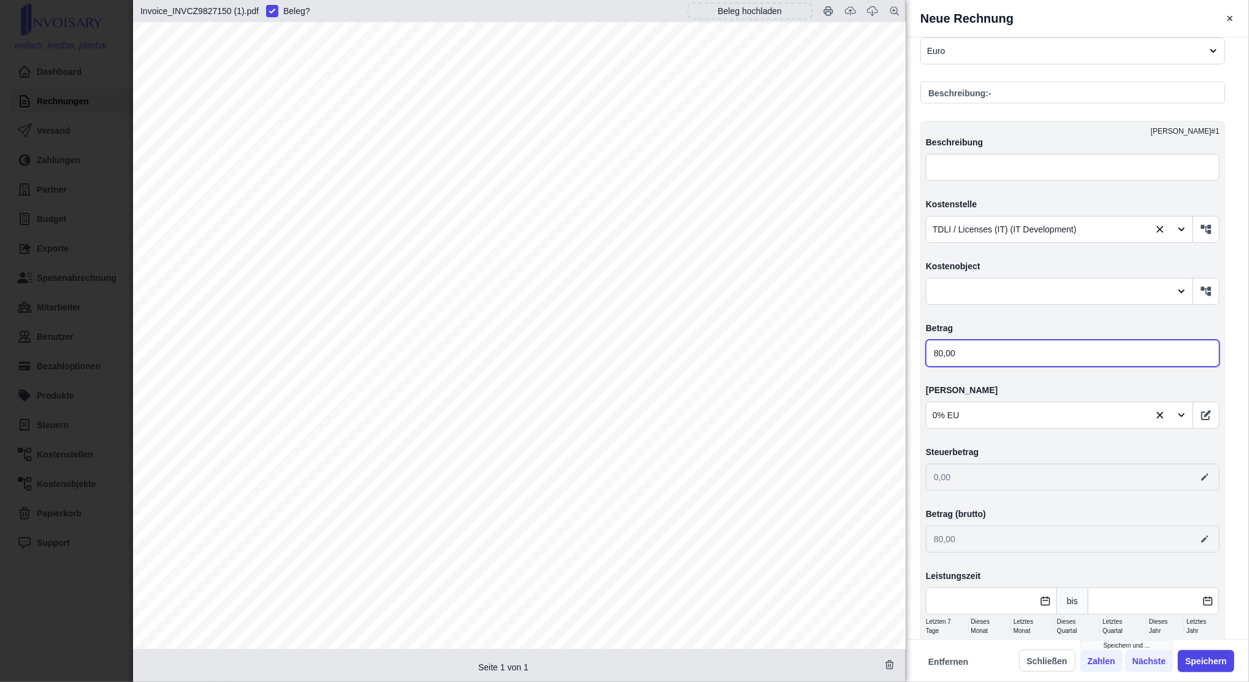
scroll to position [967, 0]
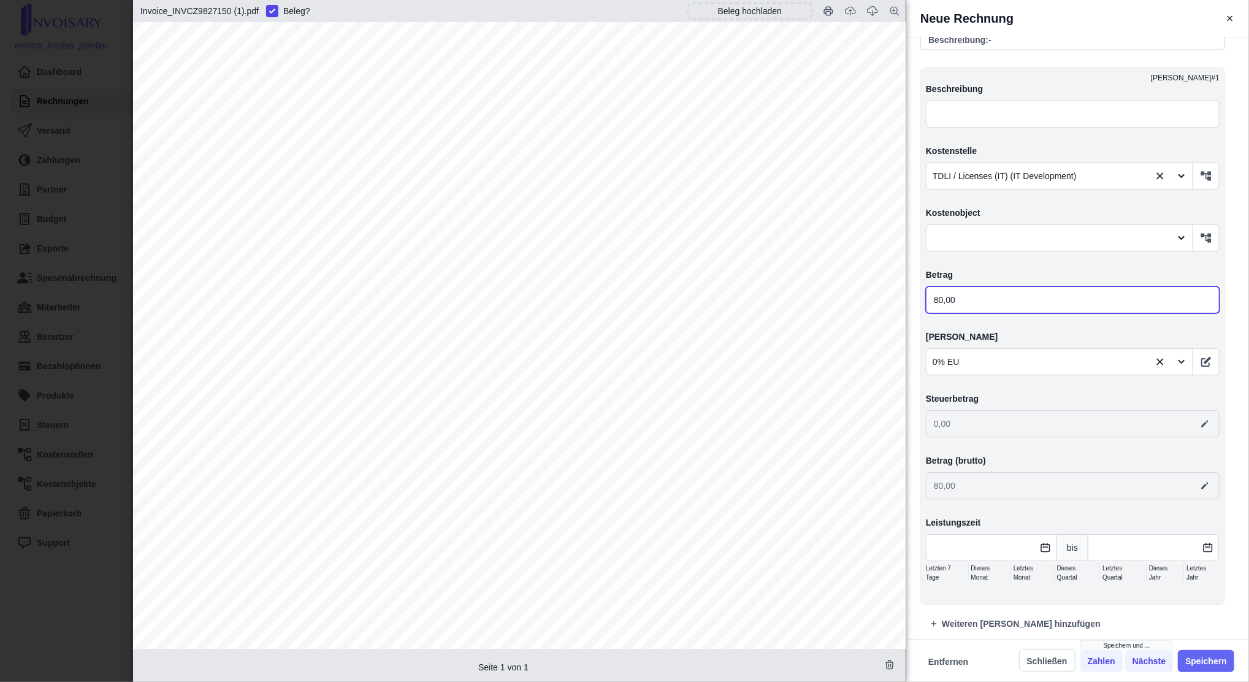
type input "80,00"
click at [1200, 658] on button "Speichern" at bounding box center [1206, 661] width 56 height 22
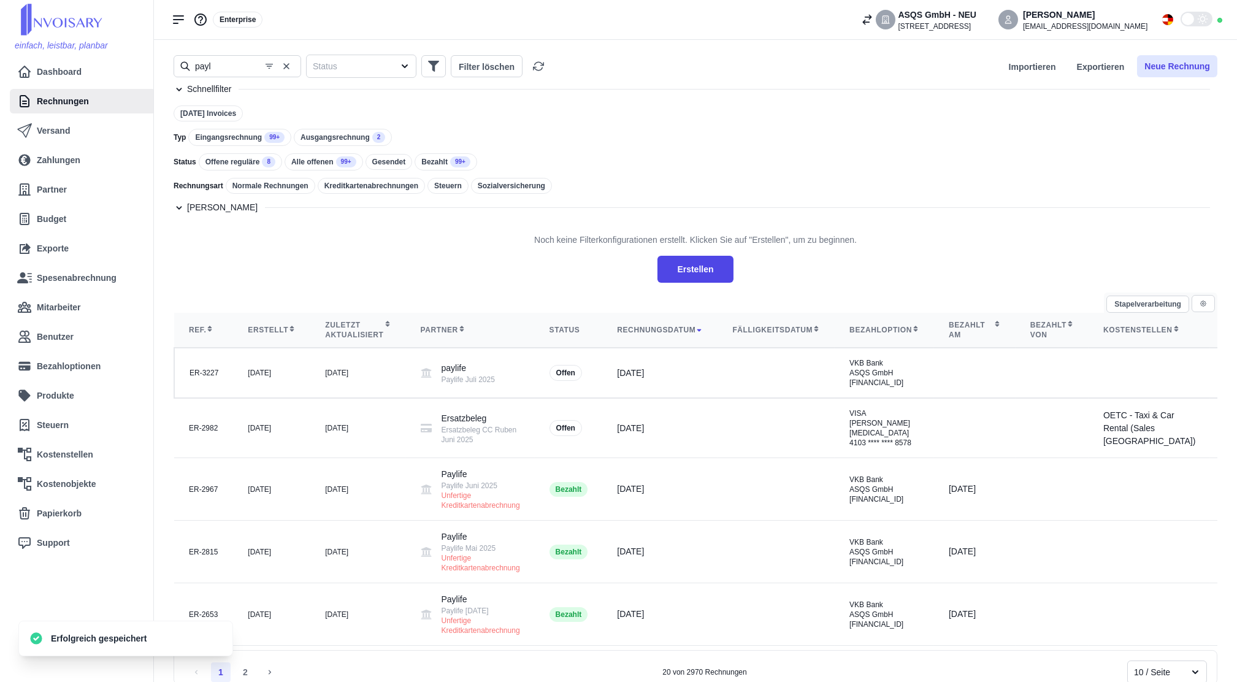
click at [1169, 69] on button "Neue Rechnung" at bounding box center [1177, 66] width 80 height 22
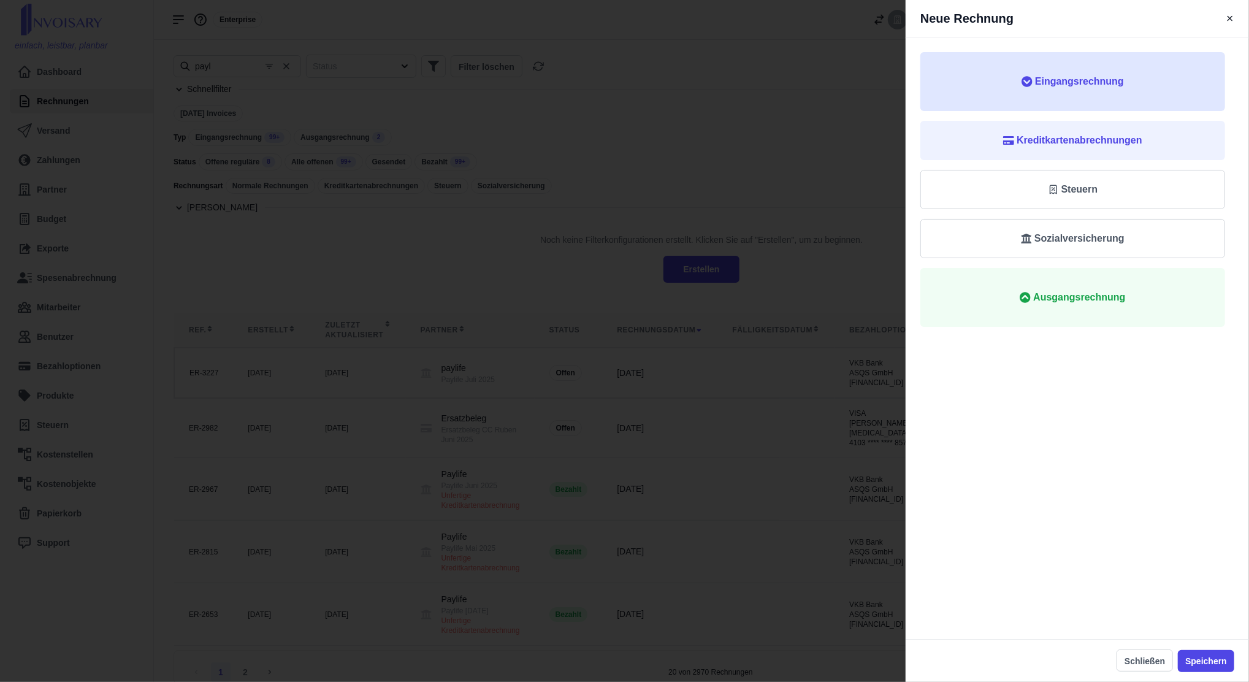
click at [1131, 86] on span "Eingangsrechnung" at bounding box center [1073, 81] width 266 height 15
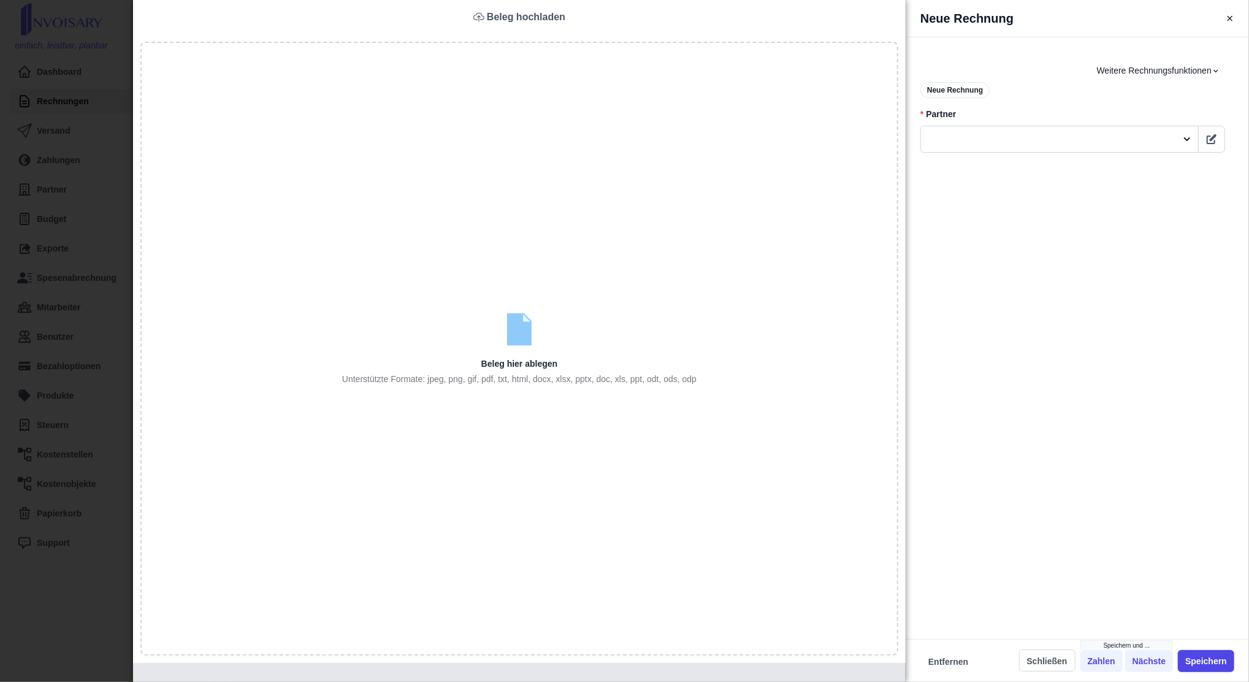
click at [64, 342] on div "Neue Rechnung Beleg hochladen Beleg hier ablegen Unterstützte Formate: jpeg, pn…" at bounding box center [624, 341] width 1249 height 682
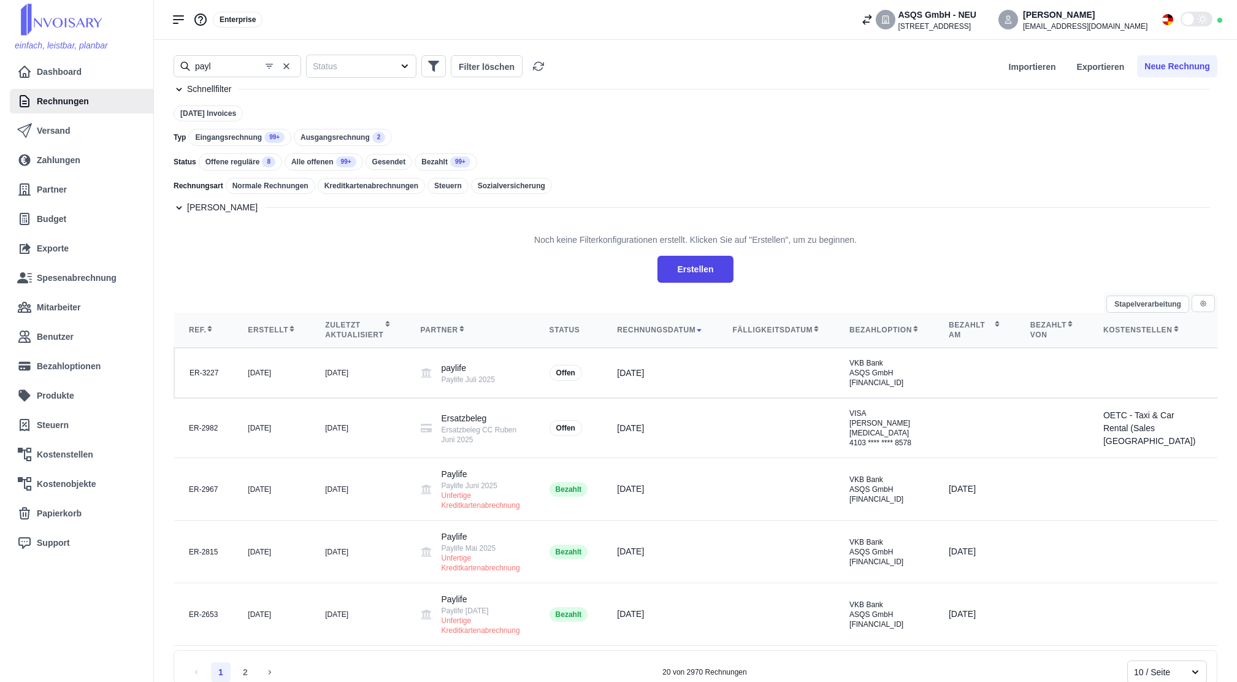
click at [218, 134] on div "Eingangsrechnung 99+" at bounding box center [239, 137] width 103 height 17
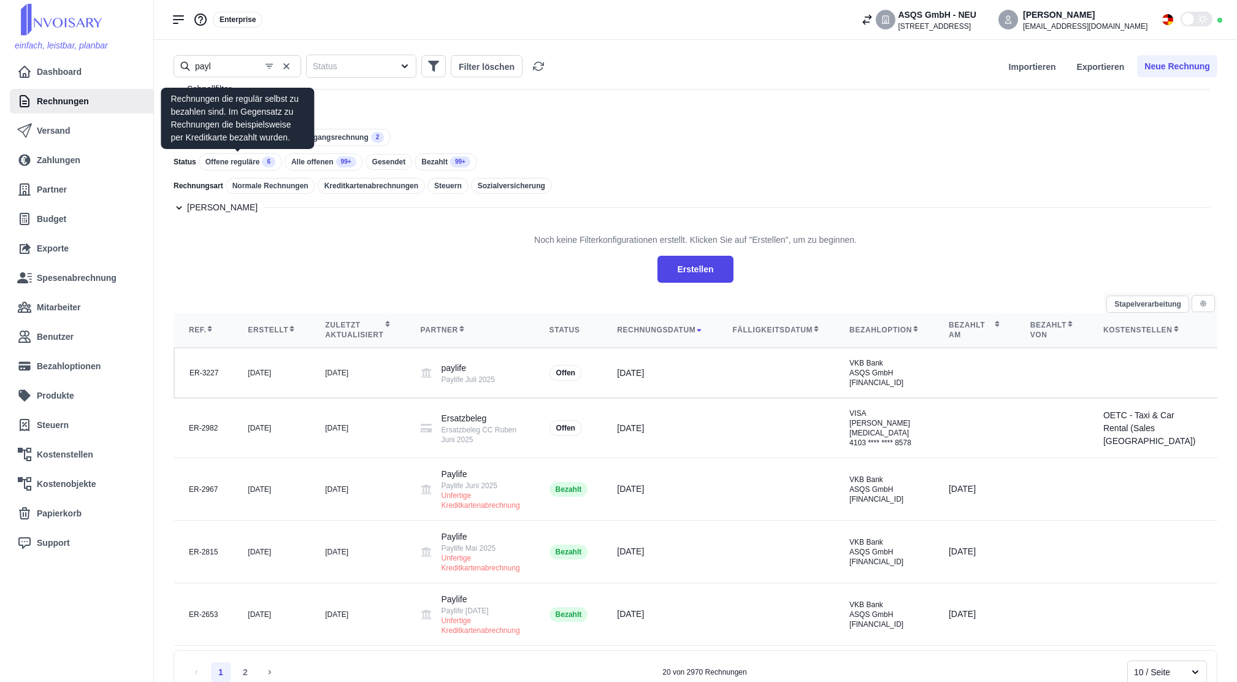
click at [219, 155] on div "Offene reguläre 6" at bounding box center [240, 161] width 83 height 17
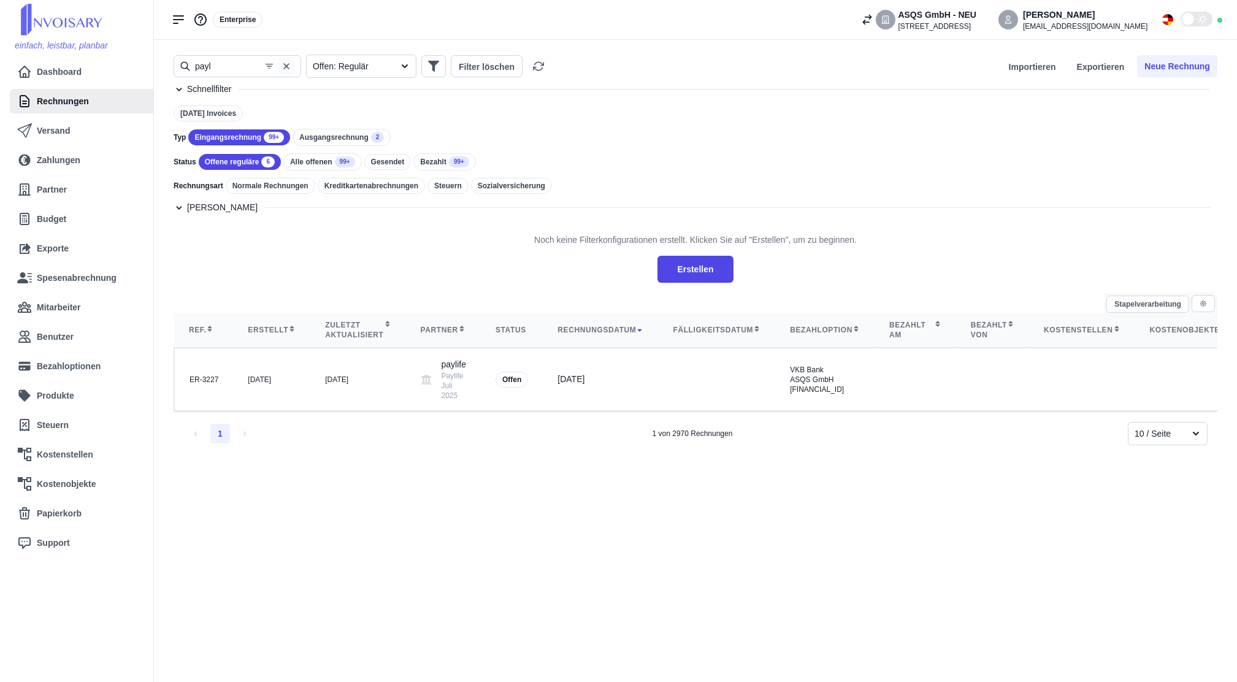
click at [285, 68] on icon "button" at bounding box center [287, 66] width 10 height 10
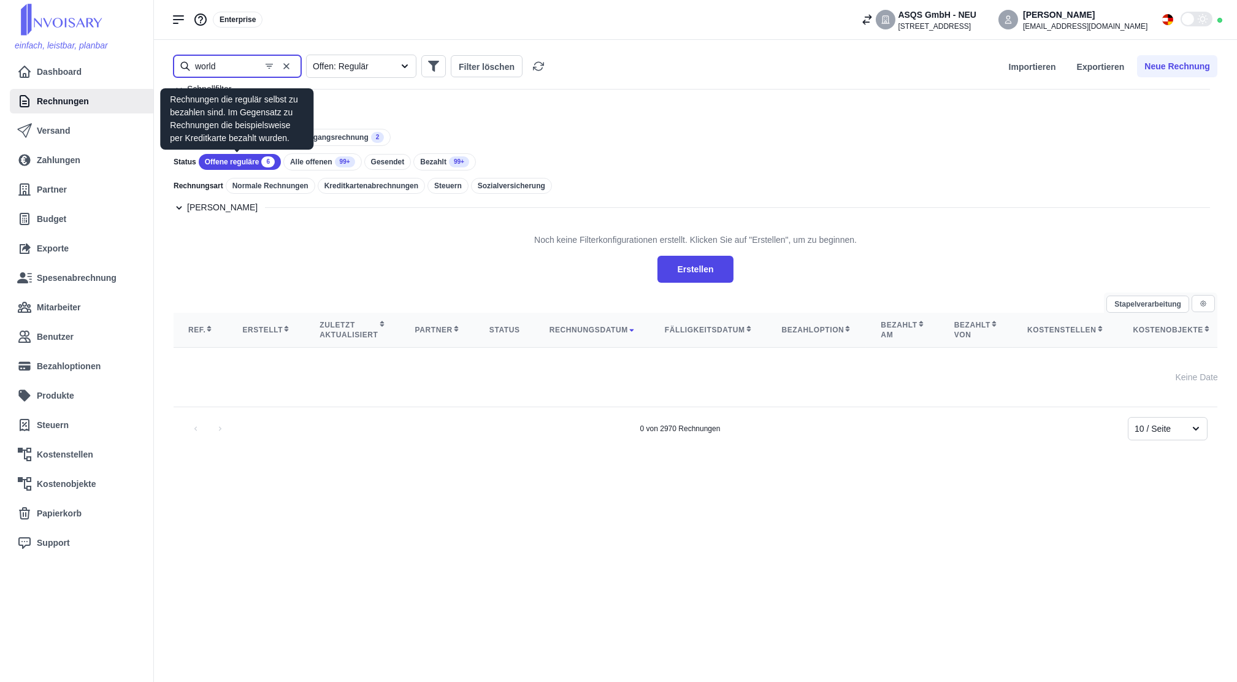
type input "world"
click at [215, 162] on div "Offene reguläre 6" at bounding box center [240, 162] width 82 height 16
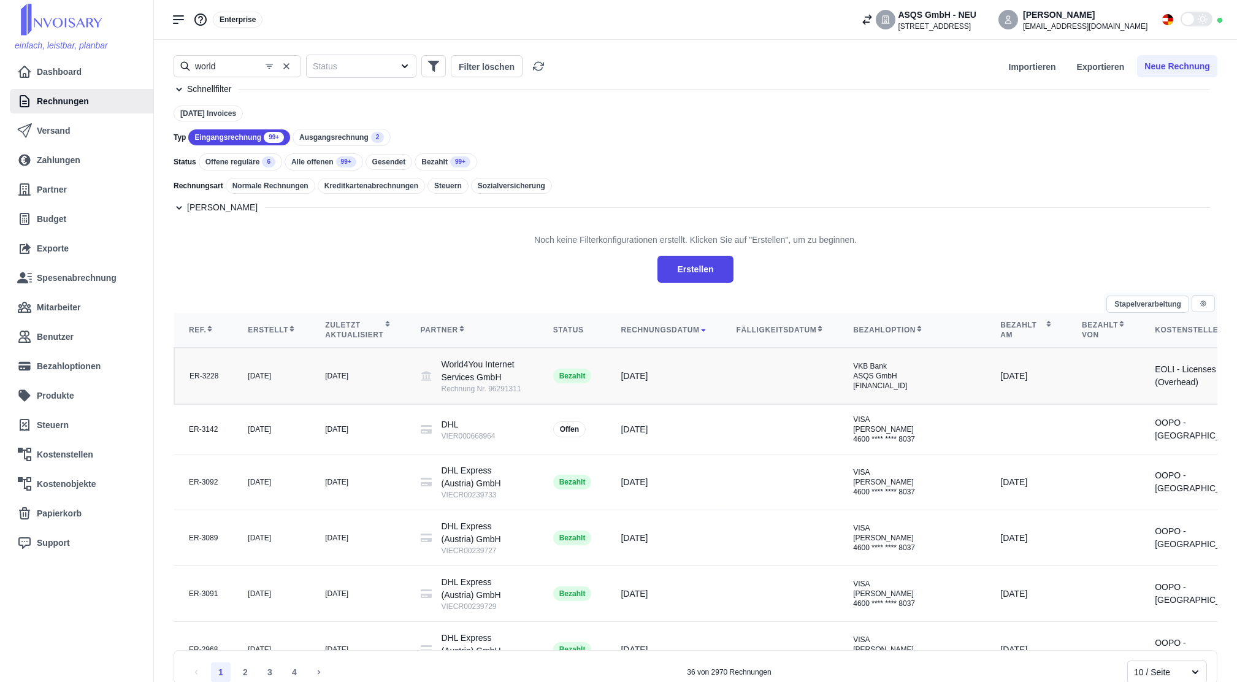
click at [315, 383] on td "[DATE]" at bounding box center [357, 376] width 95 height 56
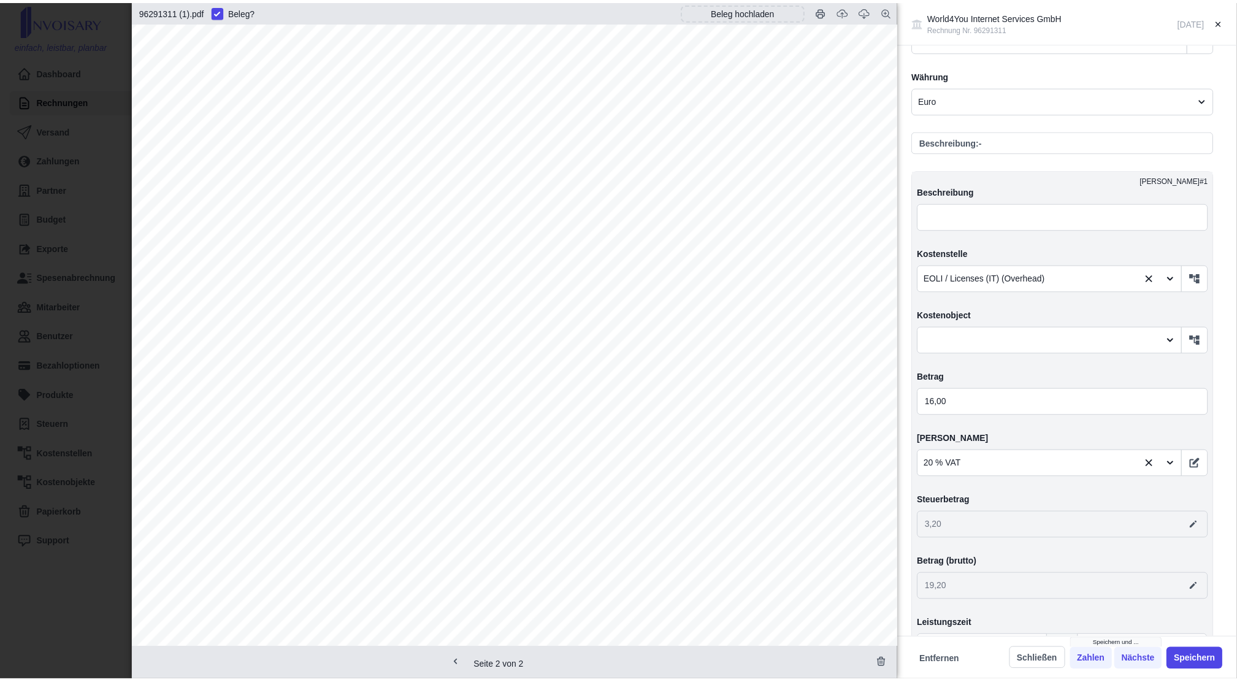
scroll to position [531, 0]
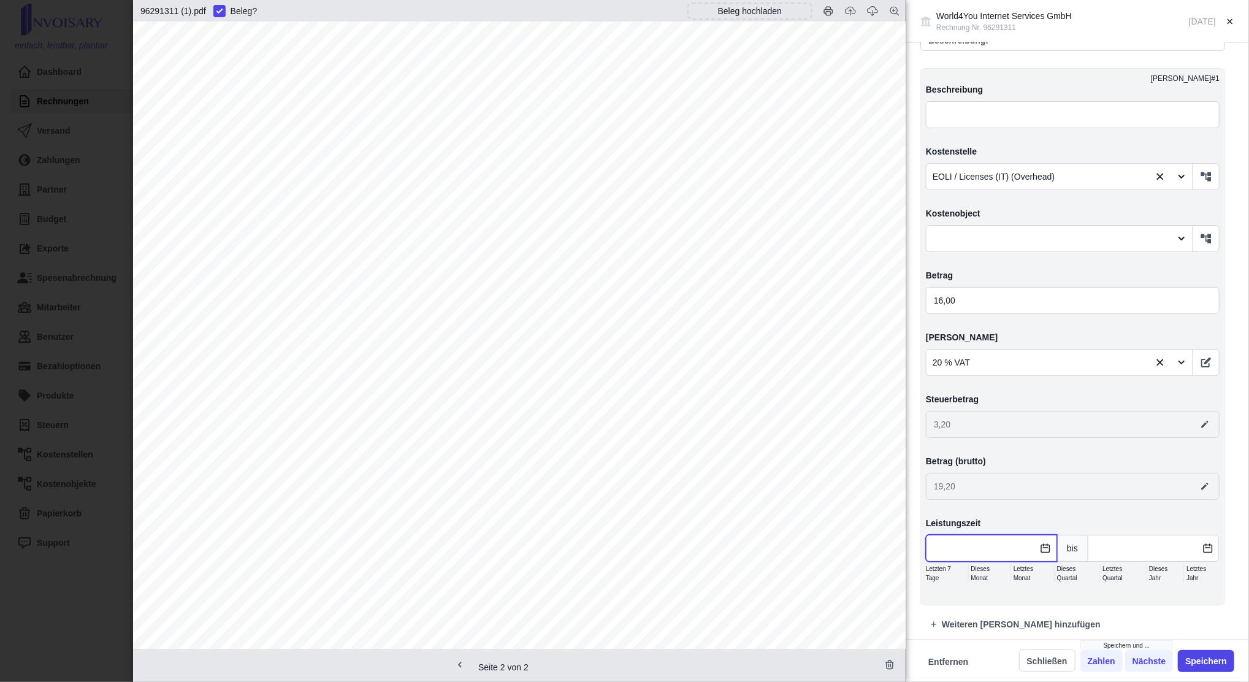
click at [1008, 548] on input "text" at bounding box center [991, 548] width 131 height 27
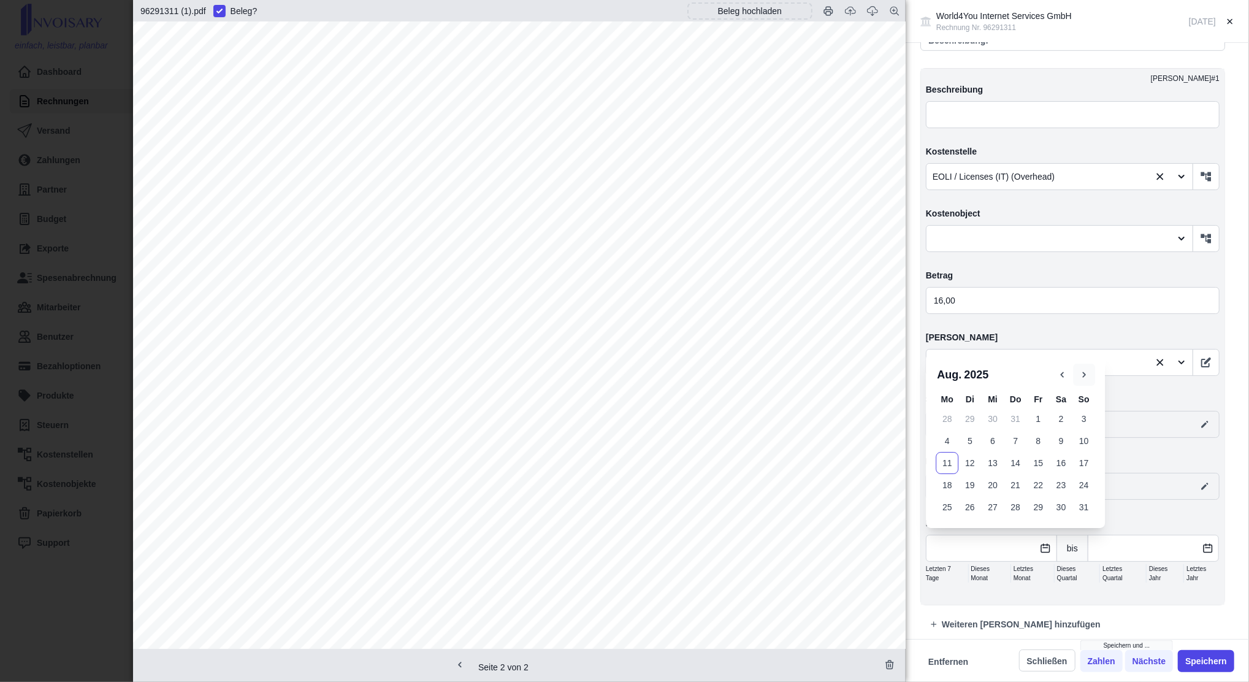
click at [1083, 374] on icon "button" at bounding box center [1084, 374] width 11 height 11
click at [975, 444] on button "9" at bounding box center [970, 441] width 23 height 22
type input "[DATE]"
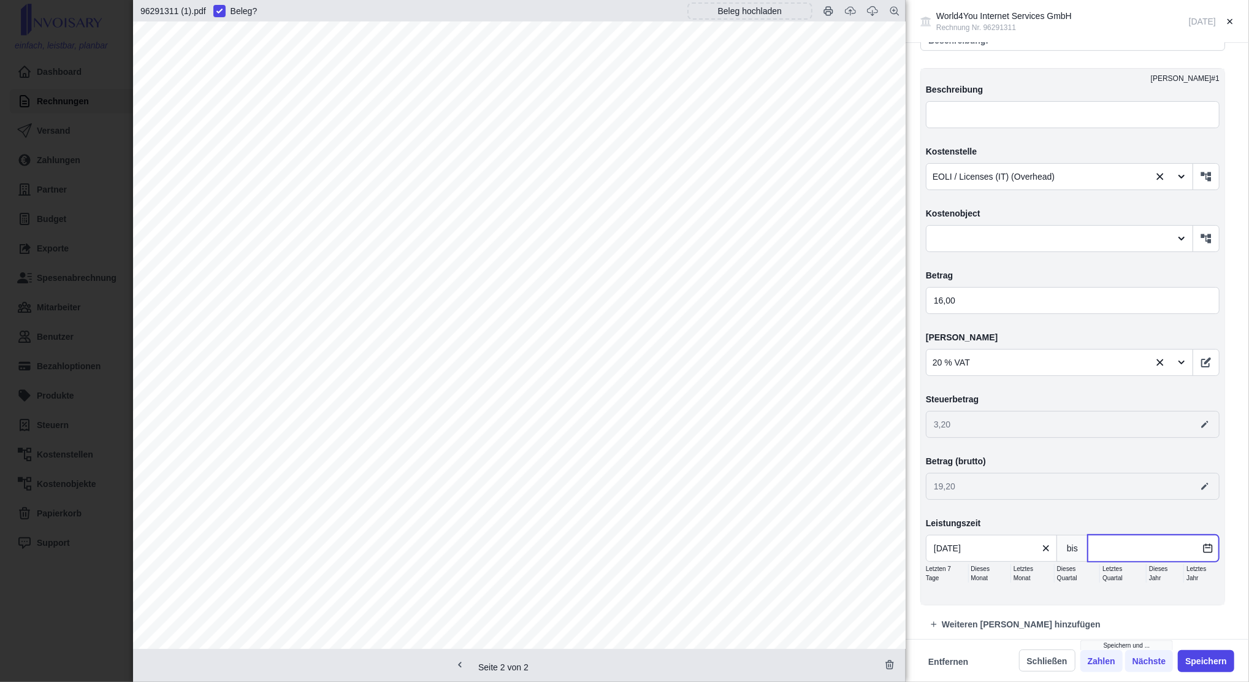
click at [1102, 538] on input "text" at bounding box center [1153, 548] width 131 height 27
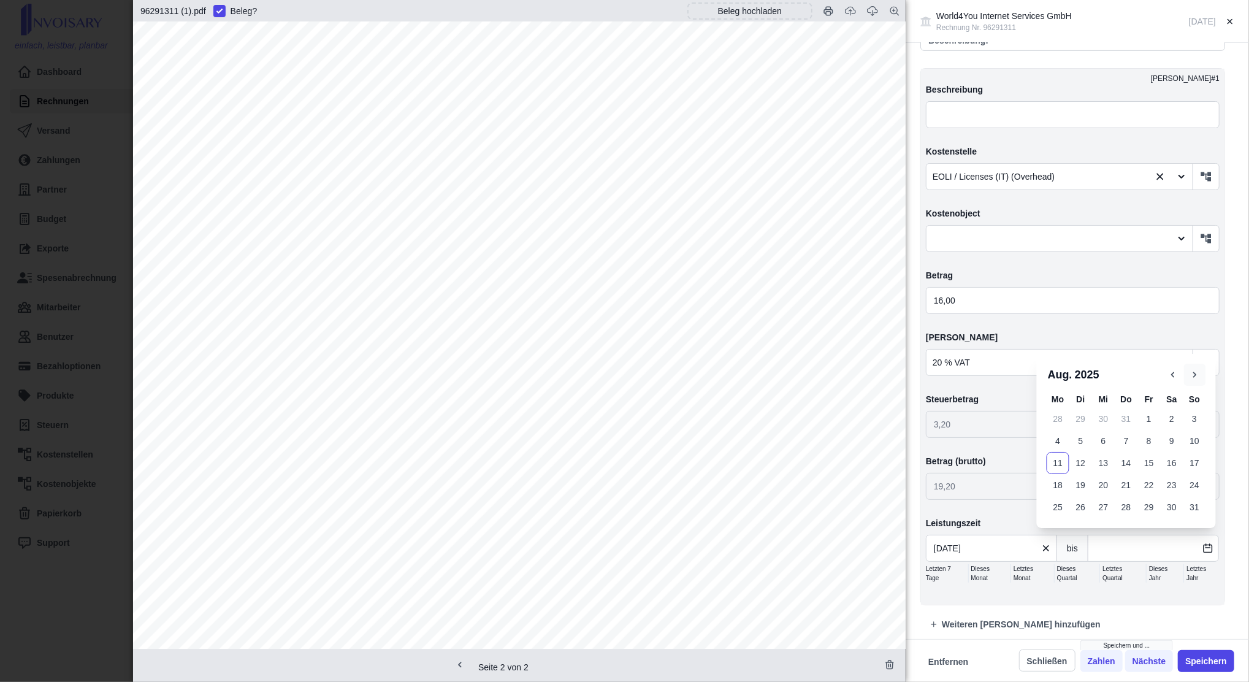
click at [1190, 373] on icon "button" at bounding box center [1195, 374] width 11 height 11
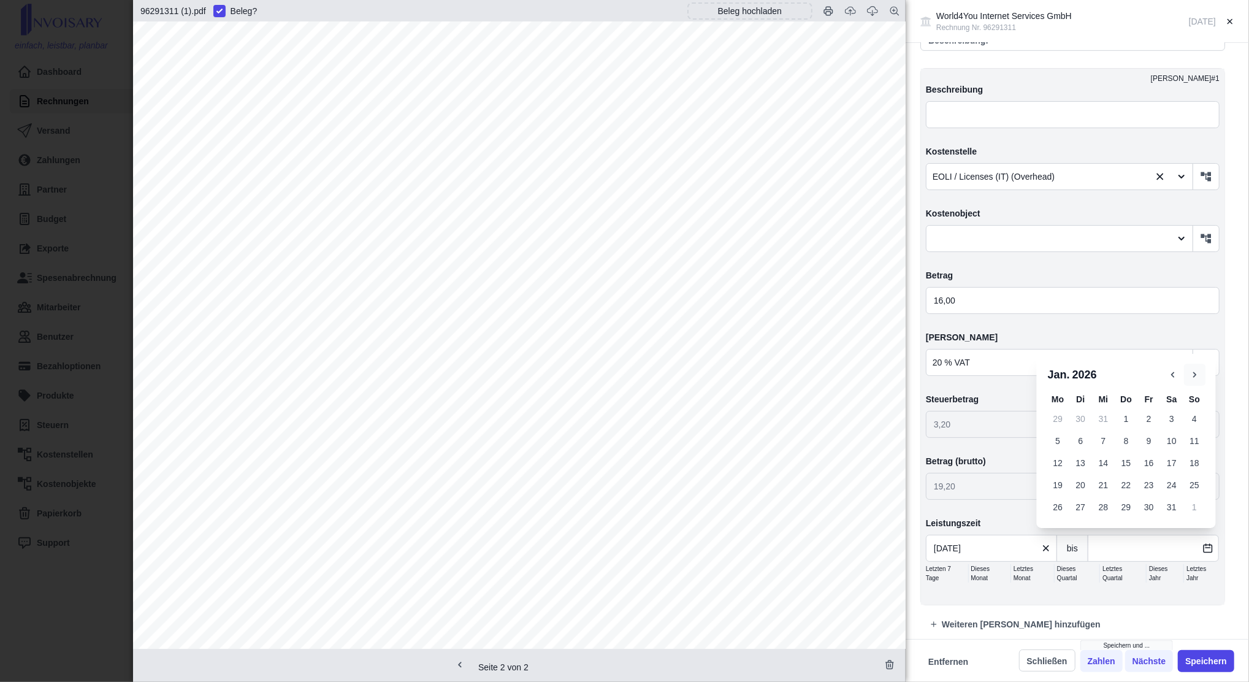
click at [1190, 373] on icon "button" at bounding box center [1195, 374] width 11 height 11
click at [1190, 373] on span "So" at bounding box center [1194, 377] width 11 height 10
drag, startPoint x: 1190, startPoint y: 373, endPoint x: 1192, endPoint y: 353, distance: 20.3
click at [1192, 353] on icon "button" at bounding box center [1195, 352] width 11 height 11
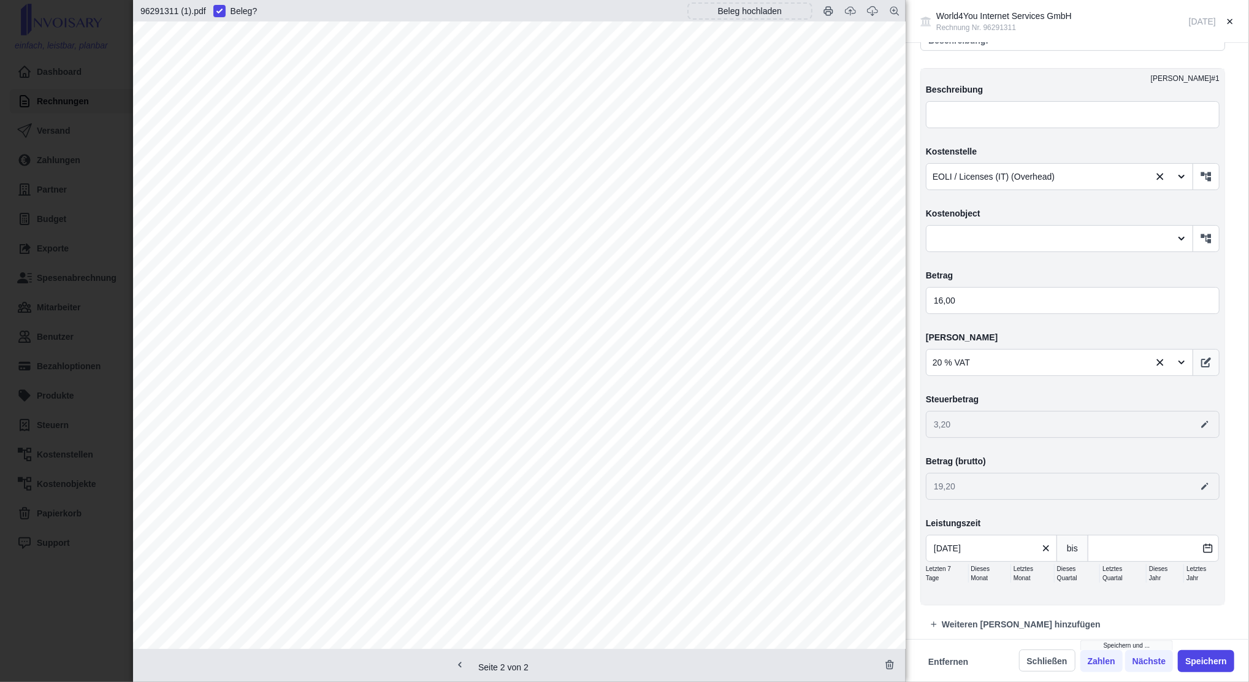
click at [1193, 353] on button "button" at bounding box center [1206, 362] width 27 height 27
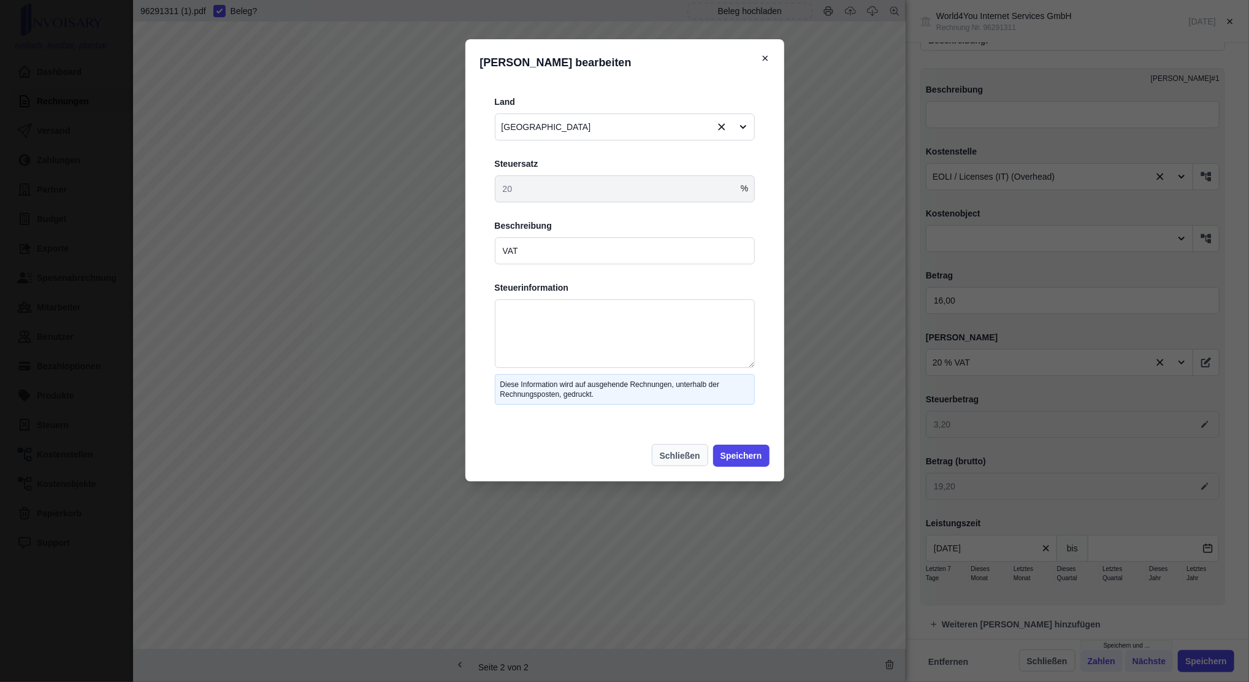
click at [691, 451] on button "Schließen" at bounding box center [680, 455] width 56 height 22
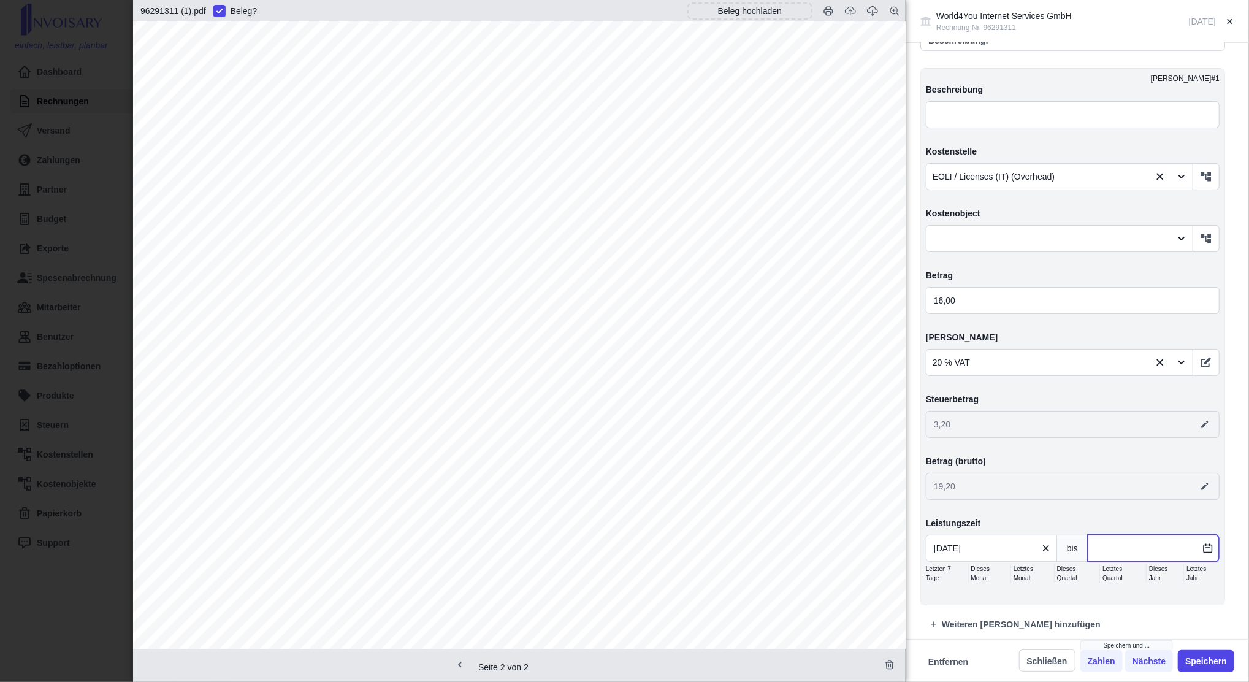
click at [1102, 545] on input "text" at bounding box center [1153, 548] width 131 height 27
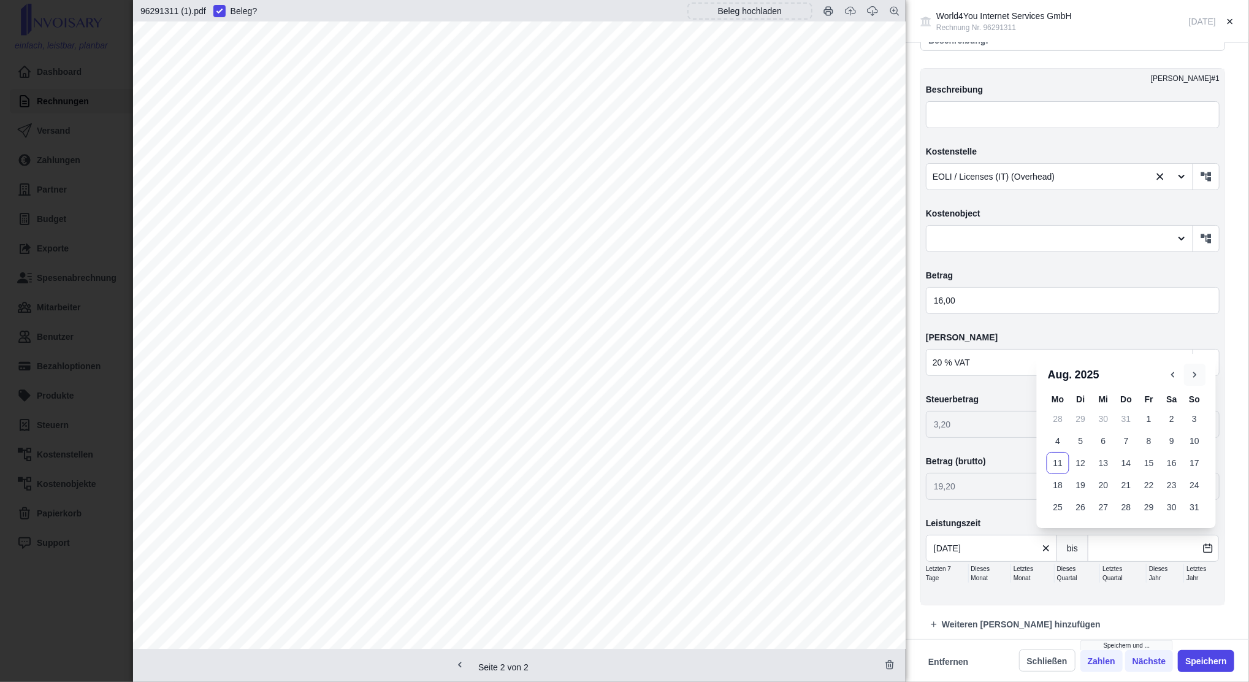
click at [1194, 376] on icon "button" at bounding box center [1195, 375] width 3 height 6
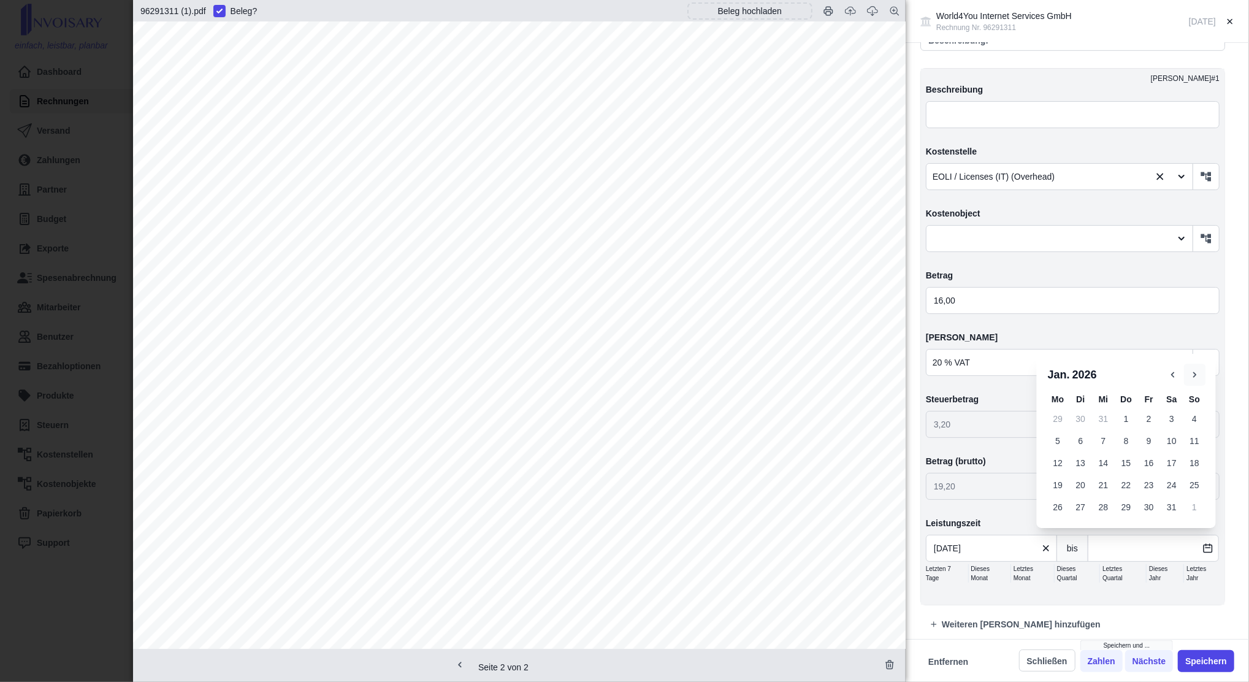
click at [1194, 376] on icon "button" at bounding box center [1195, 375] width 3 height 6
click at [1192, 356] on icon "button" at bounding box center [1195, 352] width 11 height 11
click at [1190, 370] on icon "button" at bounding box center [1195, 374] width 11 height 11
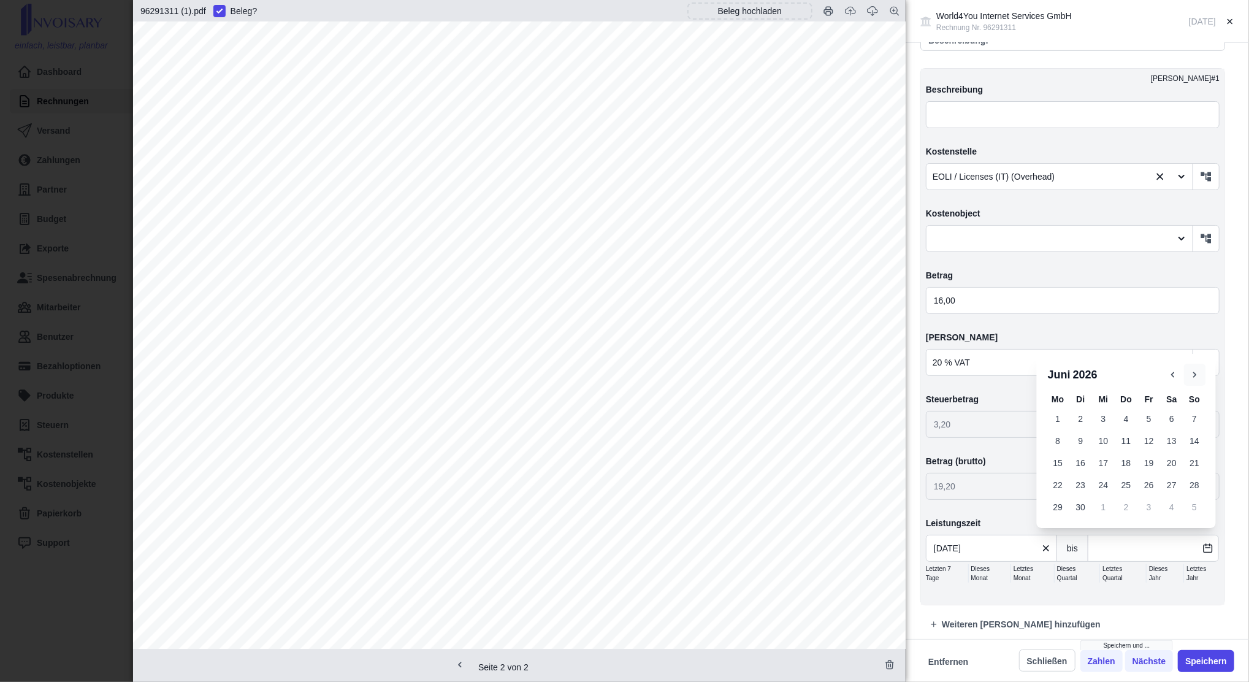
click at [1190, 370] on icon "button" at bounding box center [1195, 374] width 11 height 11
click at [1195, 350] on icon "button" at bounding box center [1195, 352] width 11 height 11
click at [1103, 440] on button "9" at bounding box center [1103, 441] width 23 height 22
type input "[DATE]"
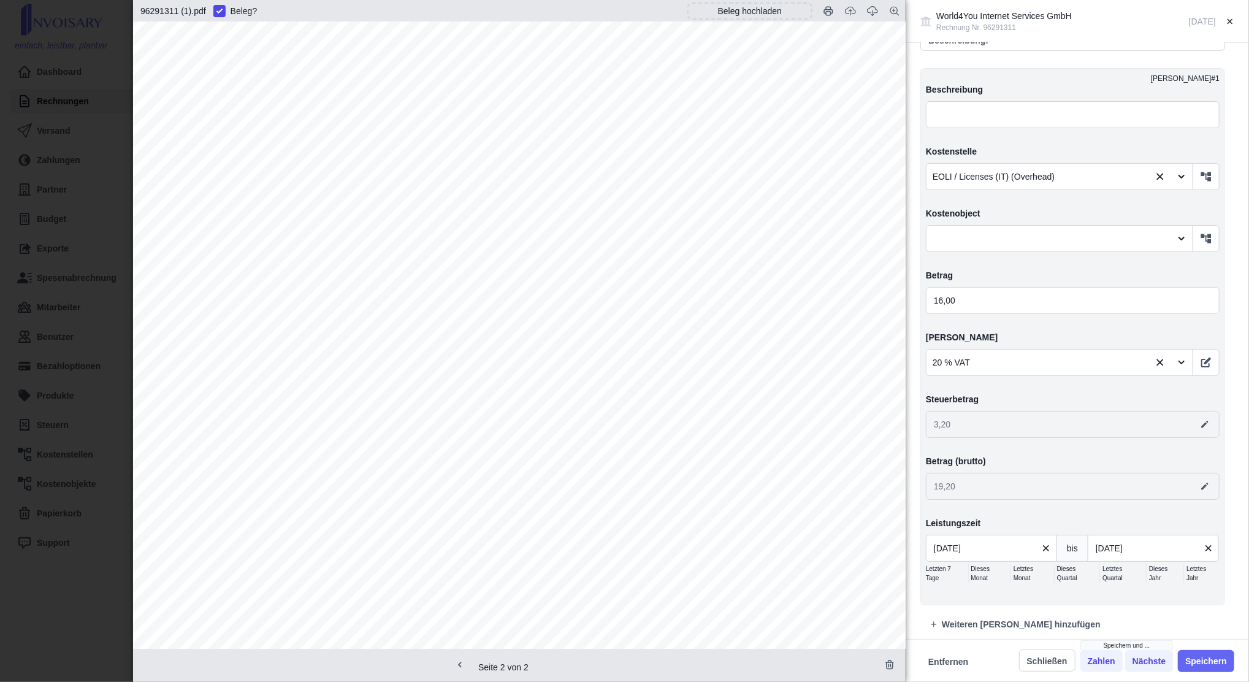
click at [1197, 651] on button "Speichern" at bounding box center [1206, 661] width 56 height 22
